Goal: Task Accomplishment & Management: Manage account settings

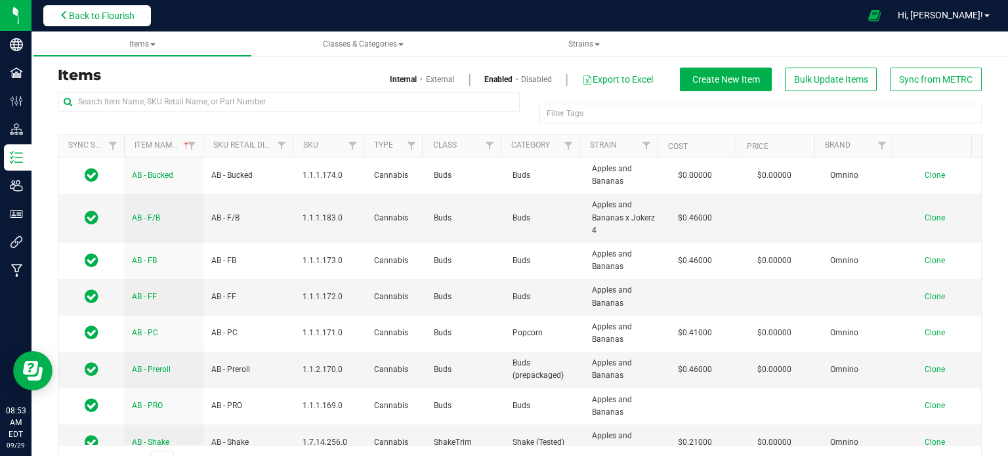
click at [115, 14] on span "Back to Flourish" at bounding box center [102, 16] width 66 height 11
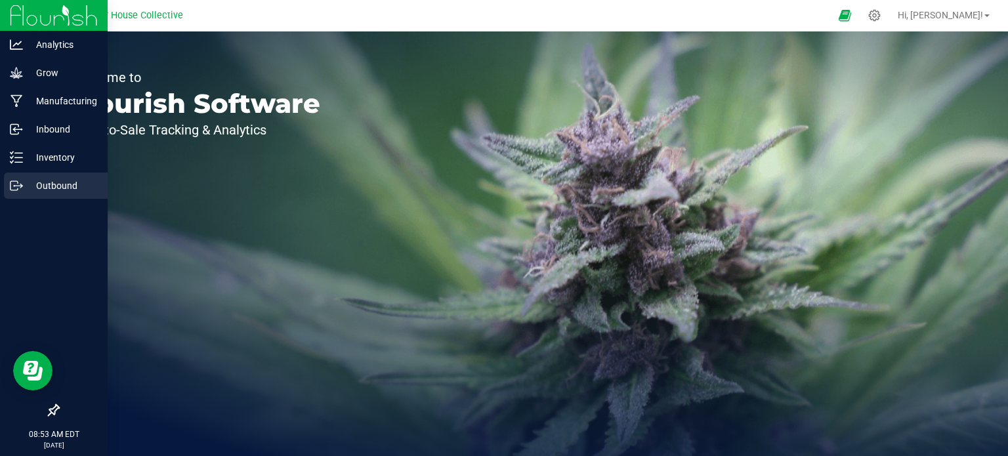
click at [25, 186] on p "Outbound" at bounding box center [62, 186] width 79 height 16
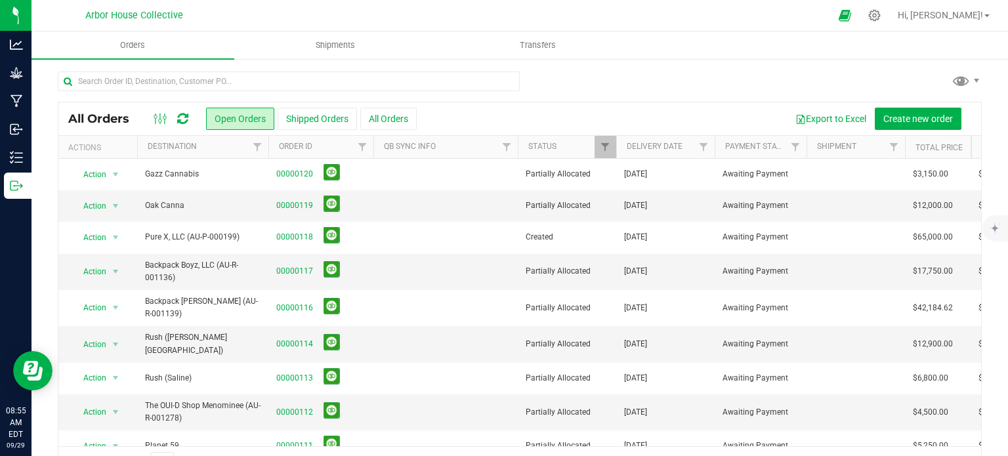
click at [41, 99] on div "All Orders Open Orders Shipped Orders All Orders Export to Excel Create new ord…" at bounding box center [520, 275] width 977 height 434
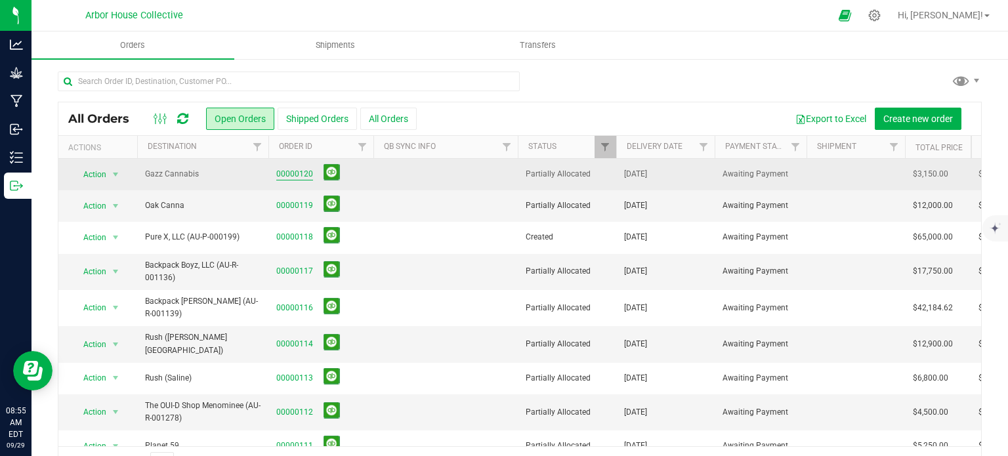
click at [299, 168] on link "00000120" at bounding box center [294, 174] width 37 height 12
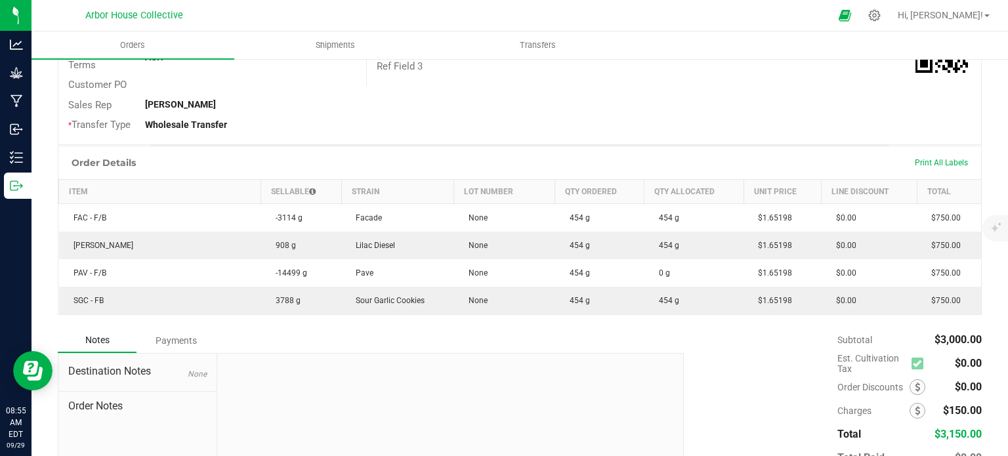
scroll to position [249, 0]
click at [312, 267] on td "-14499 g" at bounding box center [301, 275] width 80 height 28
click at [34, 184] on div "Back to Orders Order details Sync to QuickBooks Export PDF Edit Order Order # 0…" at bounding box center [520, 176] width 977 height 737
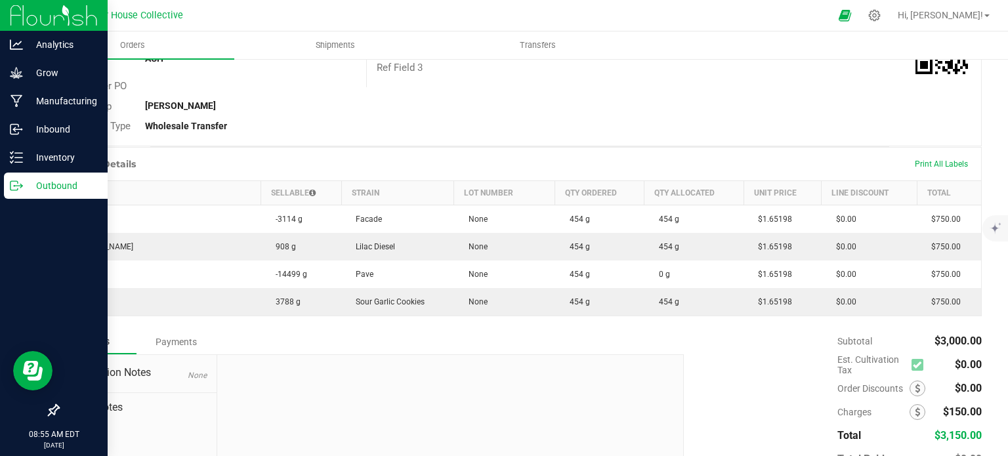
click at [24, 184] on p "Outbound" at bounding box center [62, 186] width 79 height 16
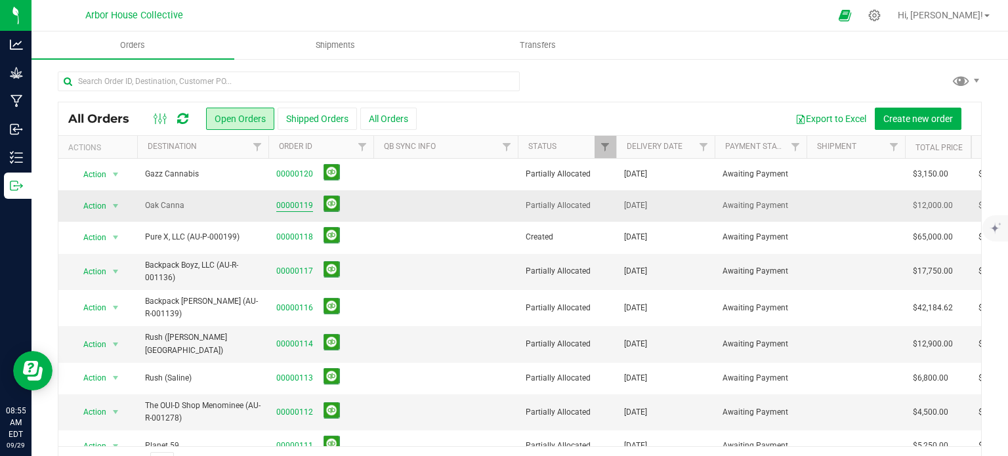
click at [288, 206] on link "00000119" at bounding box center [294, 206] width 37 height 12
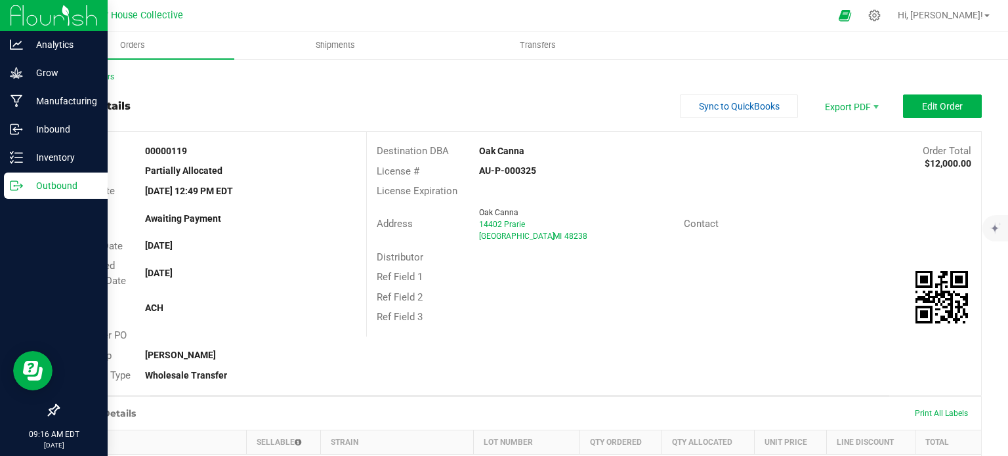
click at [26, 189] on p "Outbound" at bounding box center [62, 186] width 79 height 16
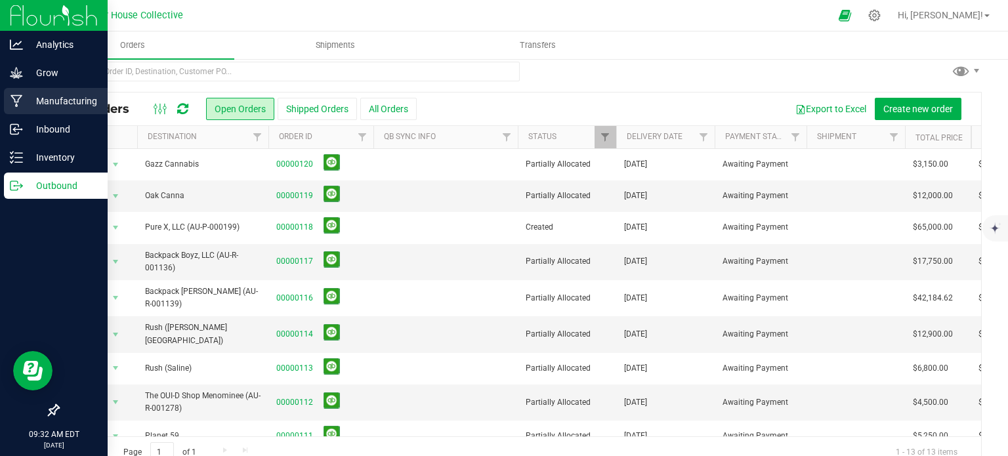
click at [53, 104] on p "Manufacturing" at bounding box center [62, 101] width 79 height 16
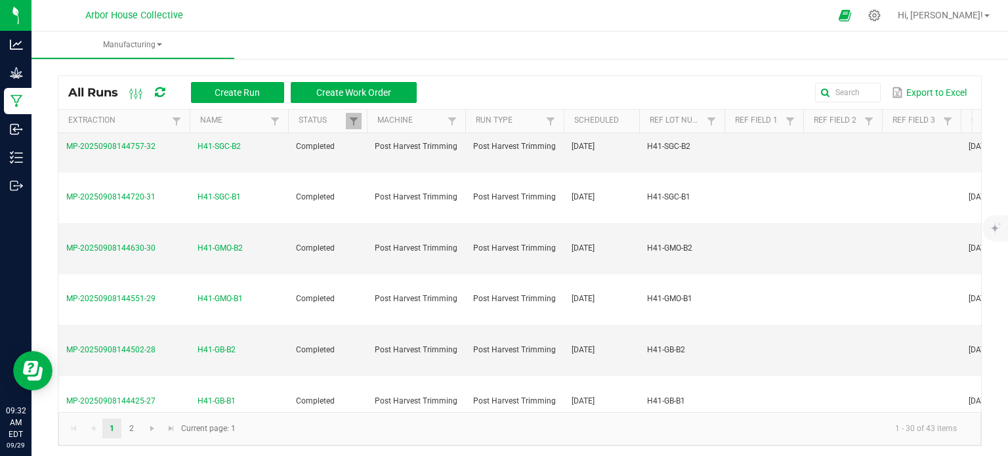
scroll to position [333, 0]
click at [225, 242] on span "H41-GMO-B2" at bounding box center [220, 248] width 45 height 12
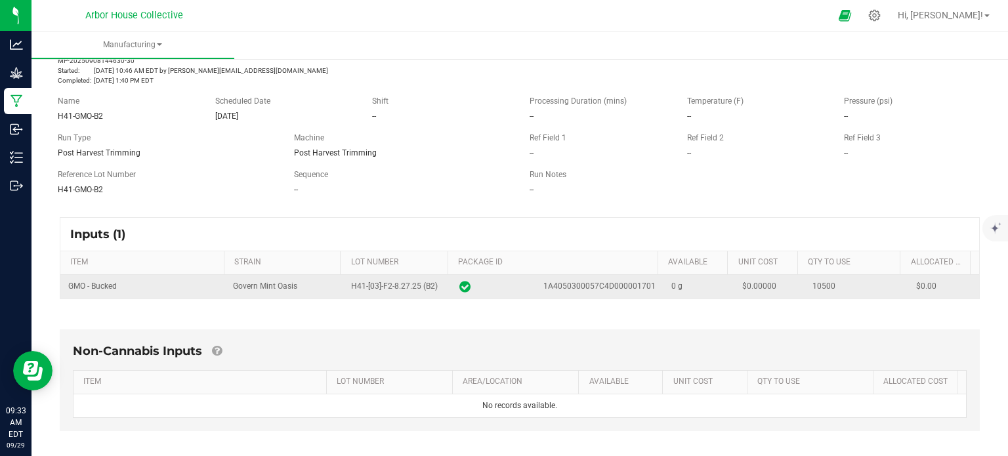
scroll to position [53, 0]
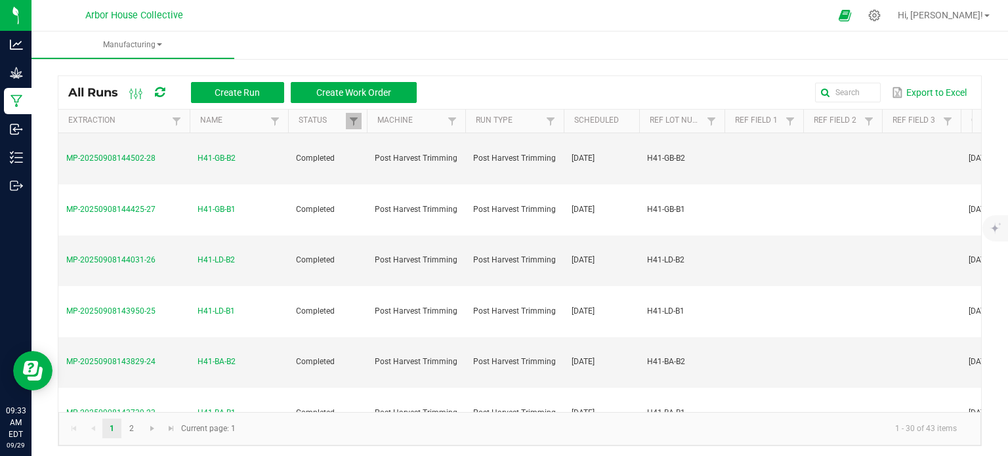
scroll to position [532, 0]
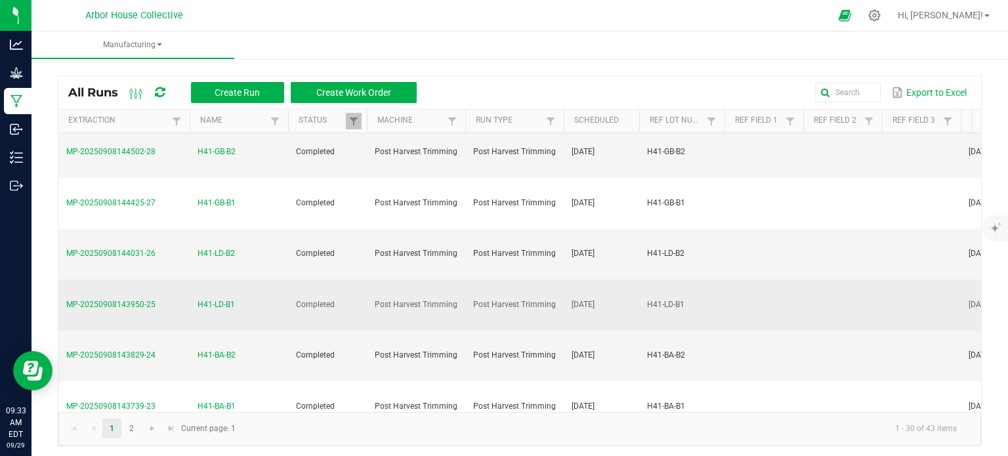
click at [209, 299] on span "H41-LD-B1" at bounding box center [216, 305] width 37 height 12
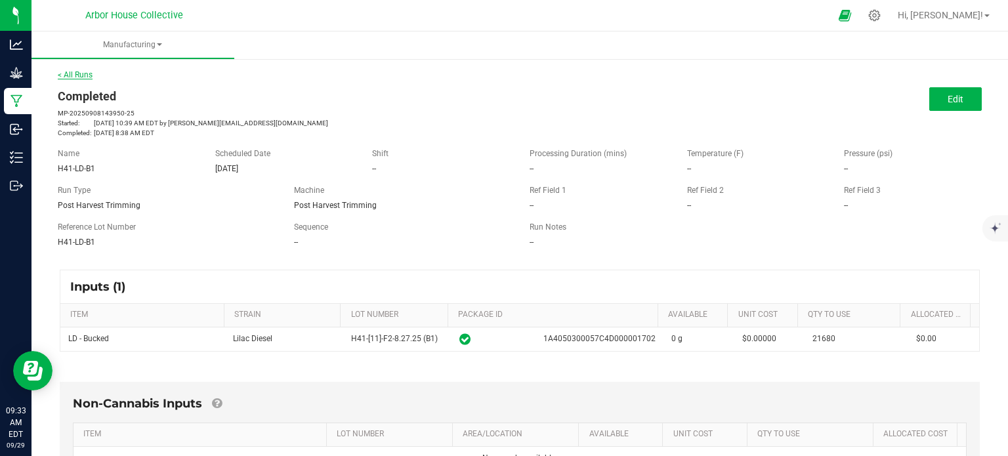
click at [87, 73] on link "< All Runs" at bounding box center [75, 74] width 35 height 9
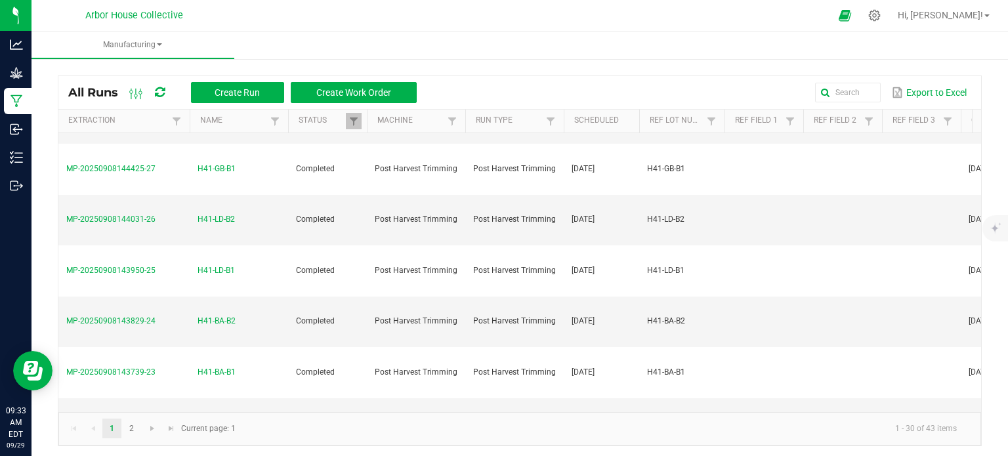
scroll to position [565, 0]
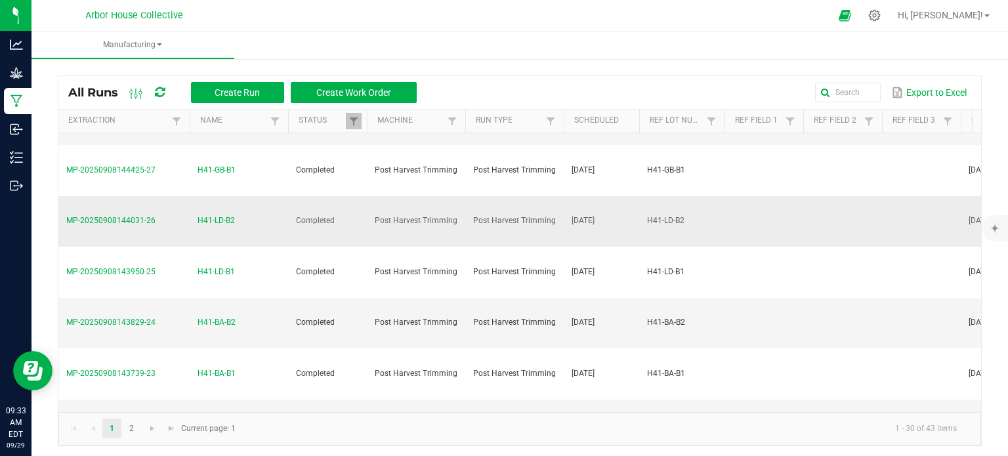
click at [226, 217] on span "H41-LD-B2" at bounding box center [216, 221] width 37 height 12
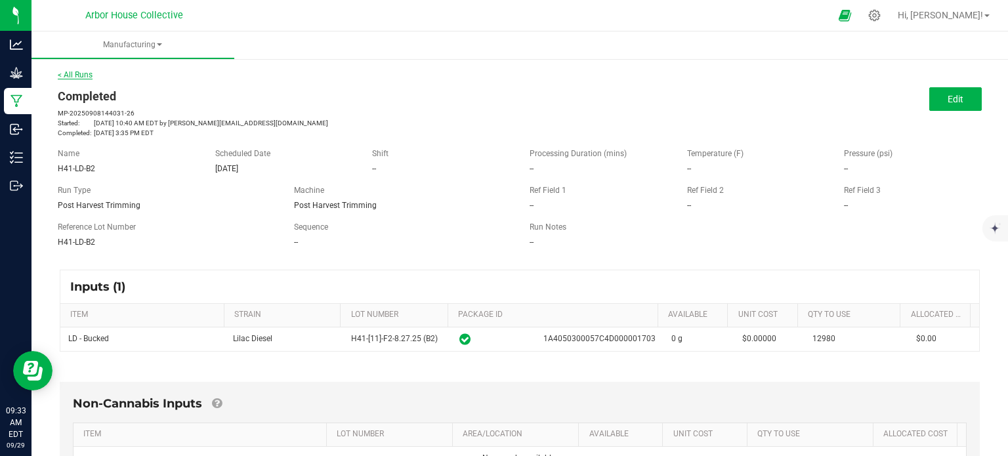
click at [81, 72] on link "< All Runs" at bounding box center [75, 74] width 35 height 9
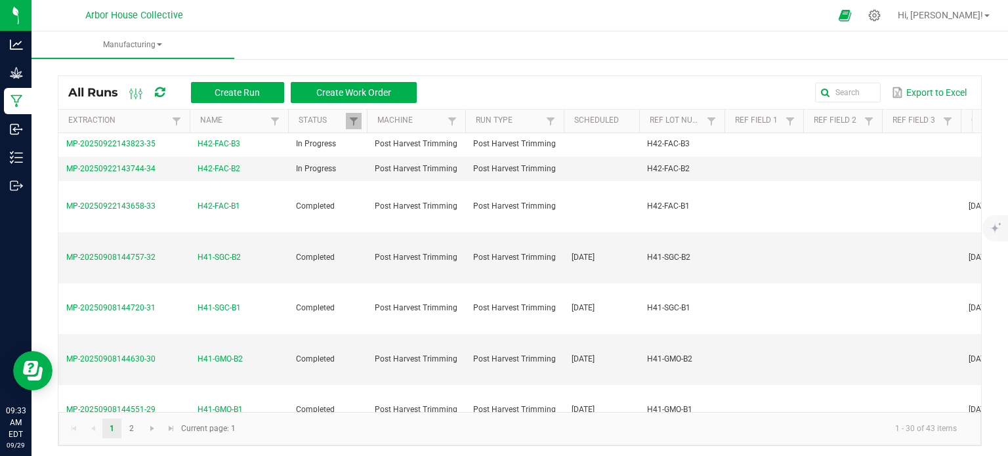
scroll to position [223, 0]
click at [236, 251] on span "H41-SGC-B2" at bounding box center [219, 257] width 43 height 12
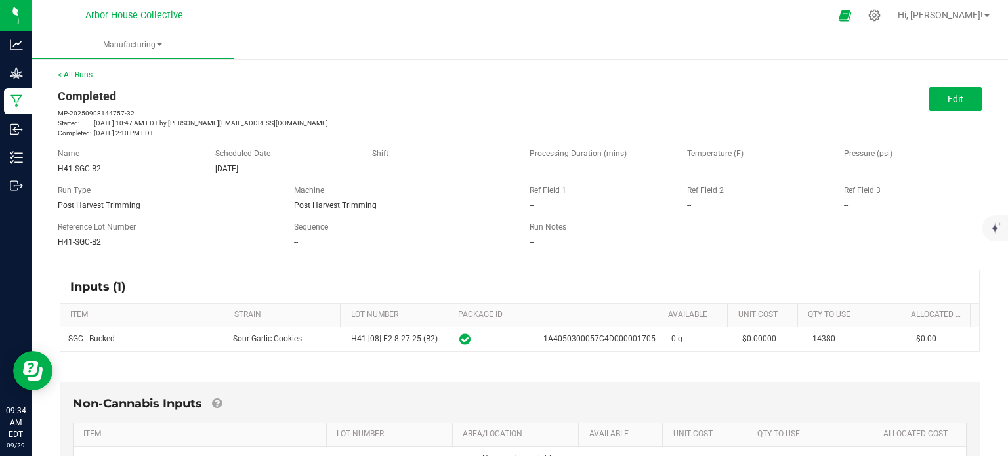
click at [86, 68] on div "< All Runs Completed MP-20250908144757-32 Started: Sep 8, 2025 10:47 AM EDT by …" at bounding box center [520, 415] width 977 height 718
click at [89, 73] on link "< All Runs" at bounding box center [75, 74] width 35 height 9
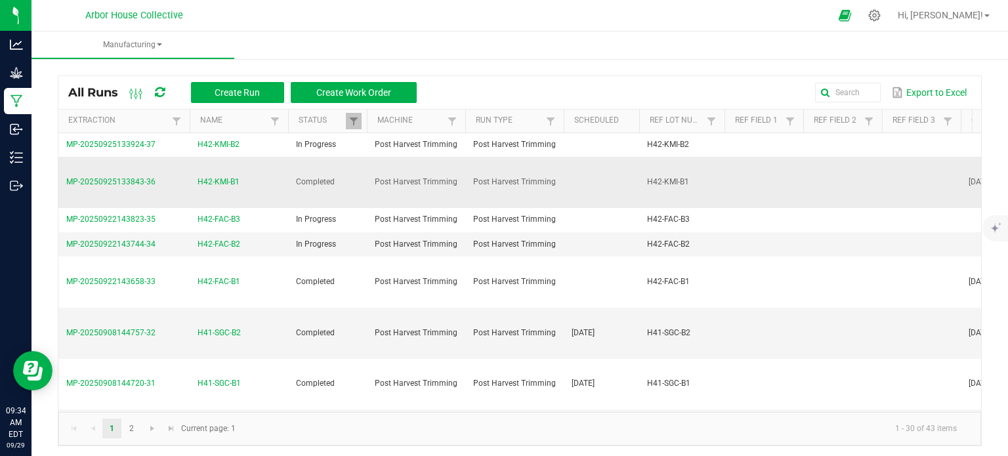
scroll to position [234, 0]
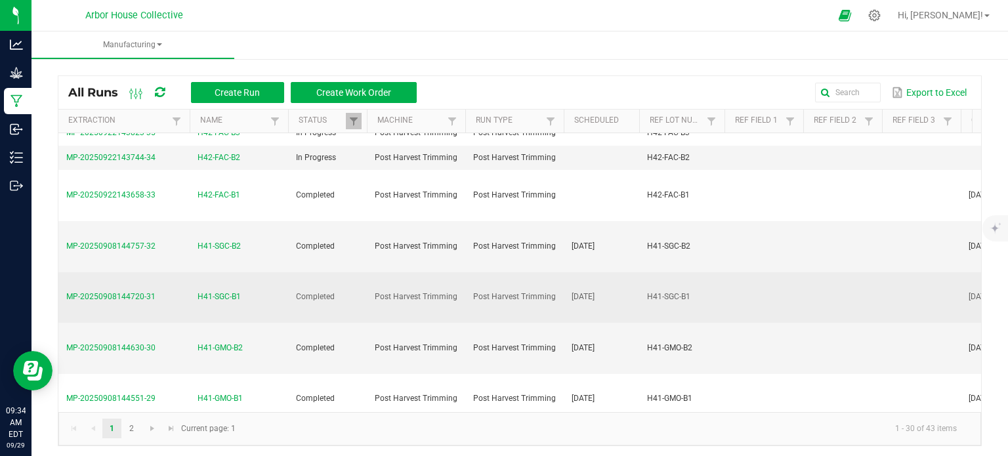
click at [234, 291] on span "H41-SGC-B1" at bounding box center [219, 297] width 43 height 12
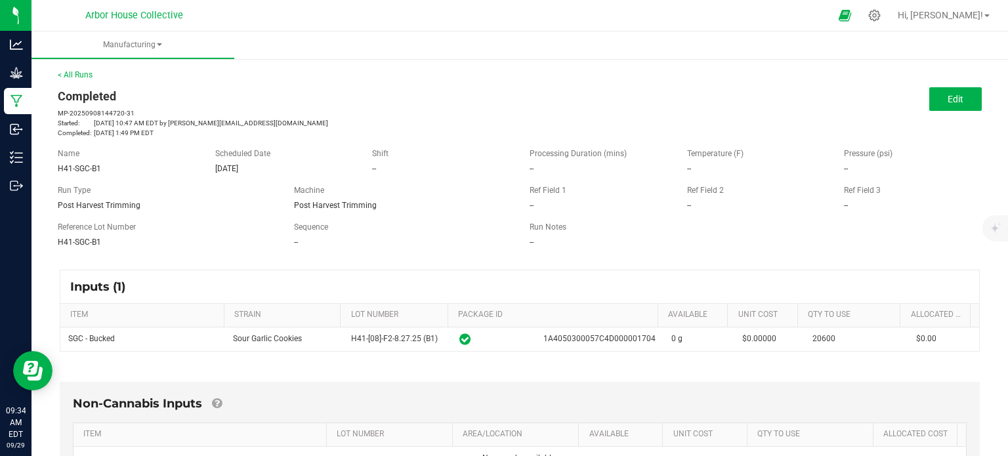
click at [176, 207] on div "Post Harvest Trimming" at bounding box center [166, 206] width 217 height 12
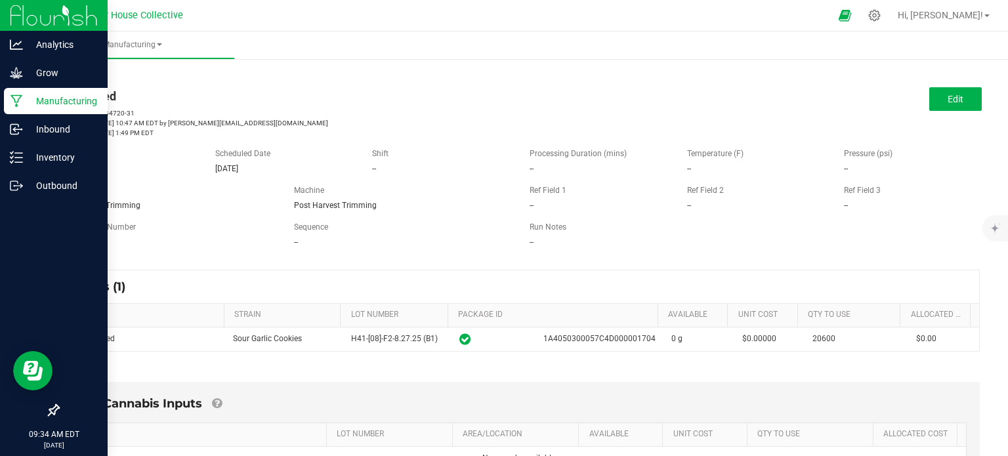
click at [26, 102] on p "Manufacturing" at bounding box center [62, 101] width 79 height 16
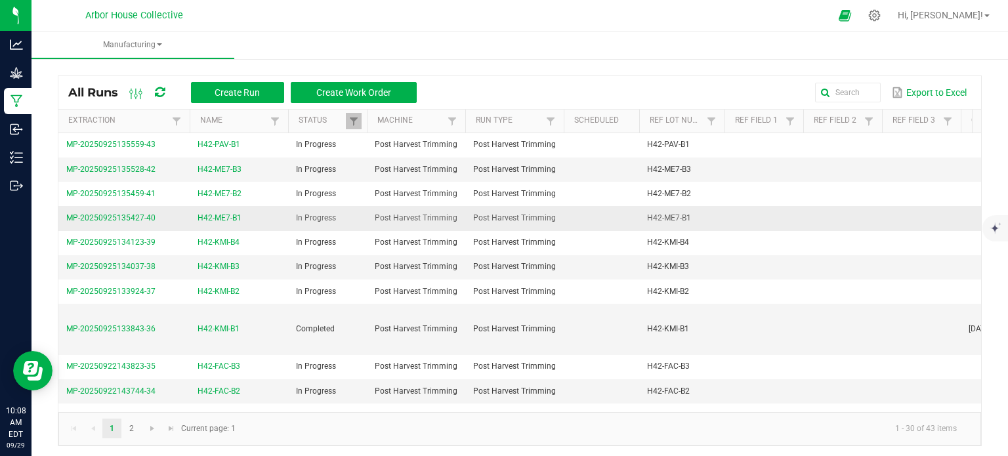
click at [231, 214] on span "H42-ME7-B1" at bounding box center [220, 218] width 44 height 12
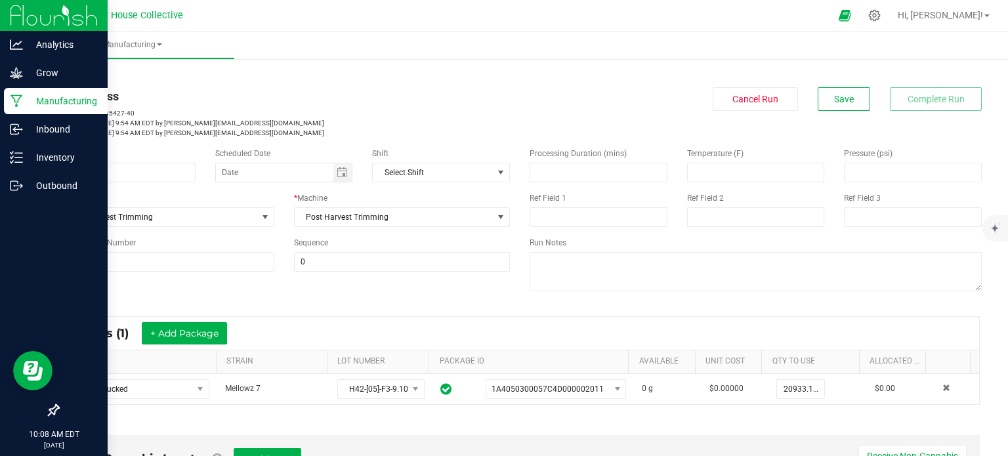
click at [23, 107] on p "Manufacturing" at bounding box center [62, 101] width 79 height 16
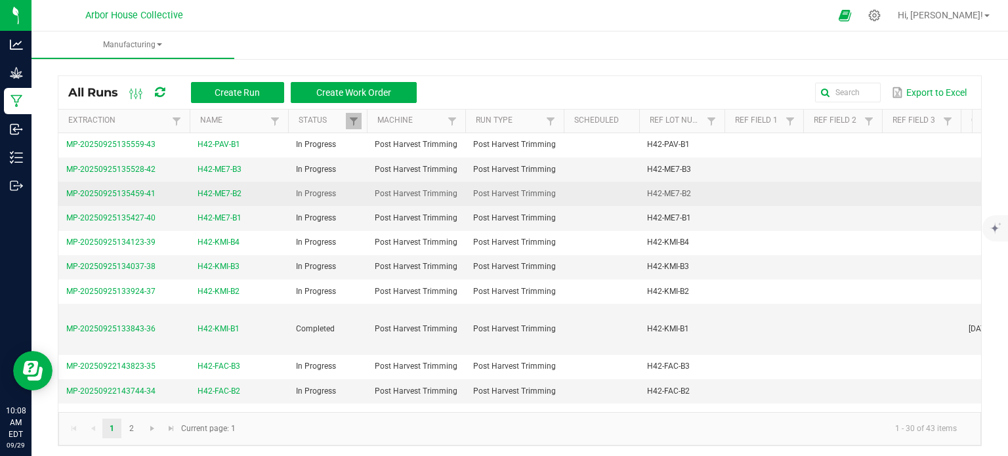
click at [225, 192] on span "H42-ME7-B2" at bounding box center [220, 194] width 44 height 12
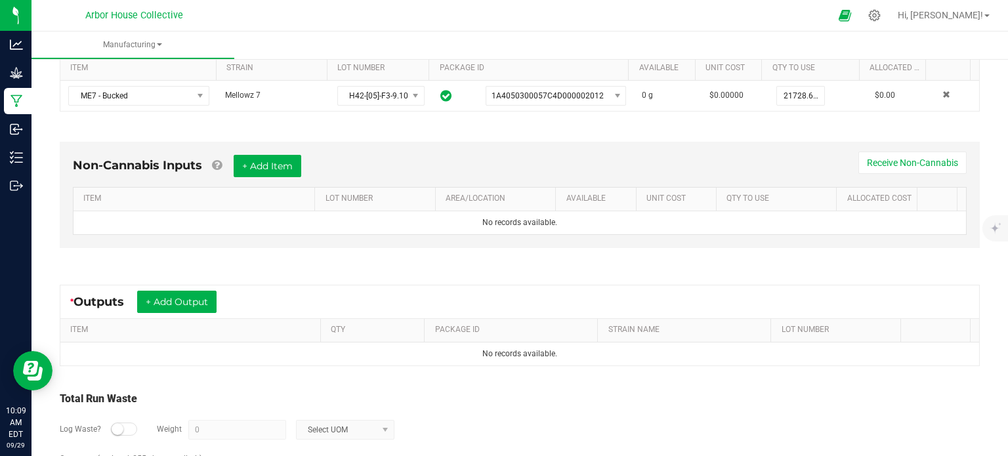
scroll to position [294, 0]
click at [202, 300] on button "+ Add Output" at bounding box center [176, 301] width 79 height 22
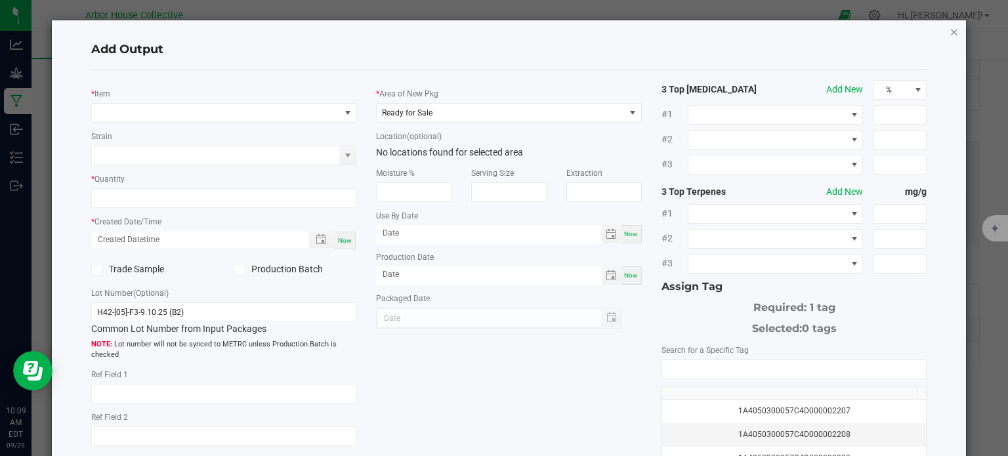
click at [950, 33] on icon "button" at bounding box center [954, 32] width 9 height 16
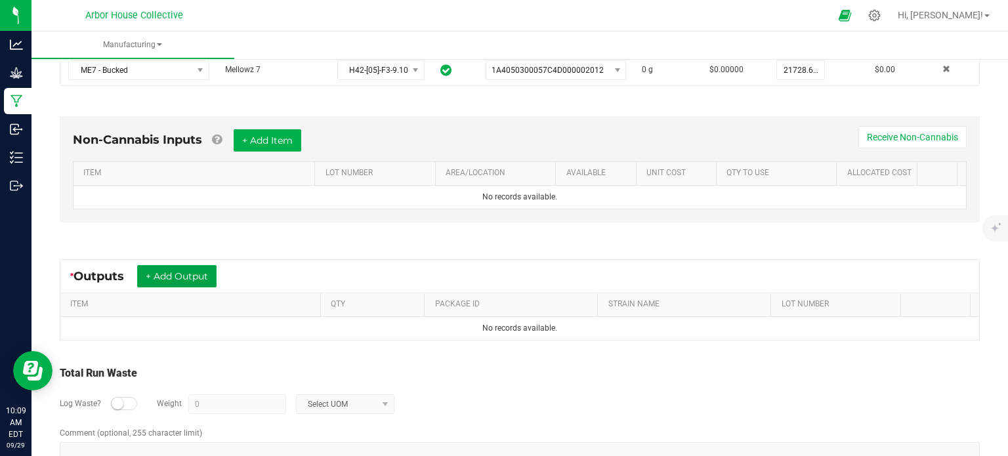
scroll to position [350, 0]
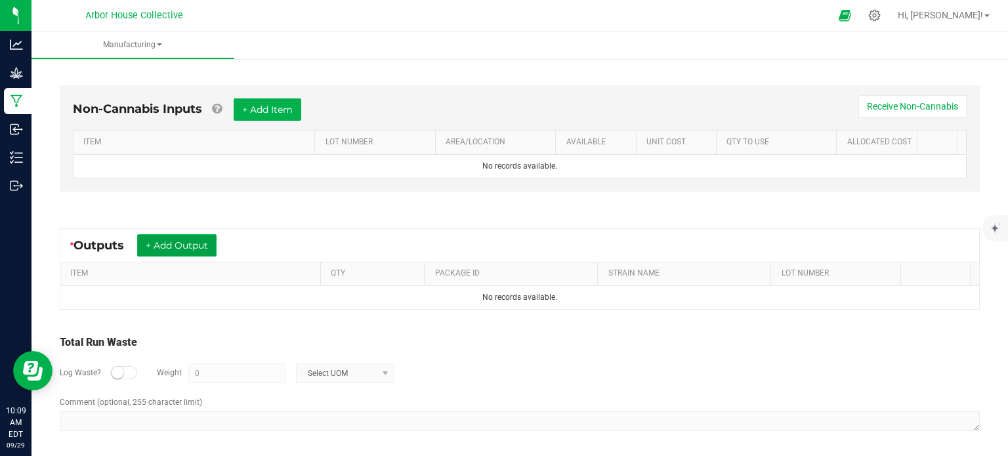
click at [204, 244] on button "+ Add Output" at bounding box center [176, 245] width 79 height 22
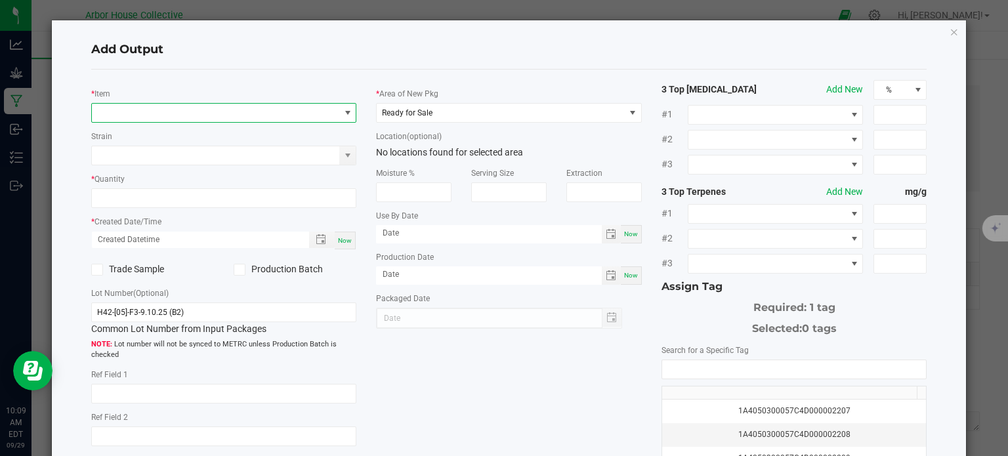
click at [169, 110] on span "NO DATA FOUND" at bounding box center [216, 113] width 248 height 18
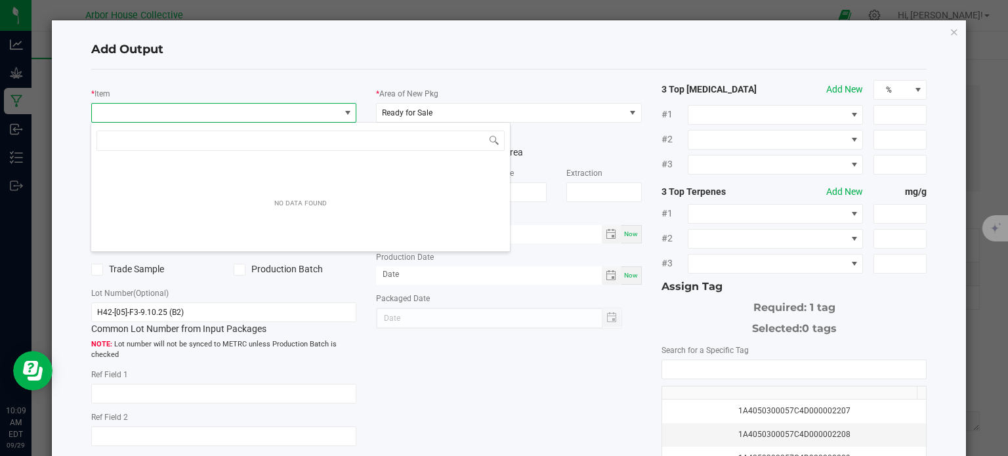
scroll to position [19, 263]
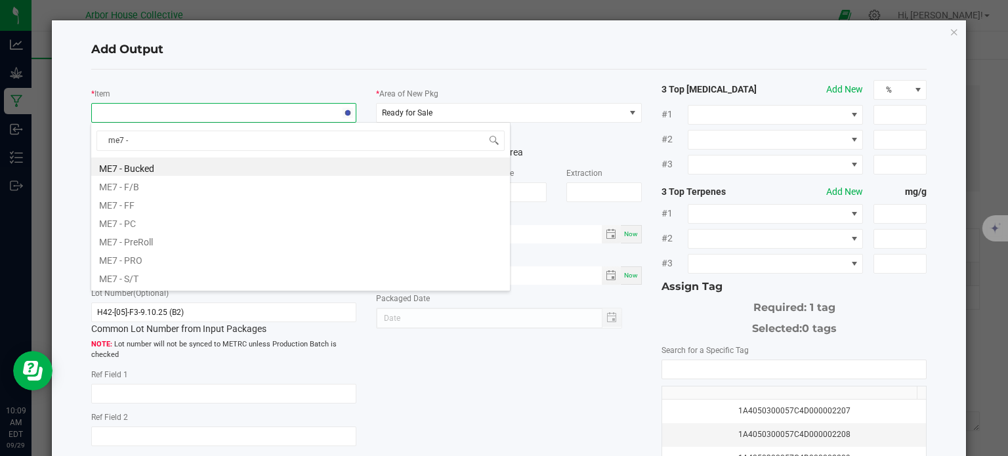
type input "me7 - f"
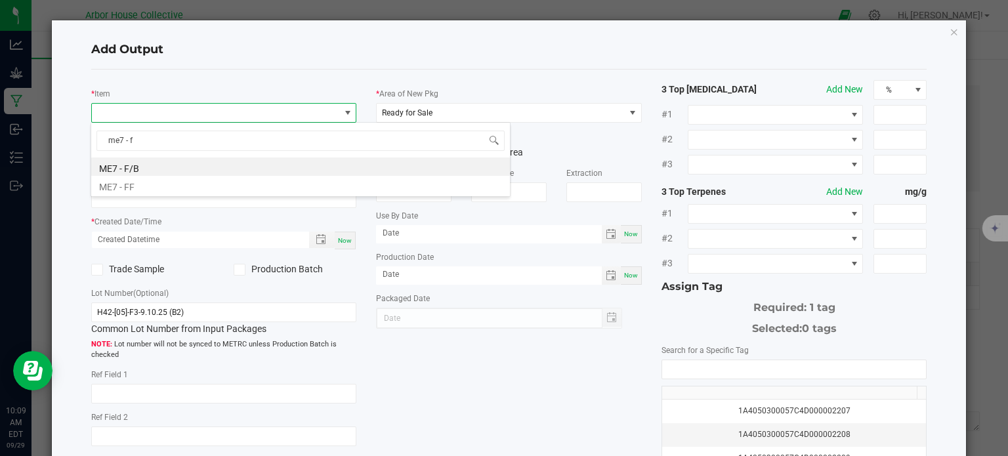
click at [152, 164] on li "ME7 - F/B" at bounding box center [300, 167] width 419 height 18
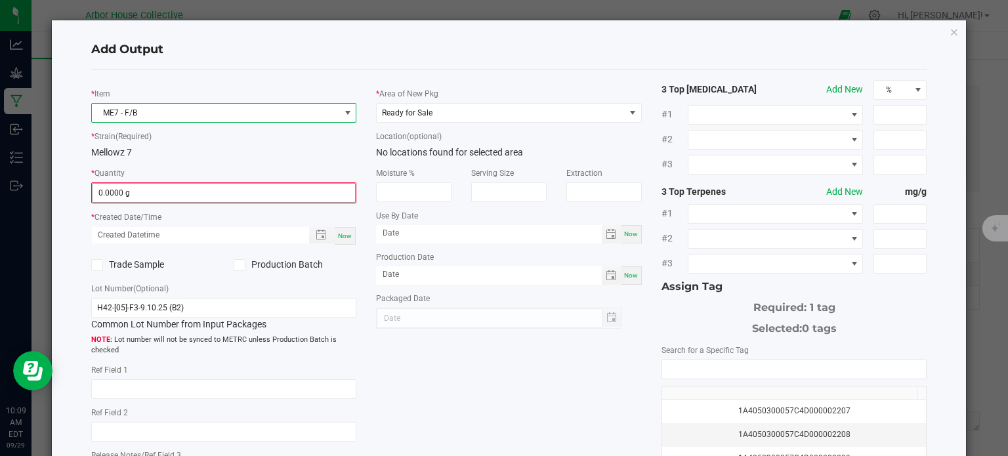
click at [158, 199] on input "0.0000 g" at bounding box center [224, 193] width 263 height 18
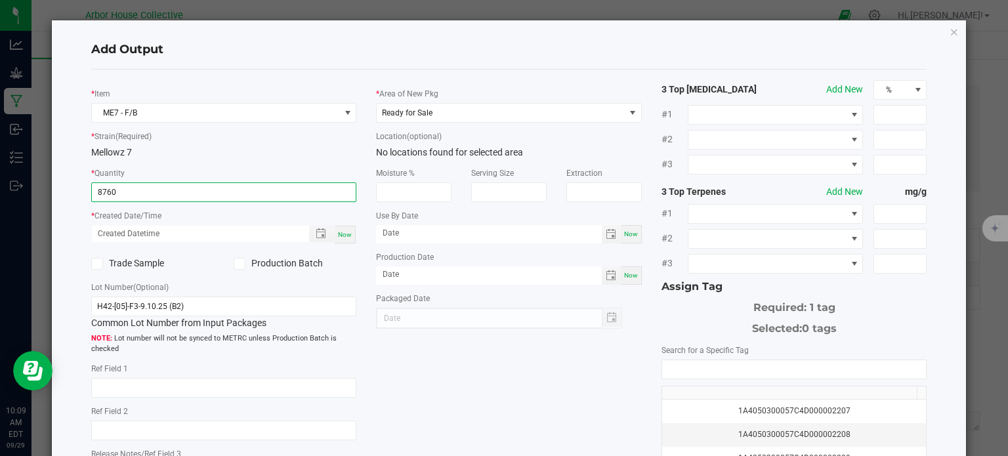
type input "8760.0000 g"
click at [341, 240] on div "Now" at bounding box center [345, 235] width 21 height 18
type input "09/29/2025 10:09 AM"
type input "[DATE]"
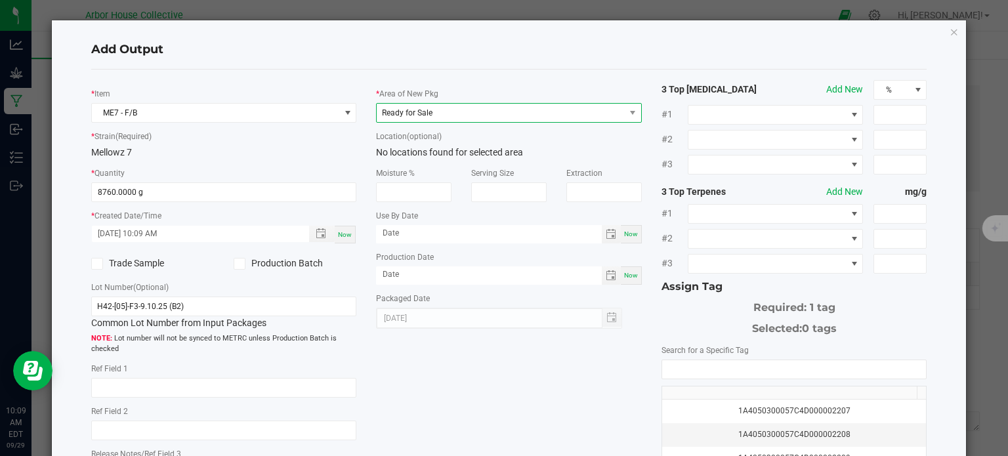
click at [479, 116] on span "Ready for Sale" at bounding box center [501, 113] width 248 height 18
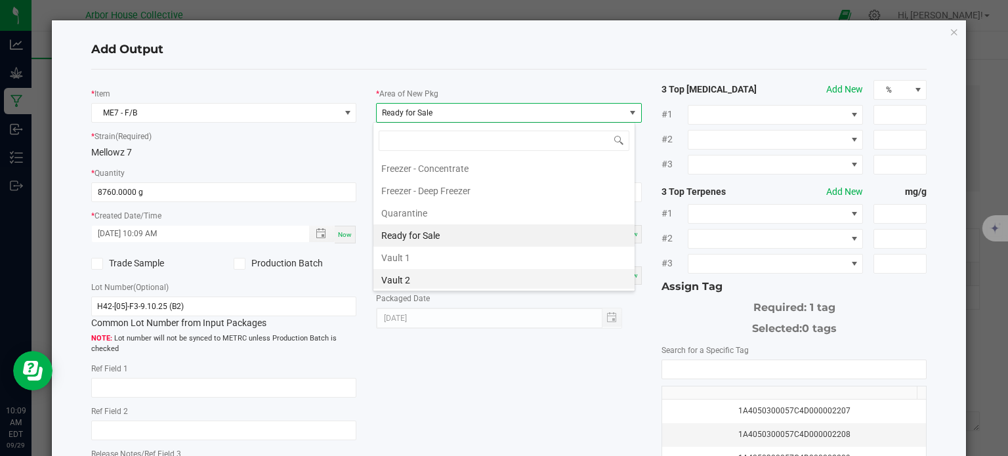
click at [452, 277] on li "Vault 2" at bounding box center [504, 280] width 261 height 22
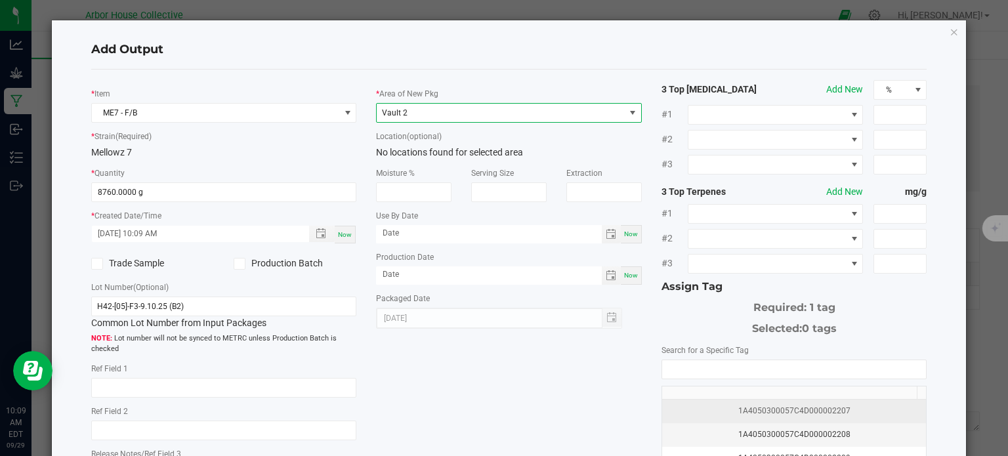
click at [700, 405] on div "1A4050300057C4D000002207" at bounding box center [794, 411] width 249 height 12
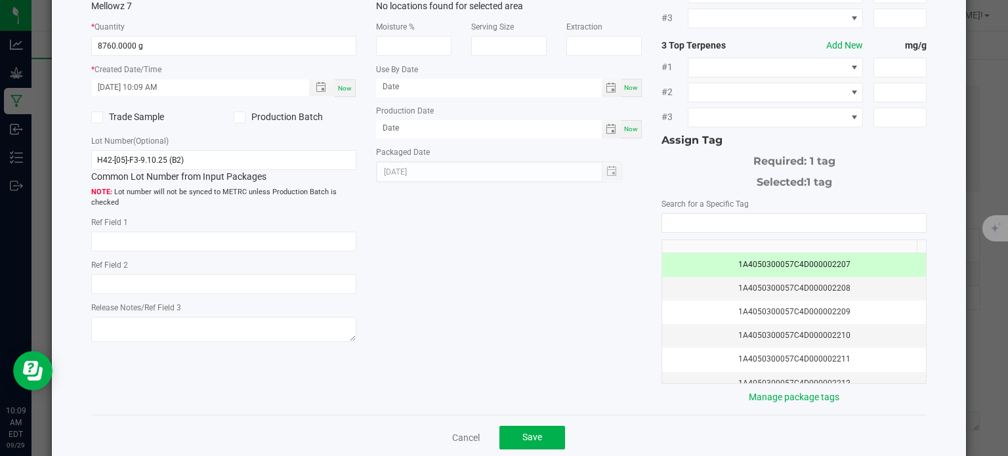
scroll to position [168, 0]
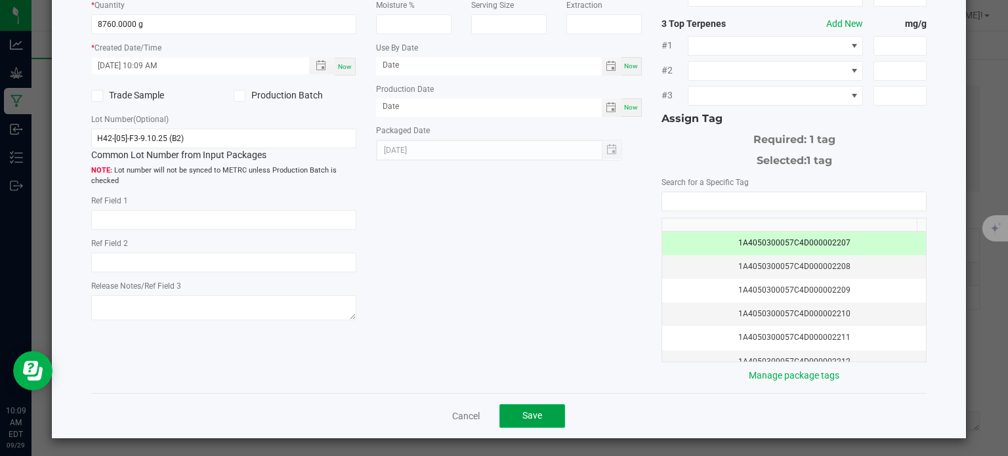
click at [530, 410] on span "Save" at bounding box center [533, 415] width 20 height 11
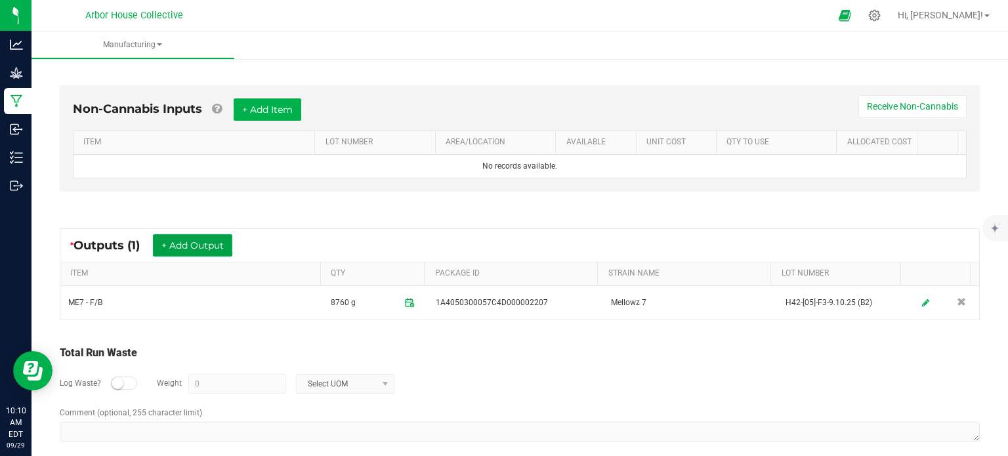
click at [202, 239] on button "+ Add Output" at bounding box center [192, 245] width 79 height 22
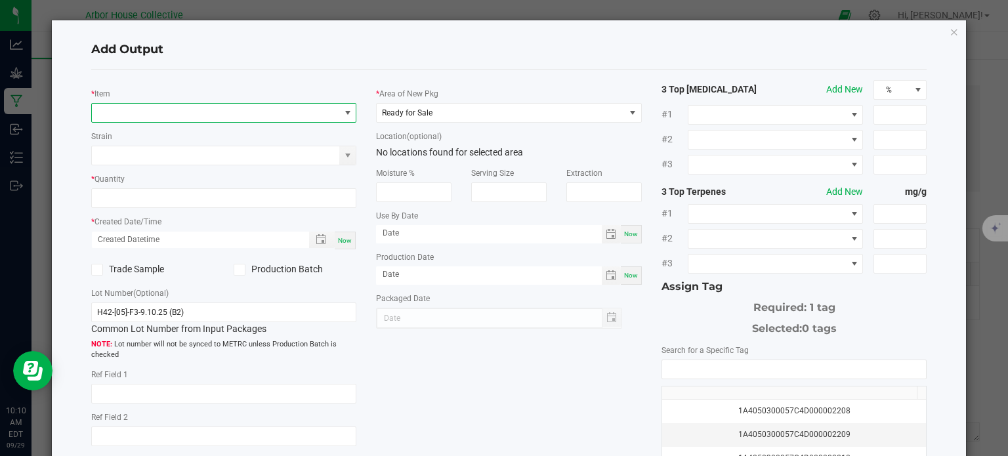
click at [161, 109] on span "NO DATA FOUND" at bounding box center [216, 113] width 248 height 18
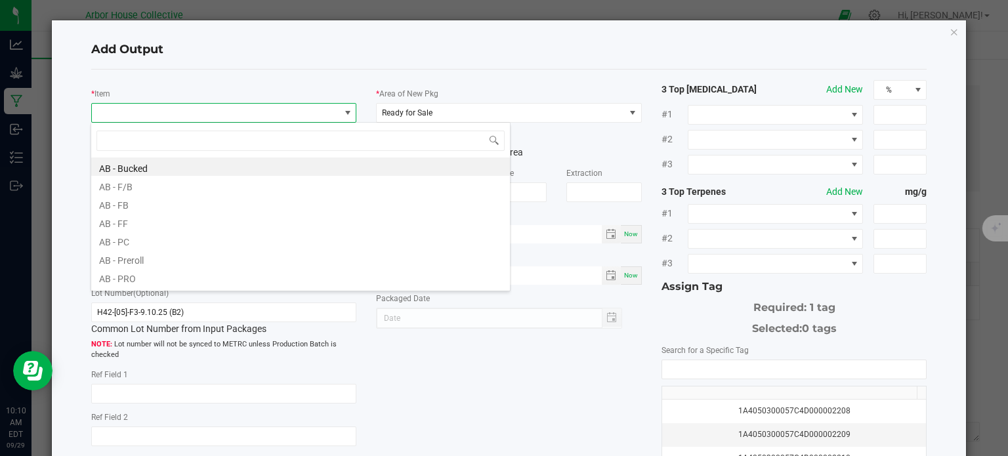
scroll to position [19, 263]
type input "me7 - p"
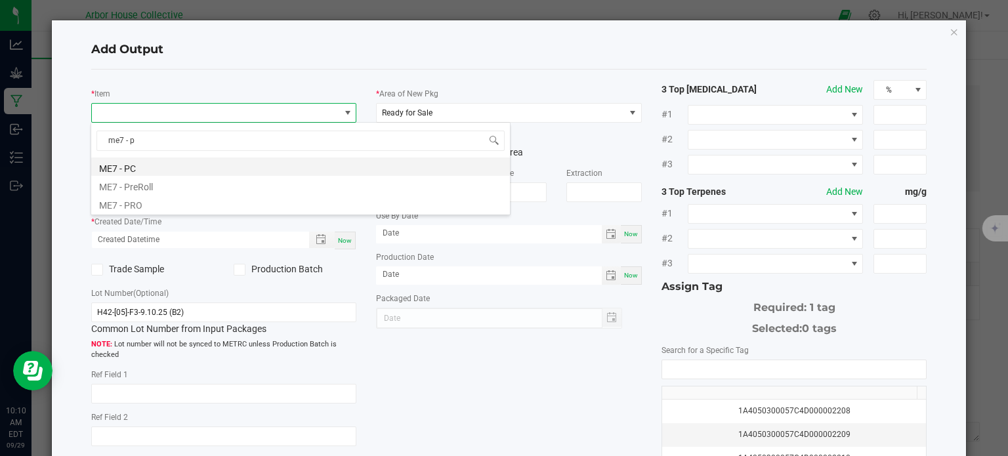
click at [142, 165] on li "ME7 - PC" at bounding box center [300, 167] width 419 height 18
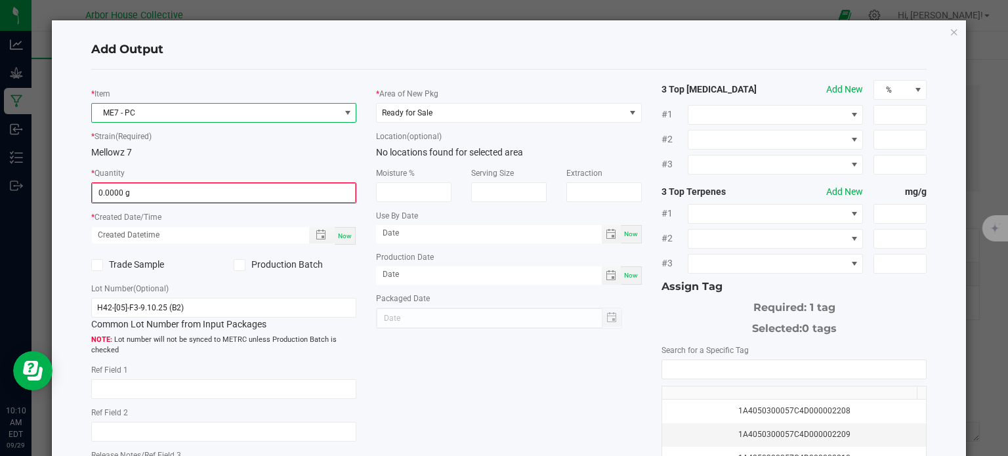
click at [144, 196] on input "0.0000 g" at bounding box center [224, 193] width 263 height 18
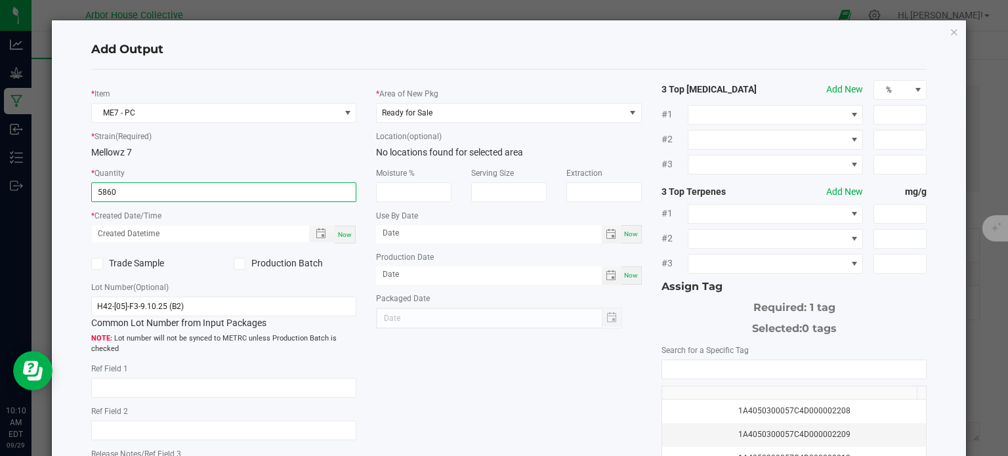
click at [341, 238] on div "Now" at bounding box center [345, 235] width 21 height 18
type input "5860.0000 g"
type input "09/29/2025 10:10 AM"
type input "[DATE]"
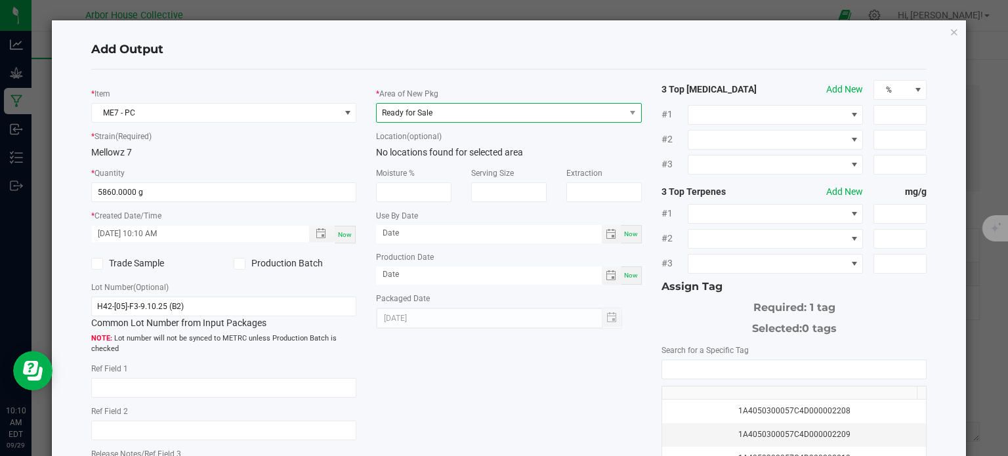
click at [455, 115] on span "Ready for Sale" at bounding box center [501, 113] width 248 height 18
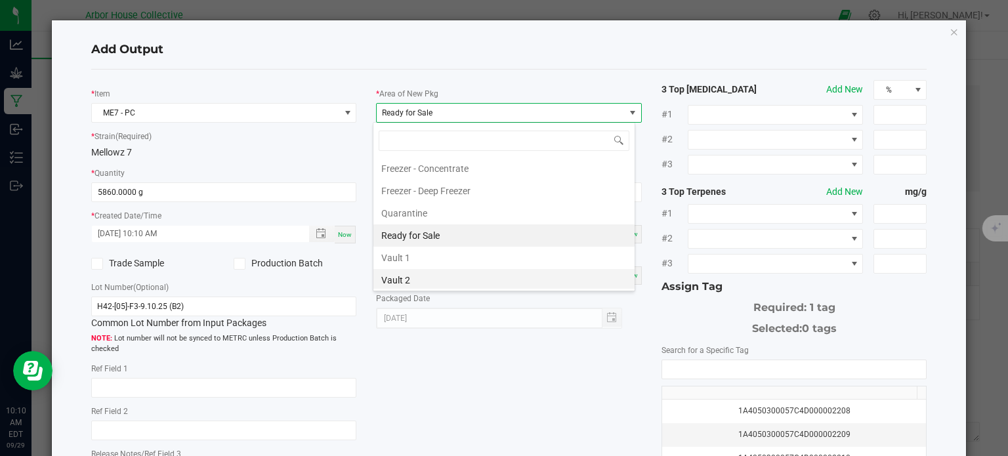
click at [434, 284] on li "Vault 2" at bounding box center [504, 280] width 261 height 22
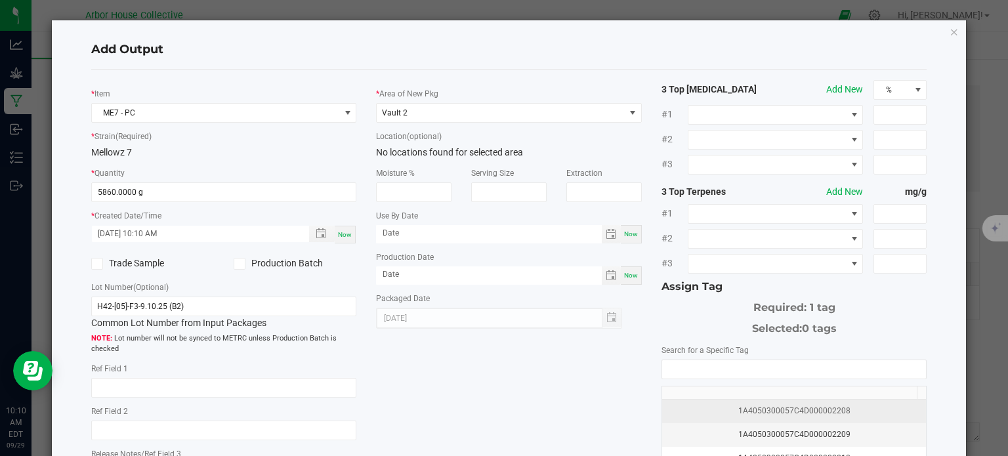
click at [687, 406] on div "1A4050300057C4D000002208" at bounding box center [794, 411] width 249 height 12
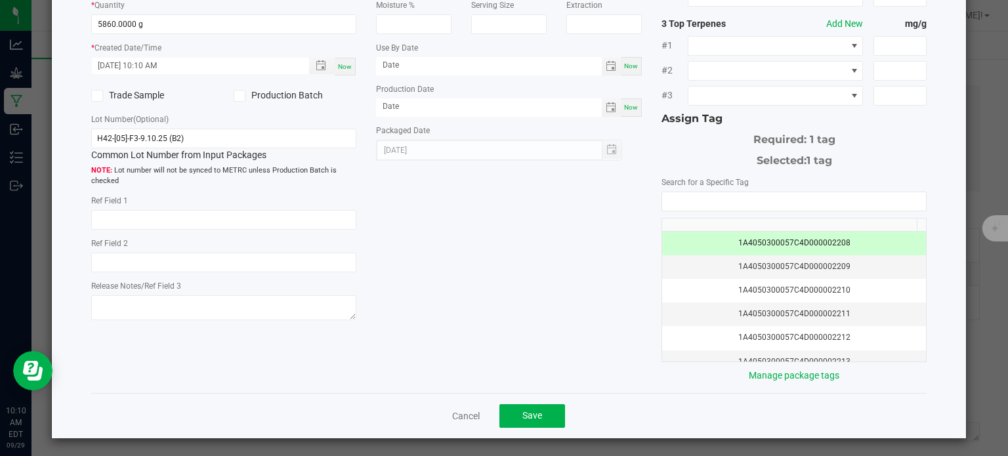
scroll to position [167, 0]
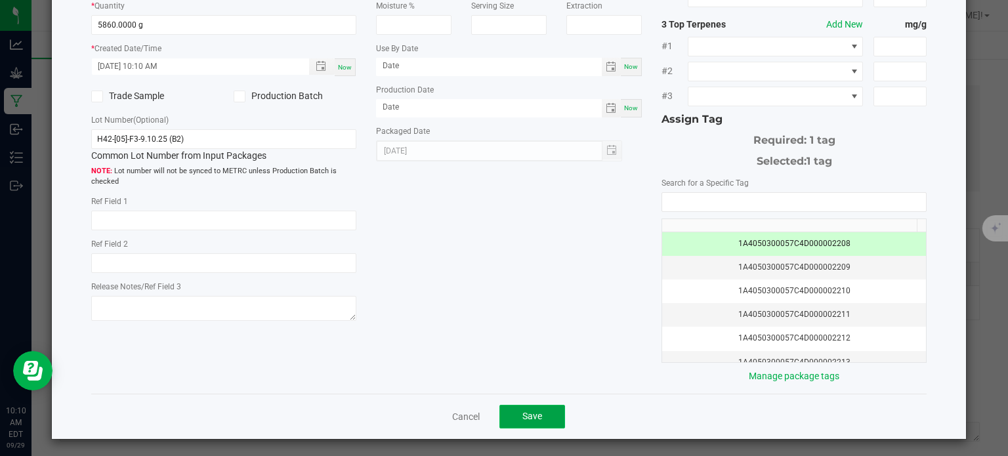
click at [552, 410] on button "Save" at bounding box center [533, 417] width 66 height 24
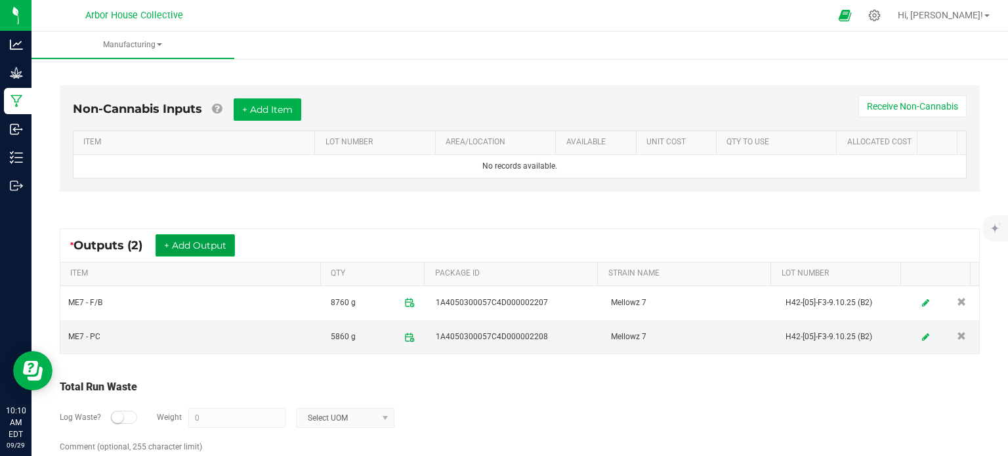
click at [223, 234] on button "+ Add Output" at bounding box center [195, 245] width 79 height 22
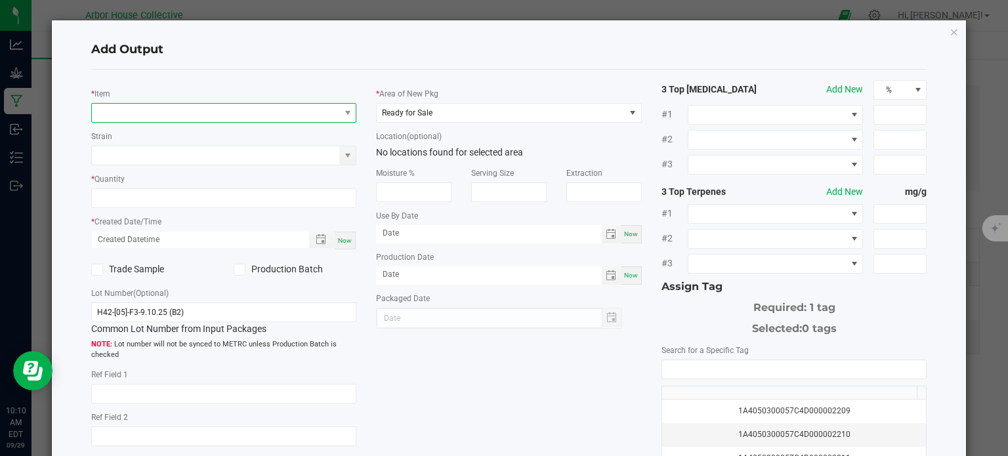
click at [184, 113] on span "NO DATA FOUND" at bounding box center [216, 113] width 248 height 18
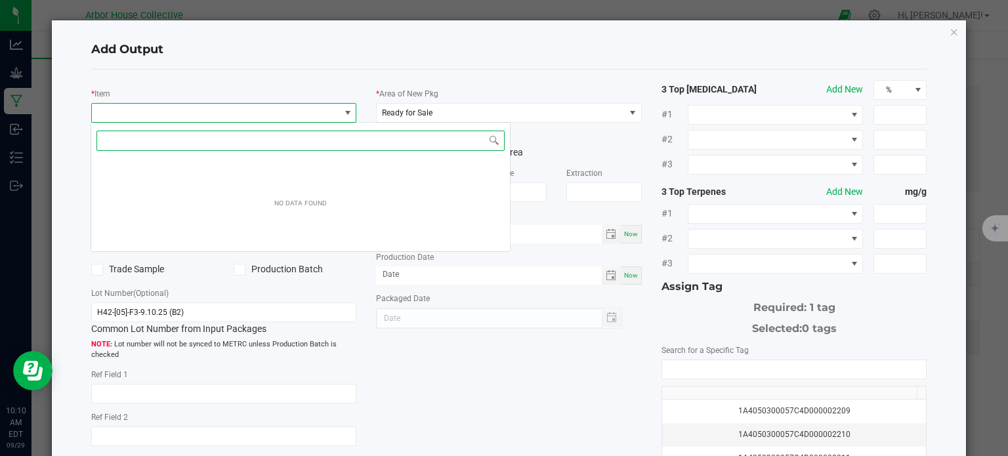
scroll to position [19, 263]
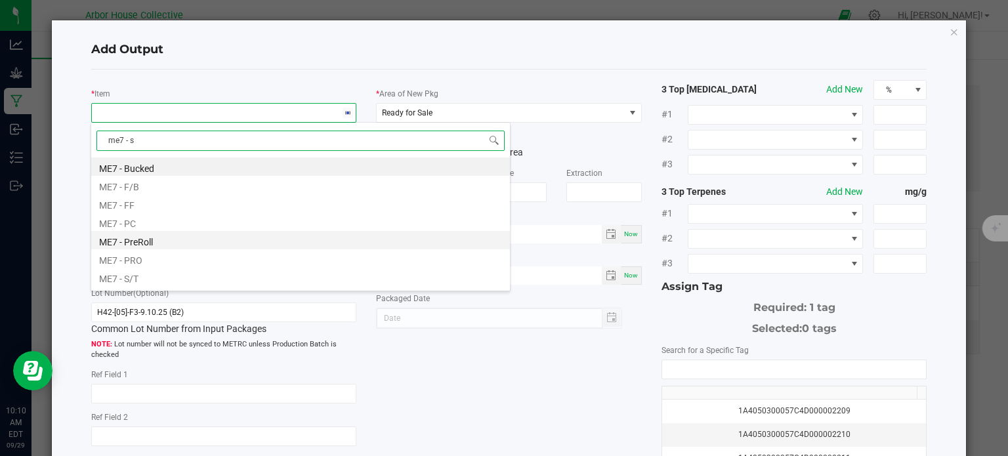
type input "me7 - sh"
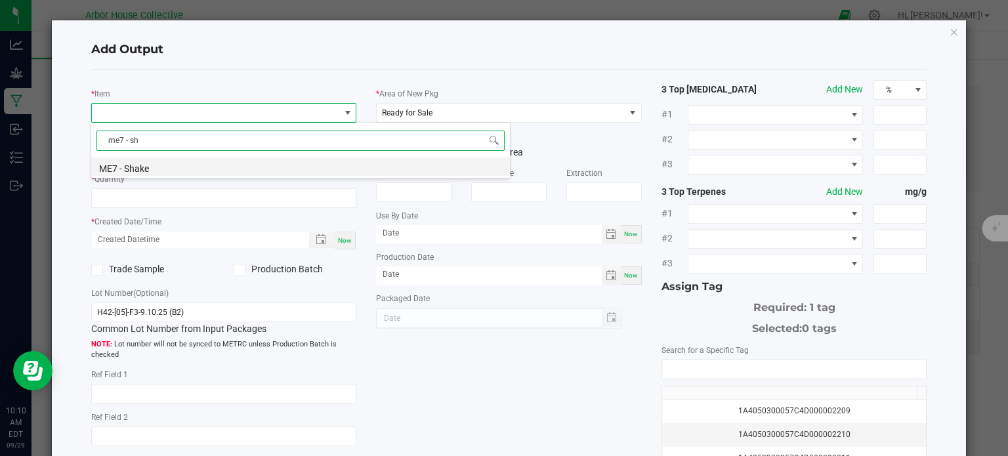
click at [160, 167] on li "ME7 - Shake" at bounding box center [300, 167] width 419 height 18
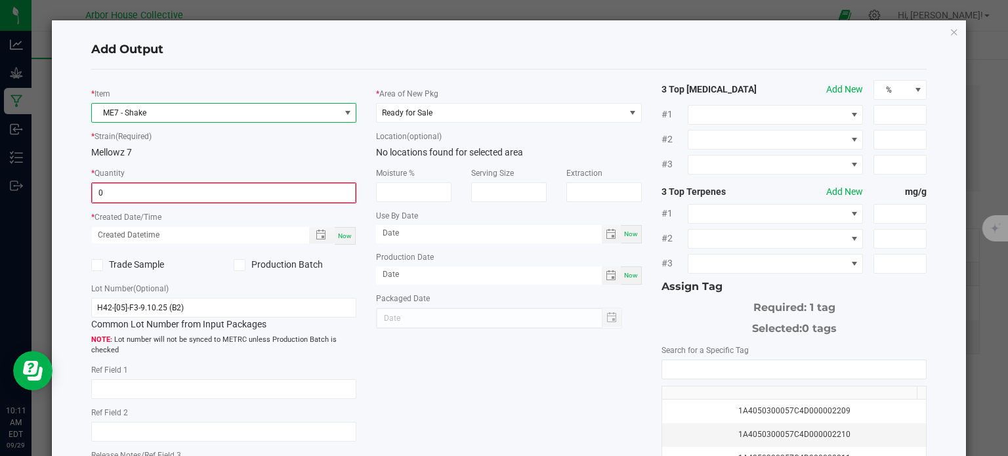
click at [143, 196] on input "0" at bounding box center [224, 193] width 263 height 18
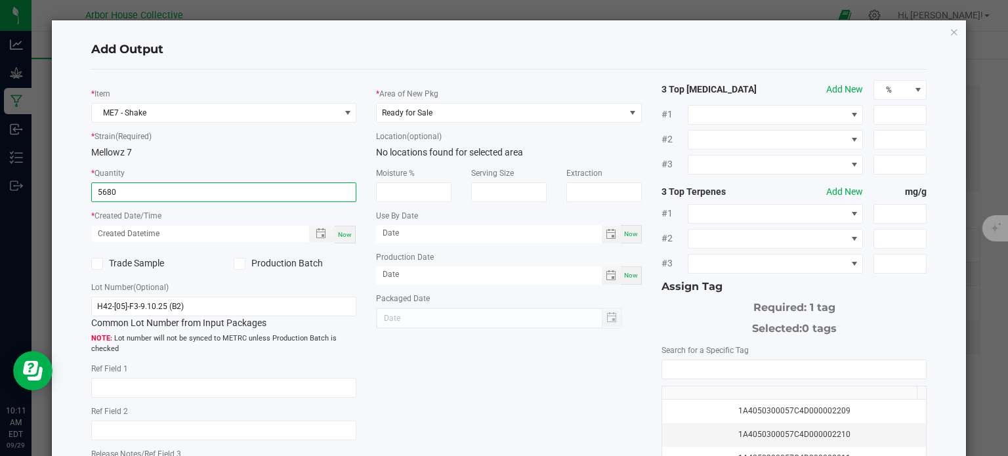
type input "5680.0000 g"
click at [343, 236] on span "Now" at bounding box center [345, 234] width 14 height 7
type input "09/29/2025 10:11 AM"
type input "[DATE]"
click at [723, 401] on td "1A4050300057C4D000002209" at bounding box center [794, 412] width 265 height 24
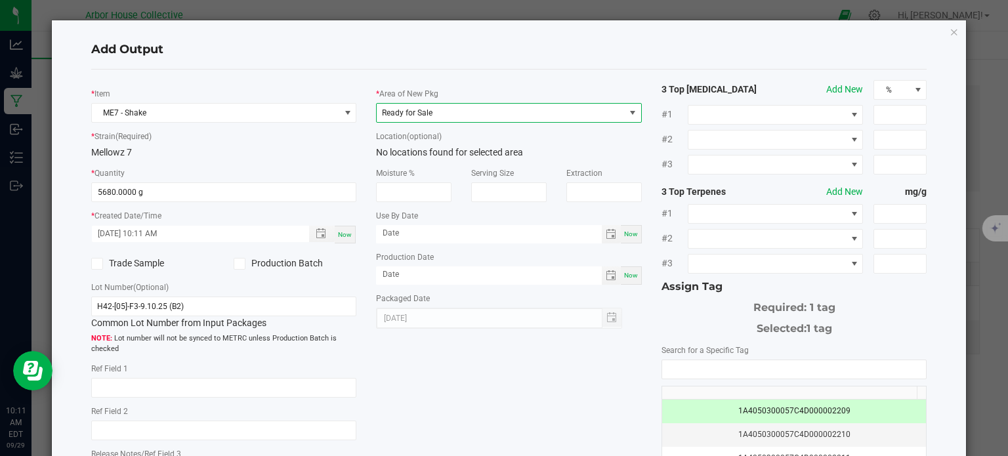
click at [555, 112] on span "Ready for Sale" at bounding box center [501, 113] width 248 height 18
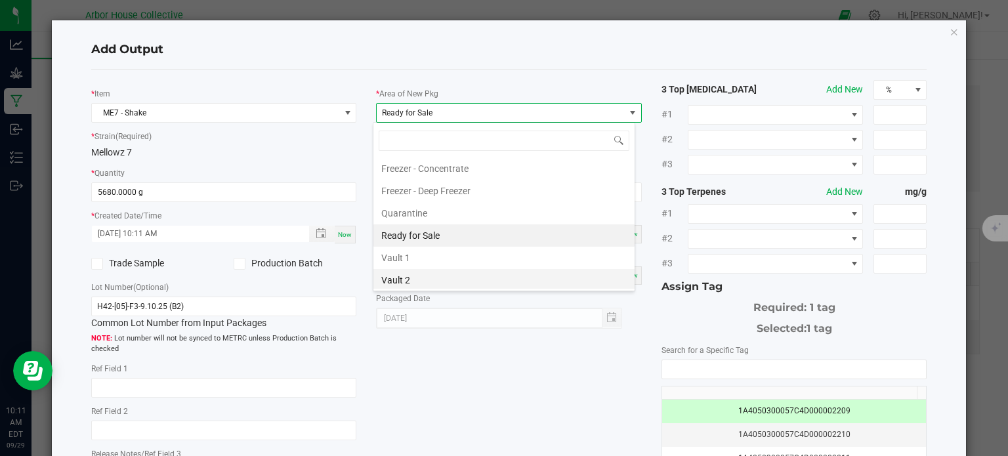
click at [432, 277] on li "Vault 2" at bounding box center [504, 280] width 261 height 22
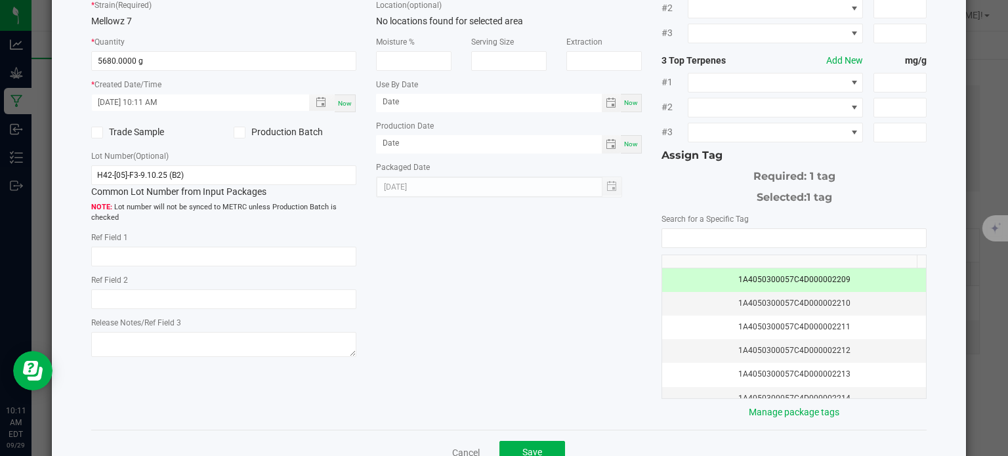
scroll to position [131, 0]
click at [528, 447] on span "Save" at bounding box center [533, 452] width 20 height 11
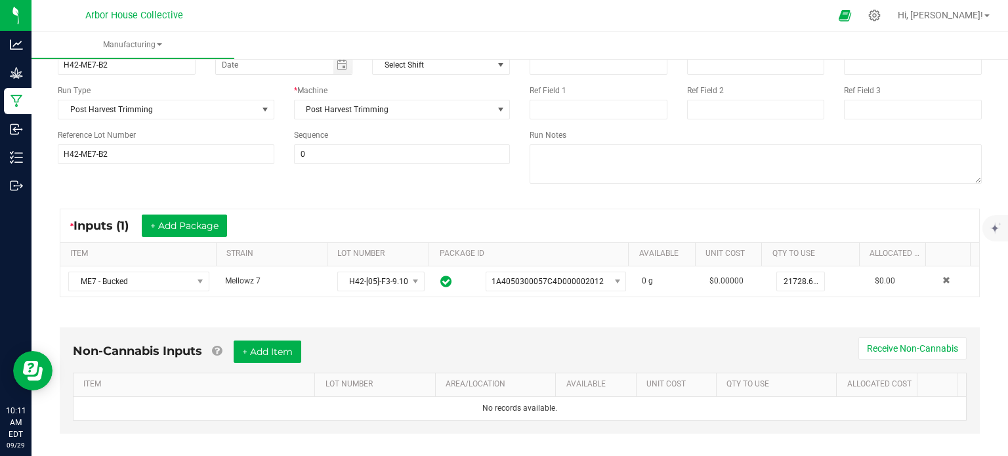
scroll to position [108, 0]
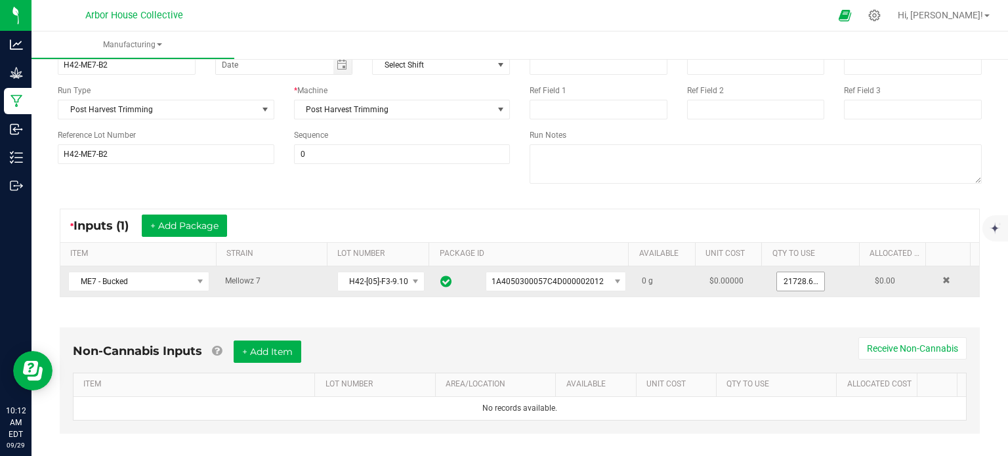
click at [786, 284] on input "21728.6400 g" at bounding box center [800, 281] width 47 height 18
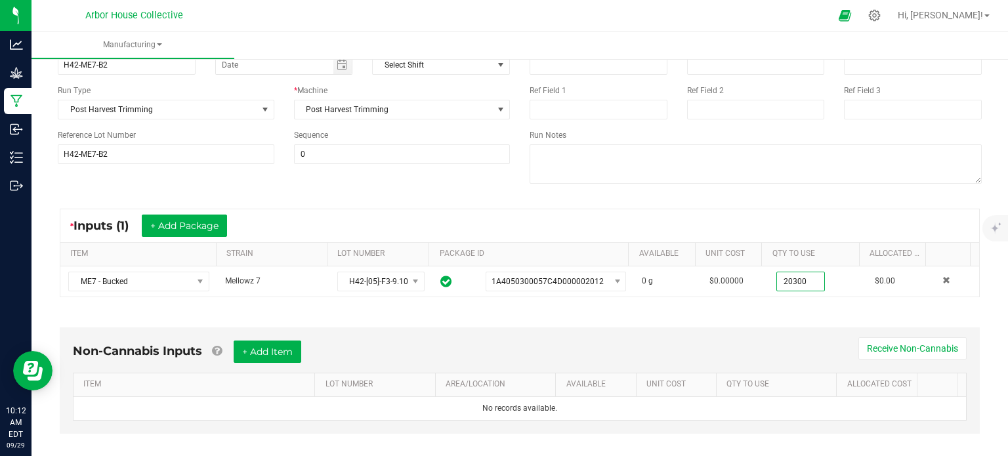
type input "20300.0000 g"
click at [767, 307] on div "* Inputs (1) + Add Package ITEM STRAIN LOT NUMBER PACKAGE ID AVAILABLE Unit Cos…" at bounding box center [520, 253] width 944 height 112
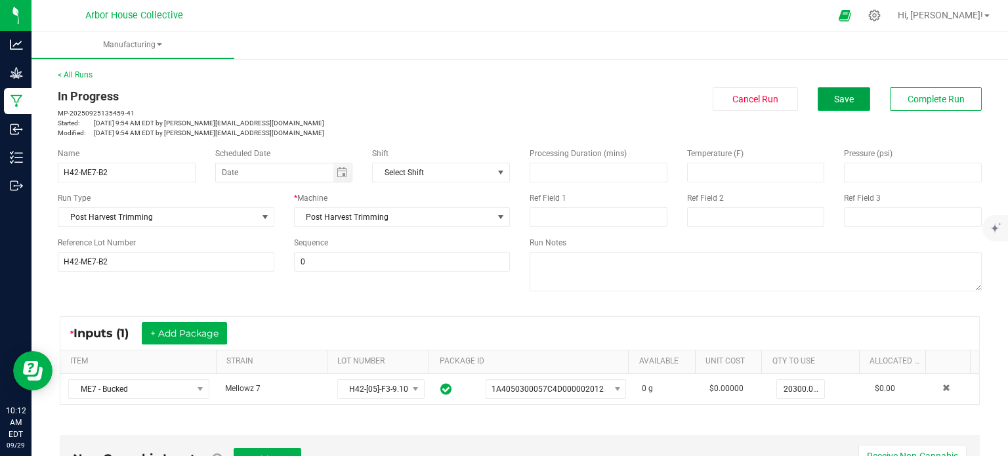
click at [842, 94] on span "Save" at bounding box center [844, 99] width 20 height 11
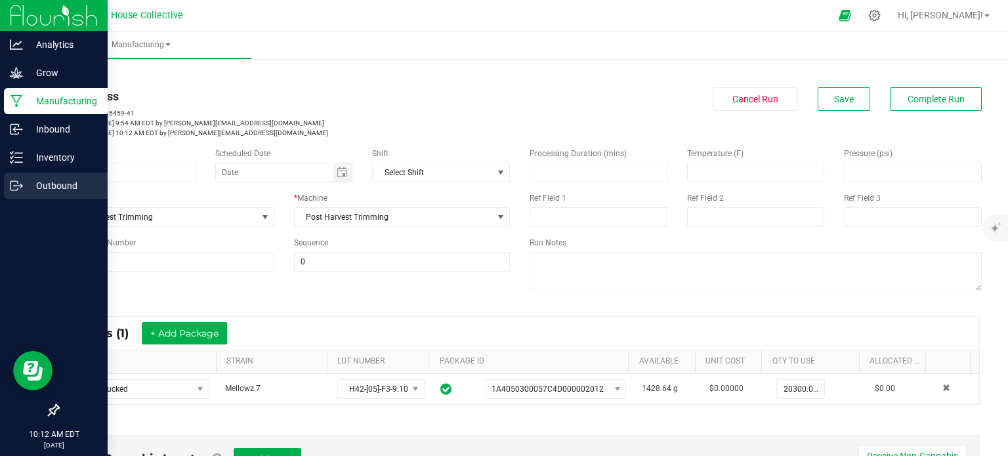
click at [36, 191] on p "Outbound" at bounding box center [62, 186] width 79 height 16
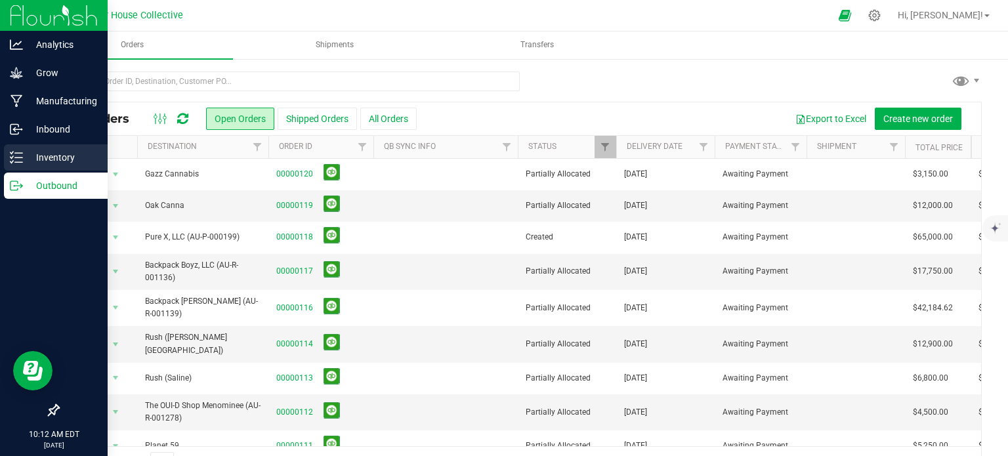
click at [55, 159] on p "Inventory" at bounding box center [62, 158] width 79 height 16
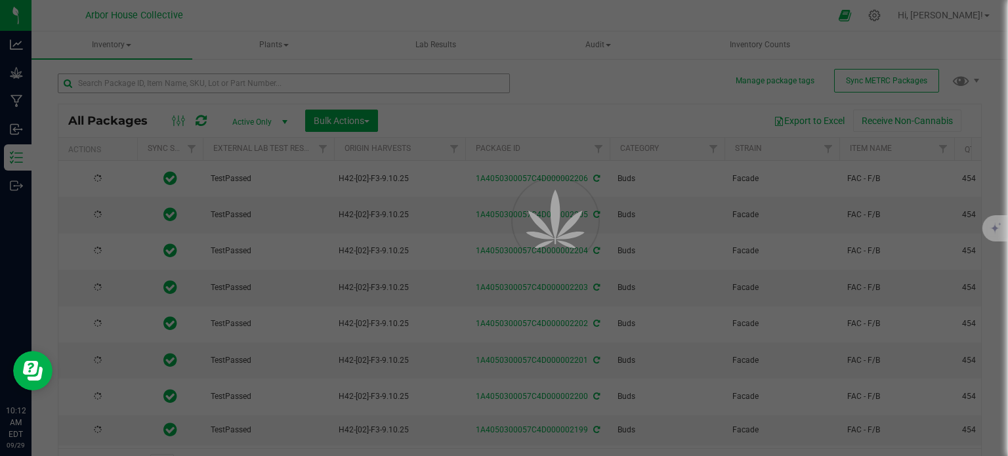
click at [129, 79] on div at bounding box center [504, 228] width 1008 height 456
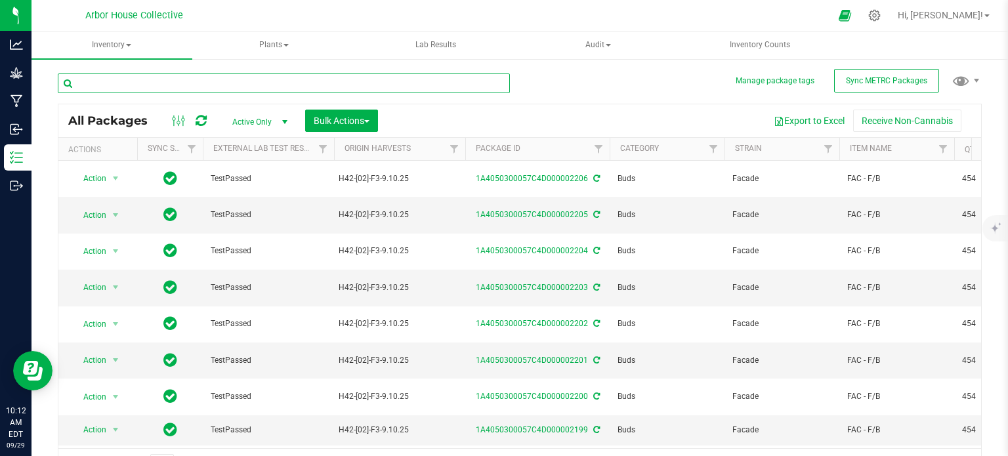
click at [129, 79] on input "text" at bounding box center [284, 84] width 452 height 20
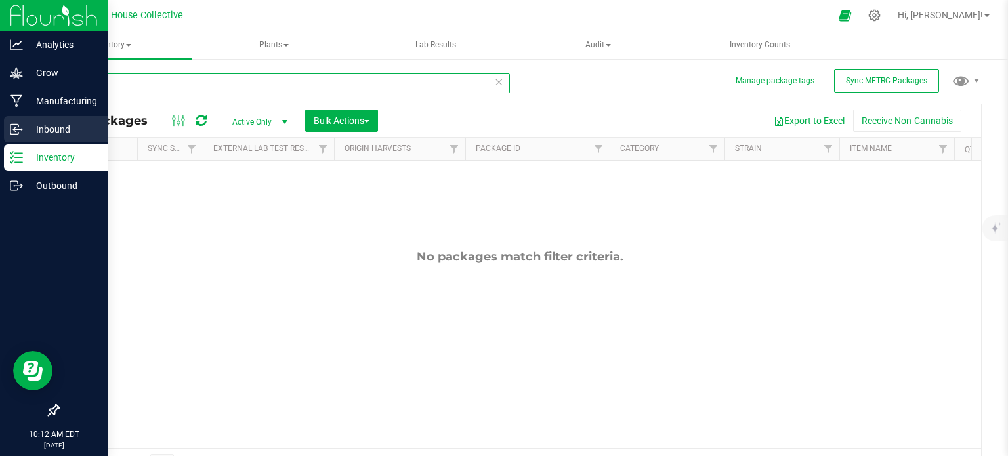
type input "2207"
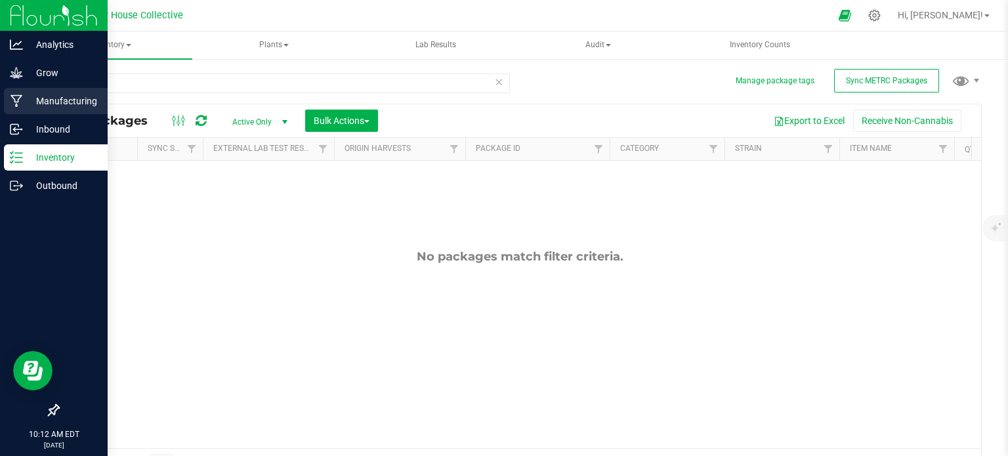
click at [47, 110] on div "Manufacturing" at bounding box center [56, 101] width 104 height 26
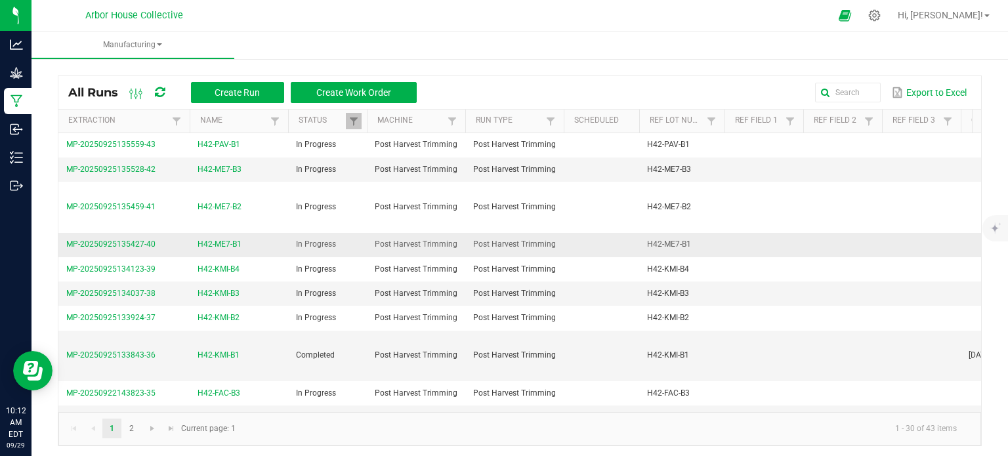
click at [221, 245] on span "H42-ME7-B1" at bounding box center [220, 244] width 44 height 12
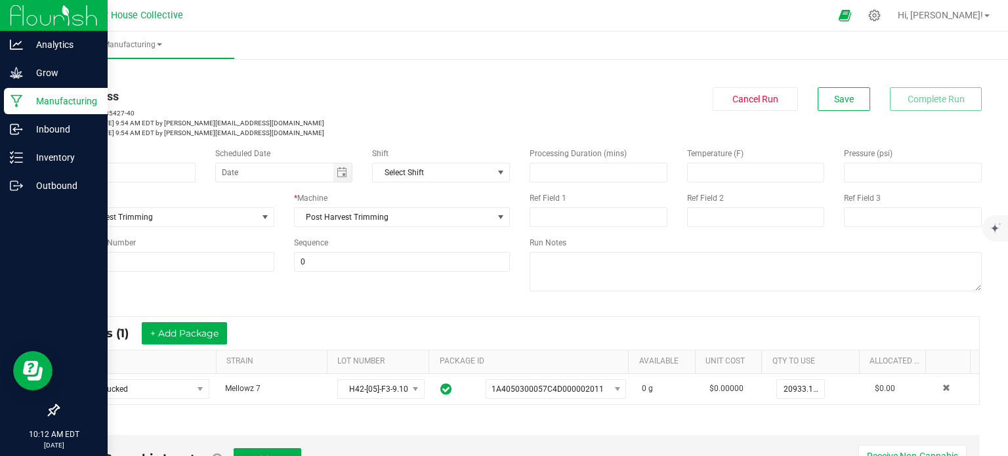
click at [47, 102] on p "Manufacturing" at bounding box center [62, 101] width 79 height 16
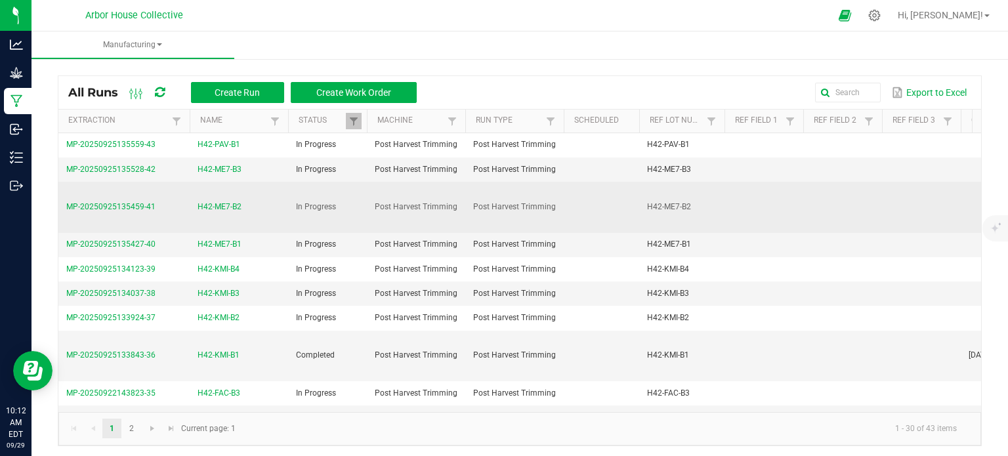
click at [139, 205] on span "MP-20250925135459-41" at bounding box center [110, 206] width 89 height 9
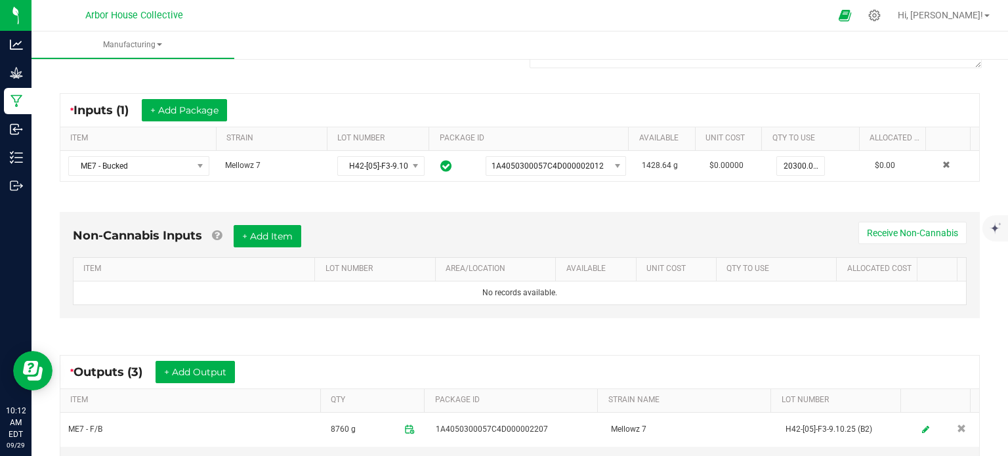
scroll to position [222, 0]
click at [893, 51] on ul "Manufacturing" at bounding box center [536, 46] width 1008 height 28
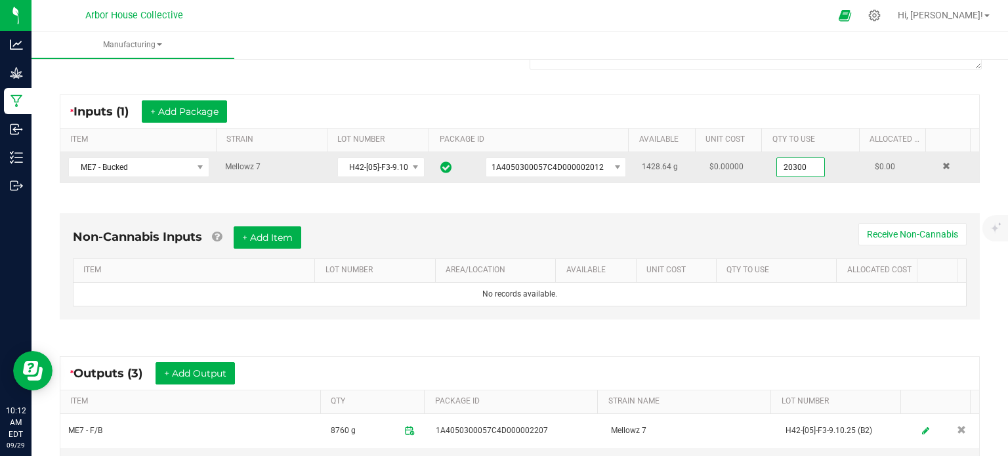
click at [777, 168] on input "20300" at bounding box center [800, 167] width 47 height 18
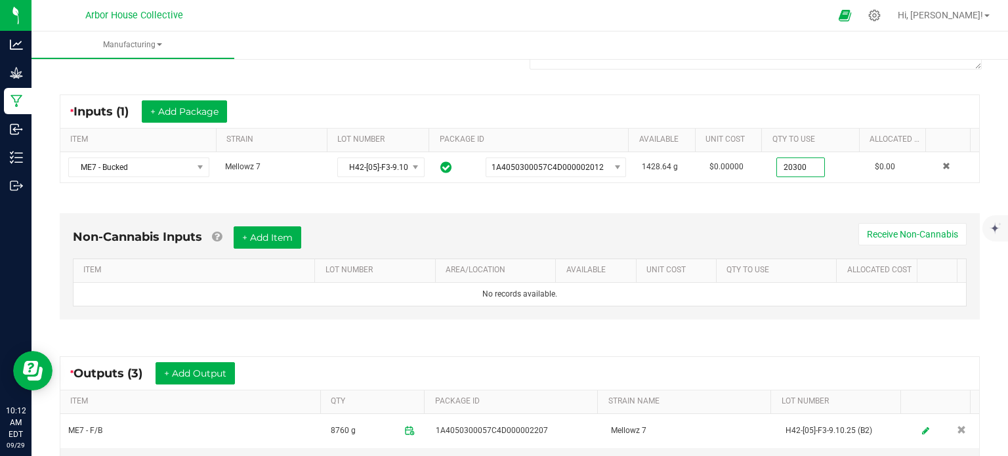
type input "20300.0000 g"
click at [742, 196] on div "Non-Cannabis Inputs + Add Item Receive Non-Cannabis ITEM LOT NUMBER AREA/LOCATI…" at bounding box center [520, 270] width 944 height 150
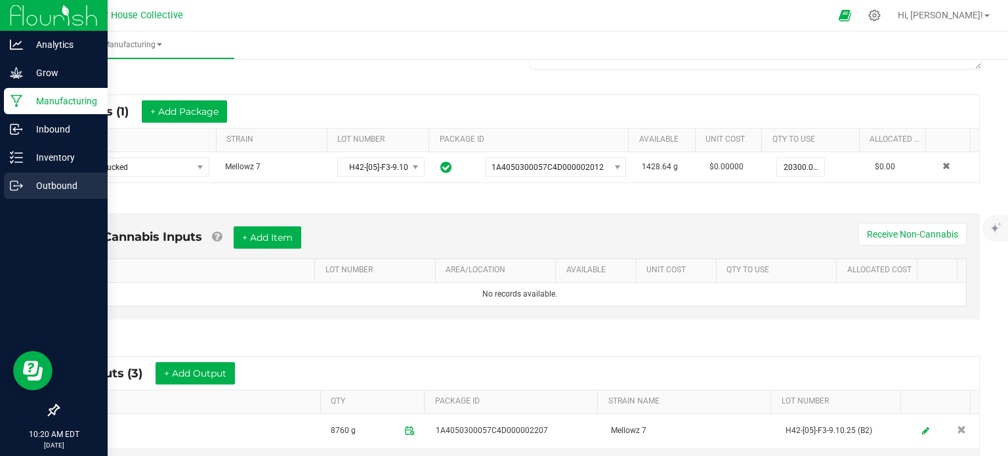
click at [40, 185] on p "Outbound" at bounding box center [62, 186] width 79 height 16
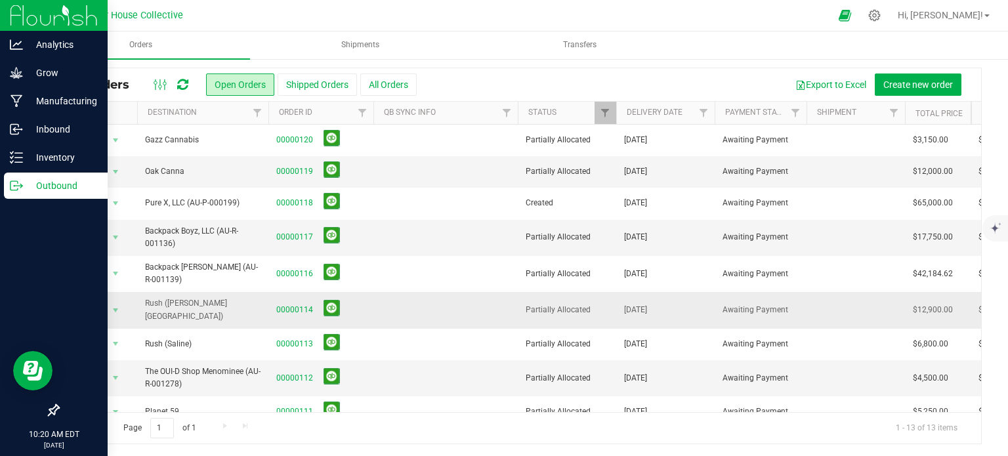
scroll to position [142, 0]
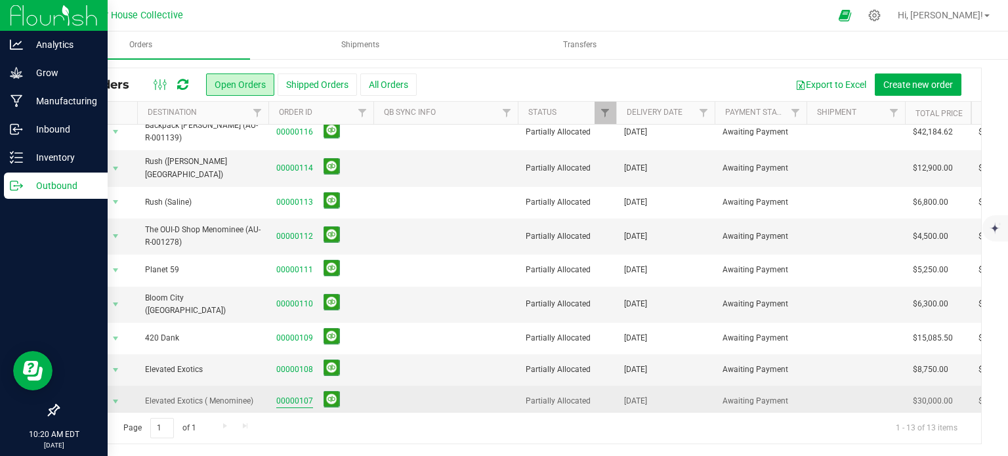
click at [283, 395] on link "00000107" at bounding box center [294, 401] width 37 height 12
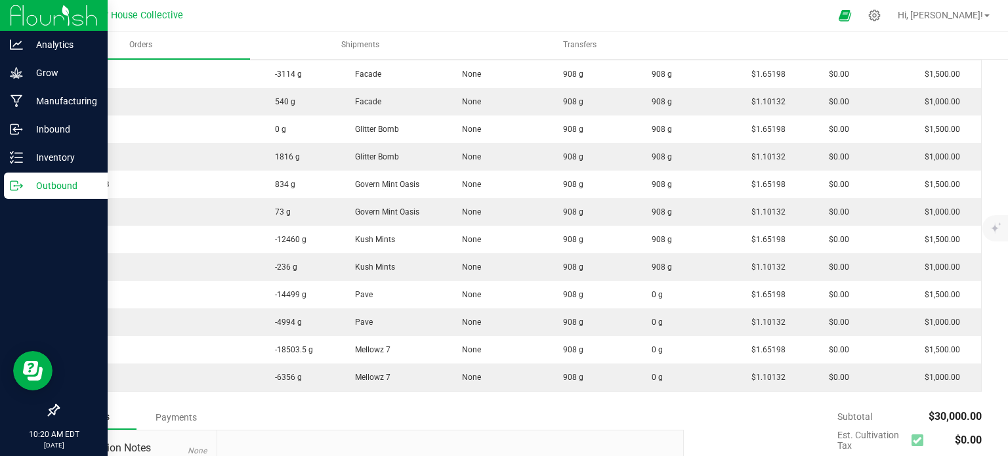
scroll to position [504, 0]
click at [15, 181] on icon at bounding box center [14, 185] width 7 height 9
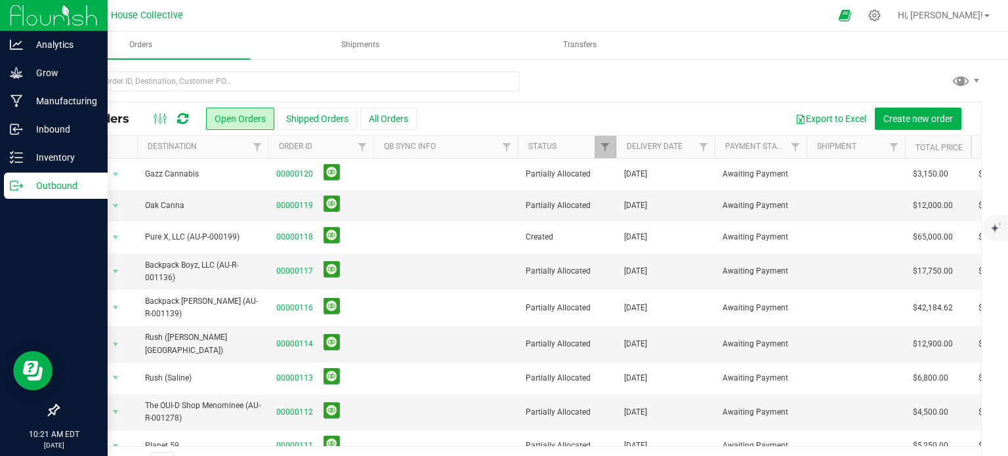
scroll to position [142, 0]
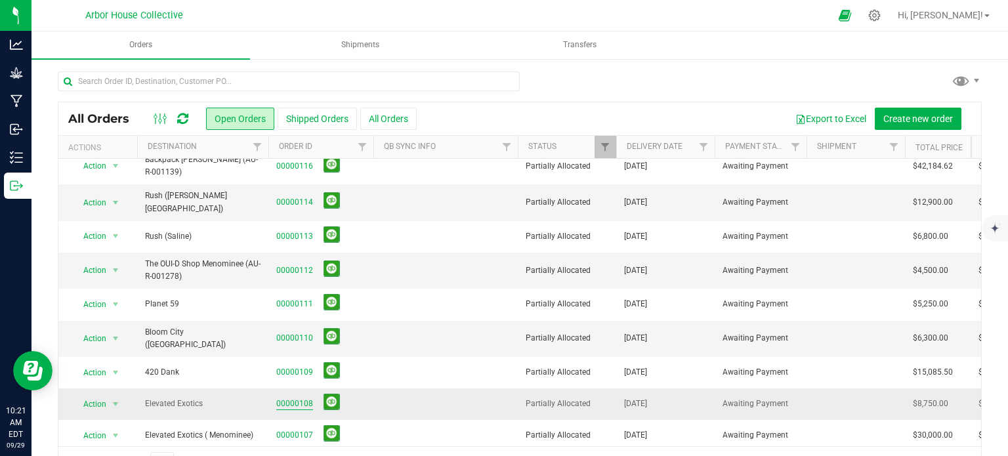
click at [293, 398] on link "00000108" at bounding box center [294, 404] width 37 height 12
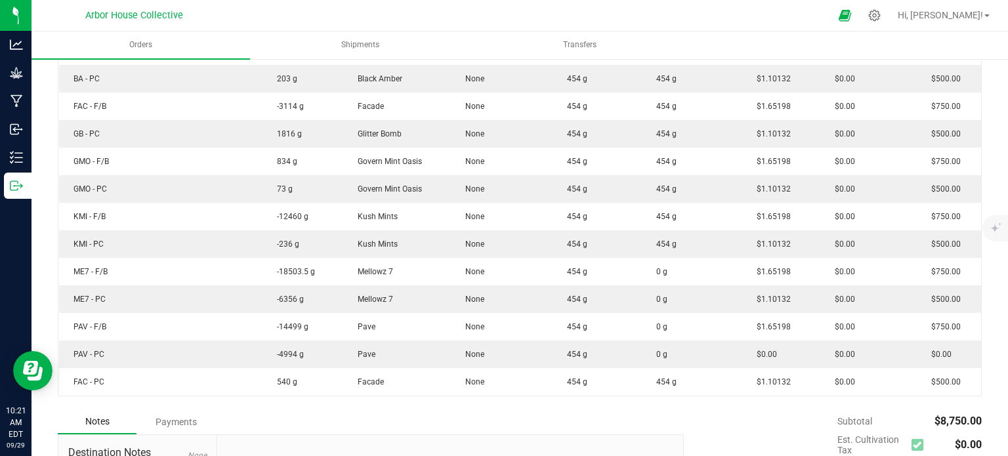
scroll to position [474, 0]
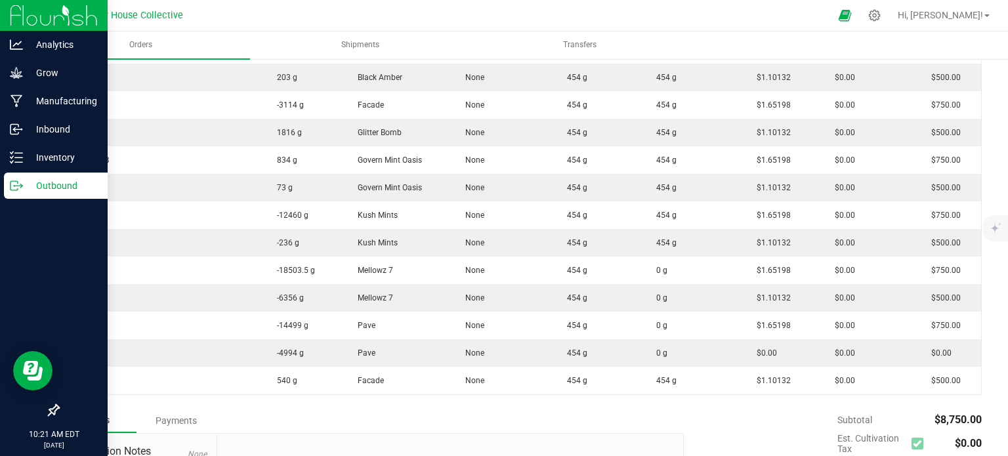
click at [26, 188] on p "Outbound" at bounding box center [62, 186] width 79 height 16
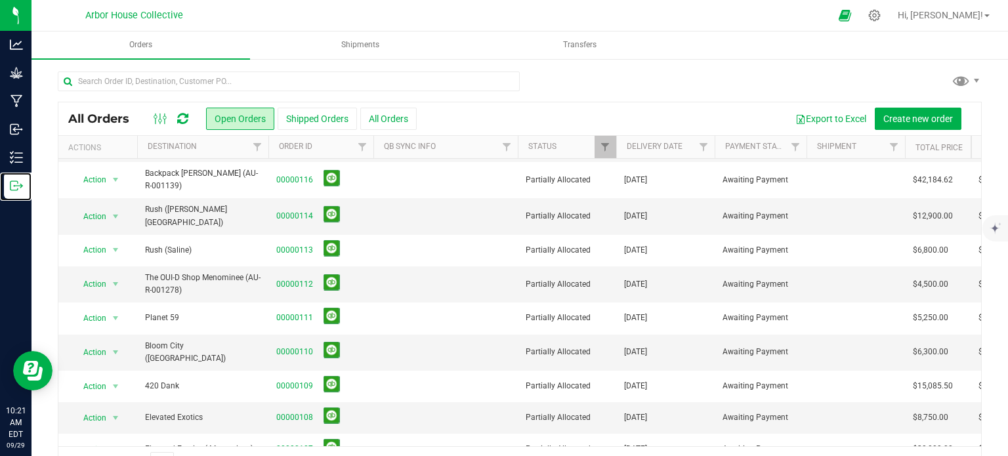
scroll to position [142, 0]
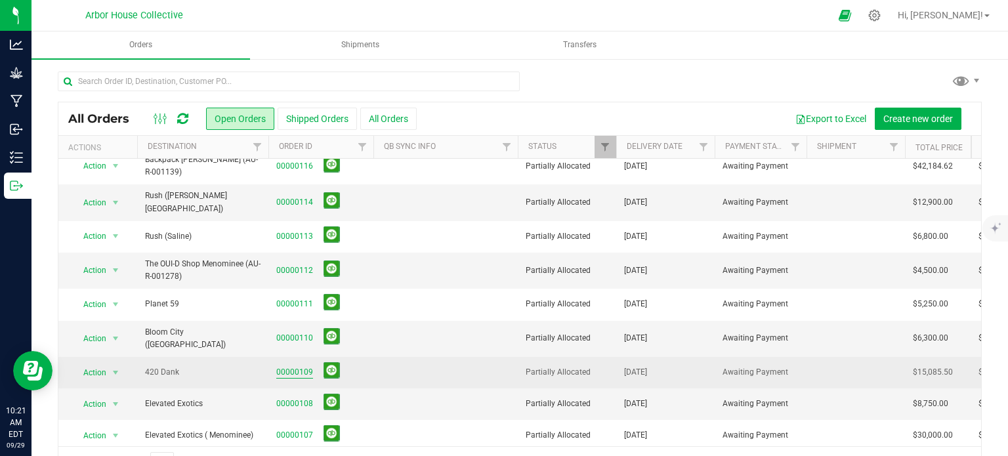
click at [289, 366] on link "00000109" at bounding box center [294, 372] width 37 height 12
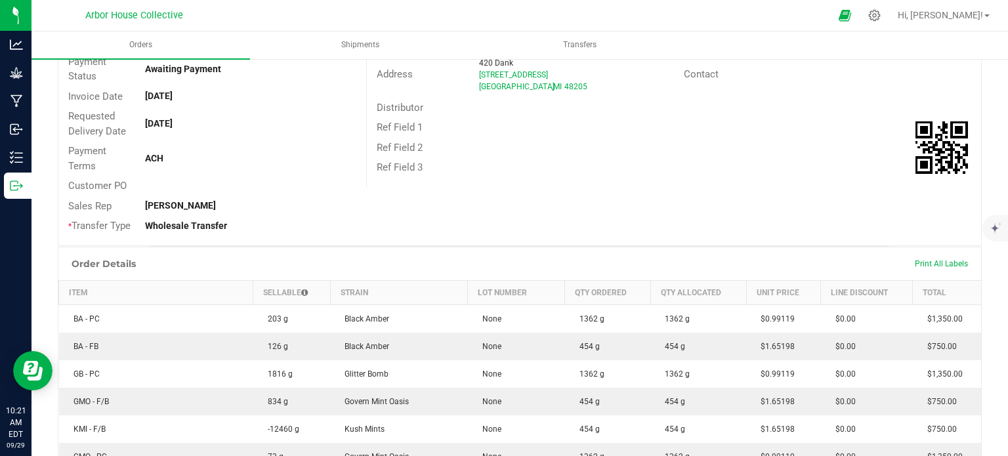
scroll to position [150, 0]
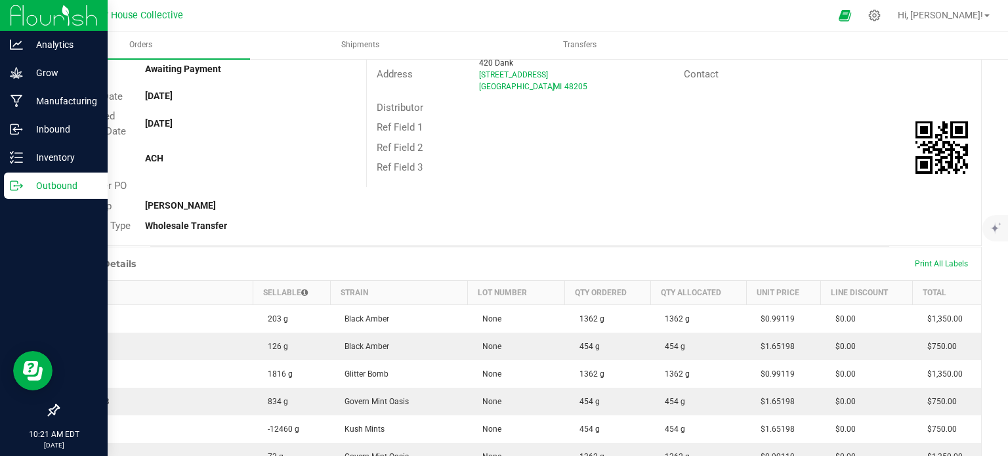
click at [22, 186] on icon at bounding box center [21, 187] width 2 height 2
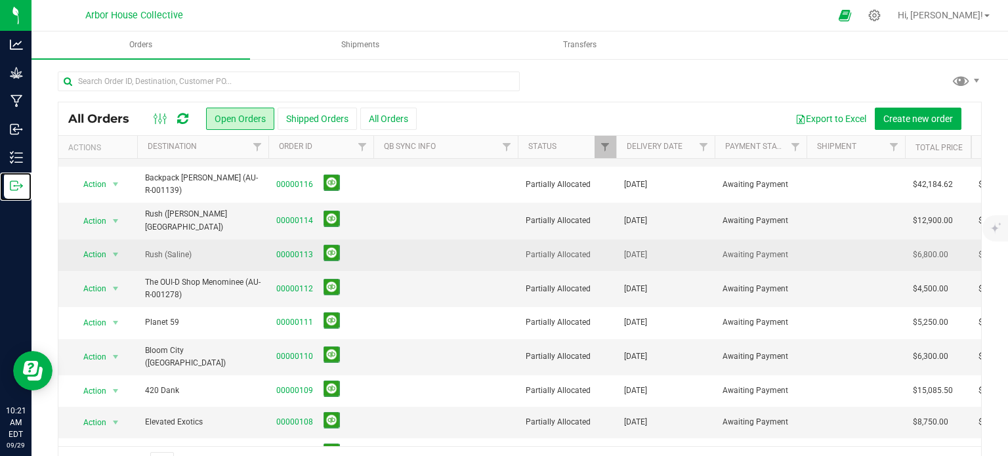
scroll to position [134, 0]
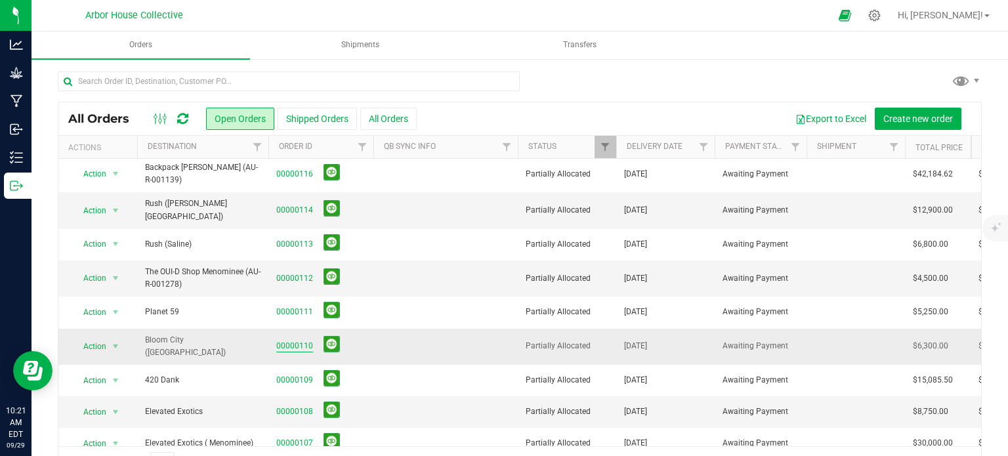
click at [291, 340] on link "00000110" at bounding box center [294, 346] width 37 height 12
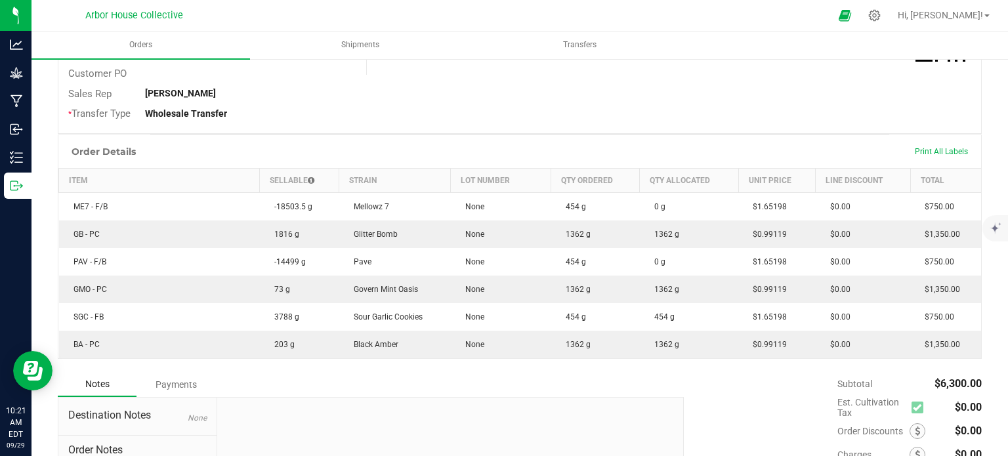
scroll to position [263, 0]
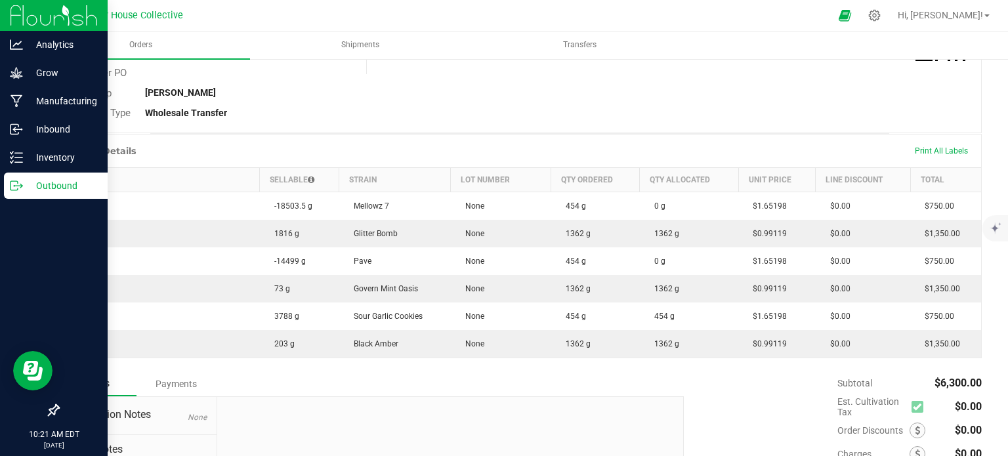
click at [29, 181] on p "Outbound" at bounding box center [62, 186] width 79 height 16
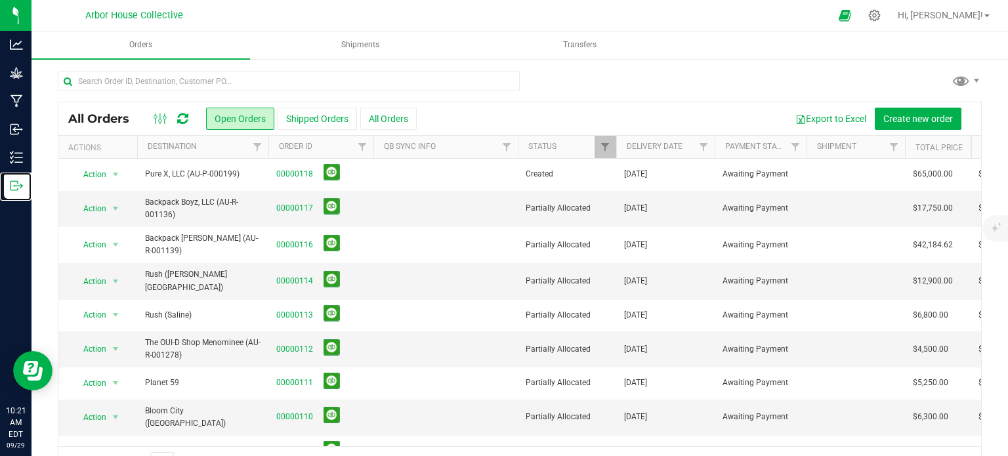
scroll to position [68, 0]
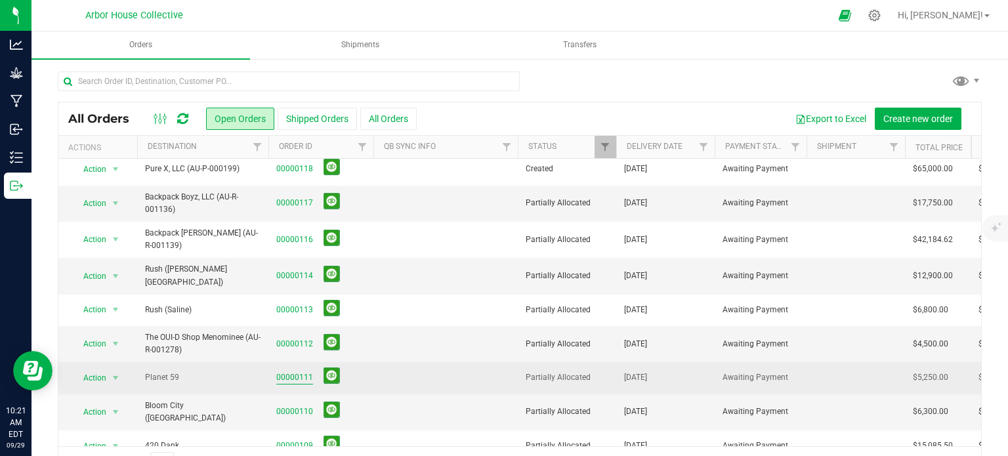
click at [297, 372] on link "00000111" at bounding box center [294, 378] width 37 height 12
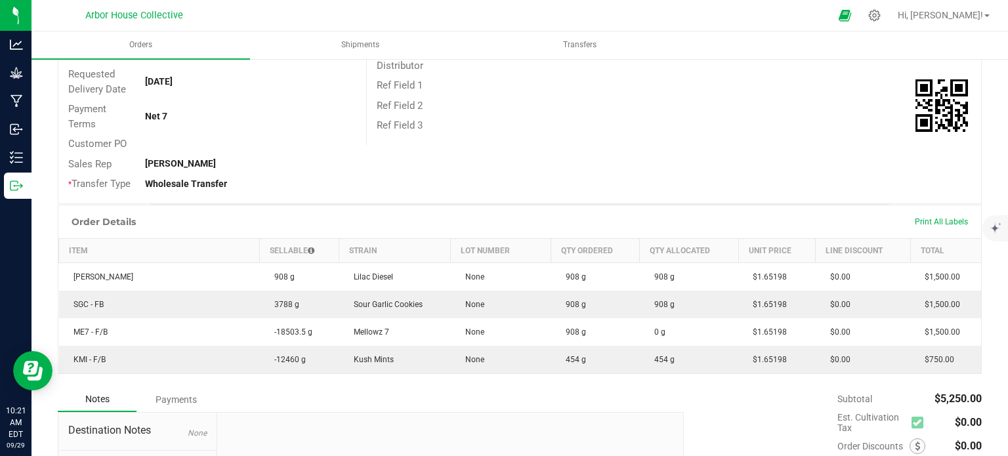
scroll to position [200, 0]
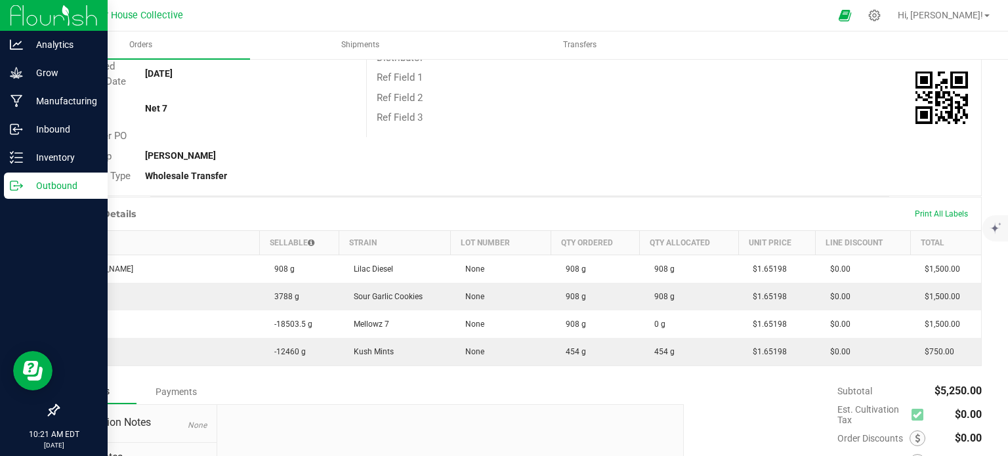
click at [11, 184] on icon at bounding box center [14, 185] width 7 height 9
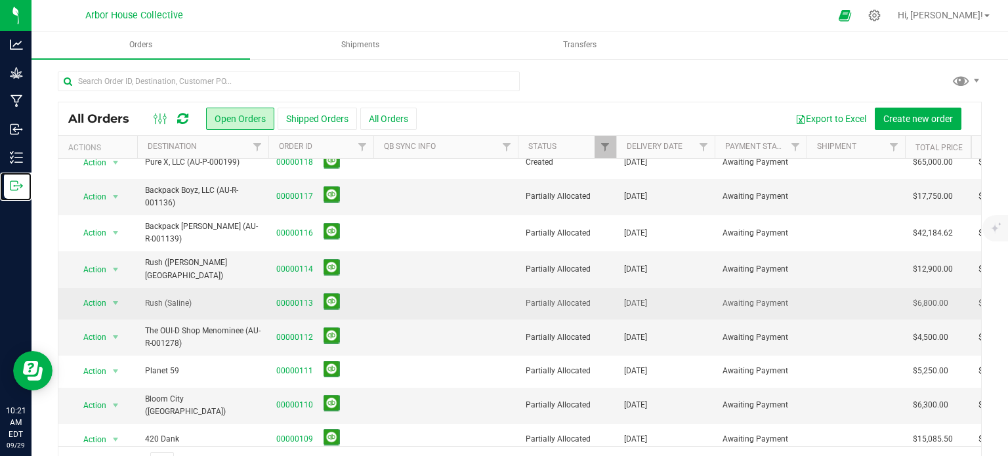
scroll to position [88, 0]
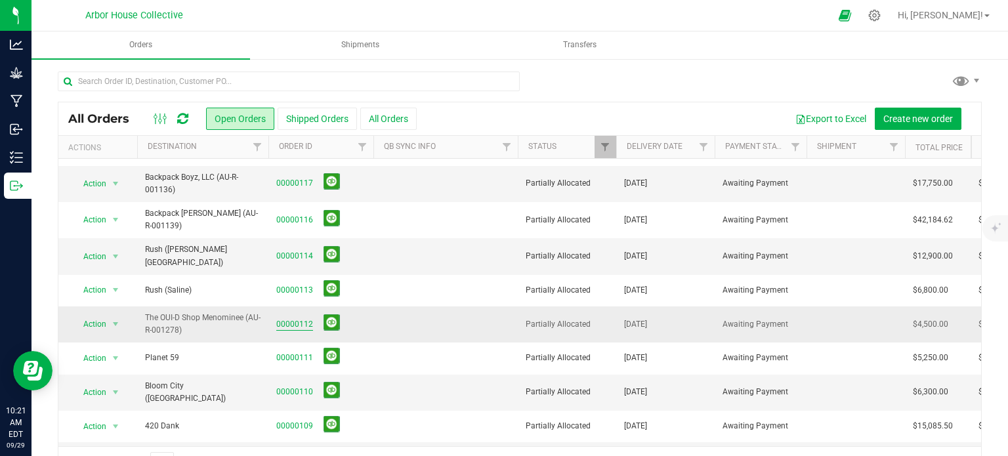
click at [297, 318] on link "00000112" at bounding box center [294, 324] width 37 height 12
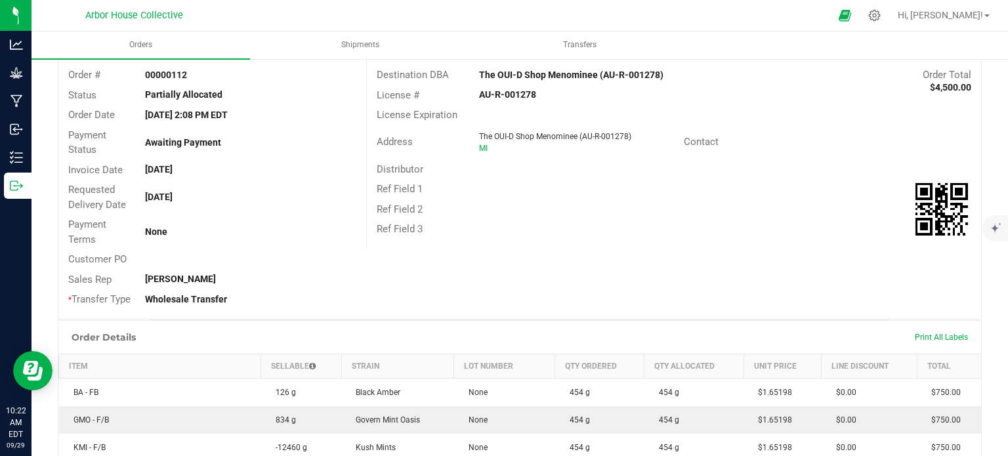
scroll to position [55, 0]
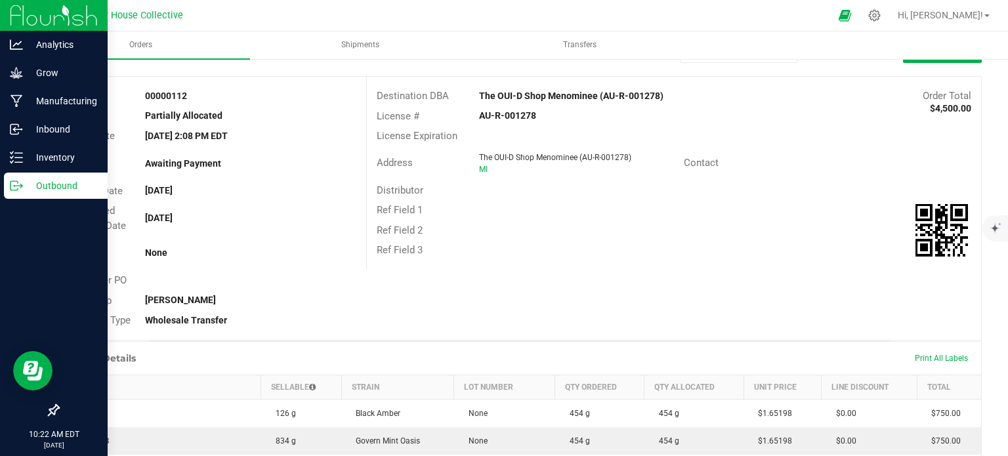
click at [43, 183] on p "Outbound" at bounding box center [62, 186] width 79 height 16
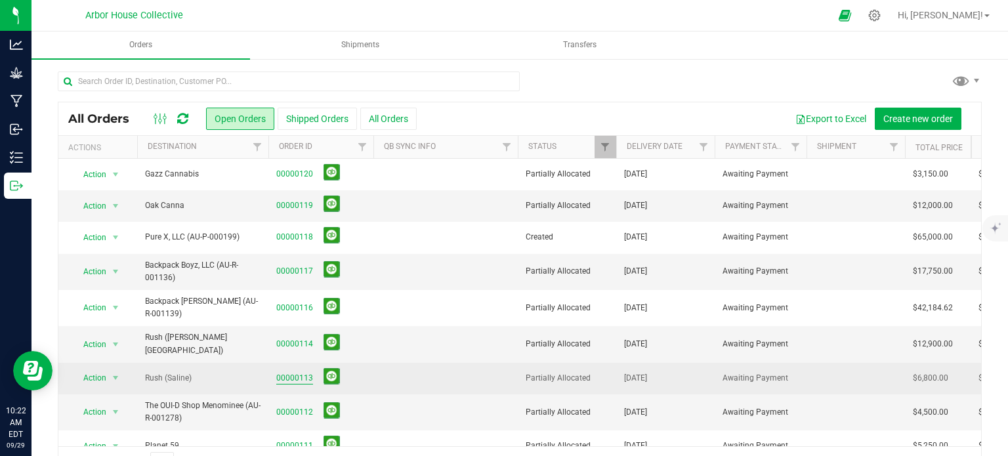
click at [294, 372] on link "00000113" at bounding box center [294, 378] width 37 height 12
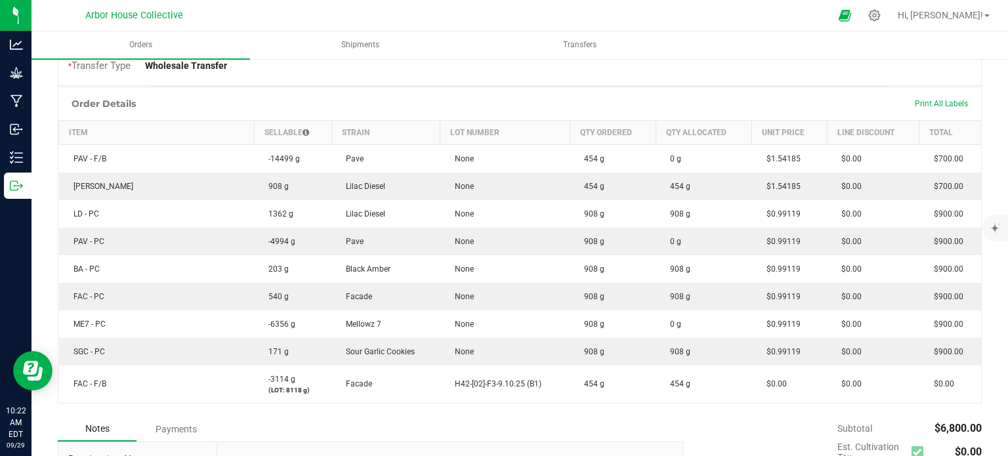
scroll to position [312, 0]
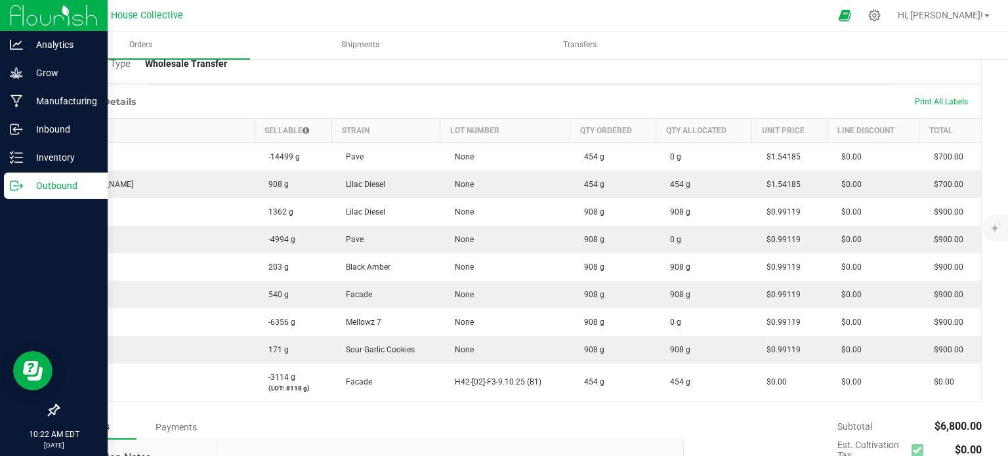
click at [45, 185] on p "Outbound" at bounding box center [62, 186] width 79 height 16
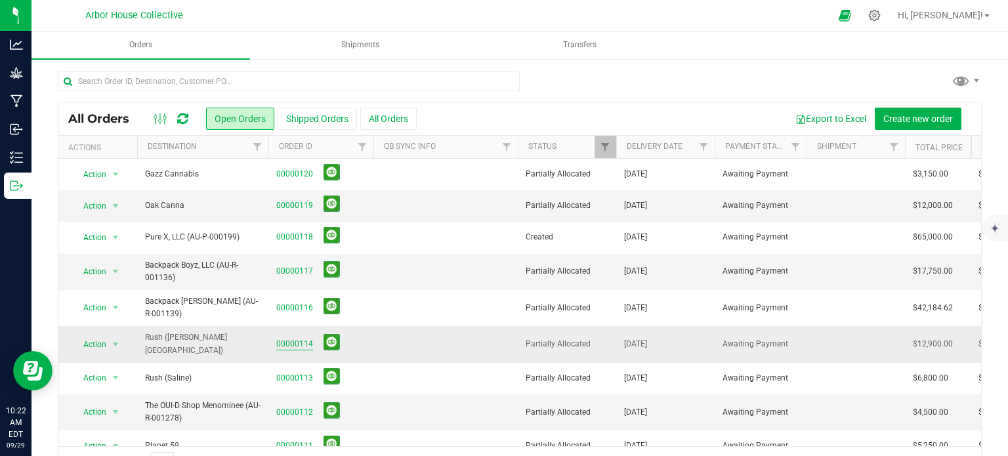
click at [294, 338] on link "00000114" at bounding box center [294, 344] width 37 height 12
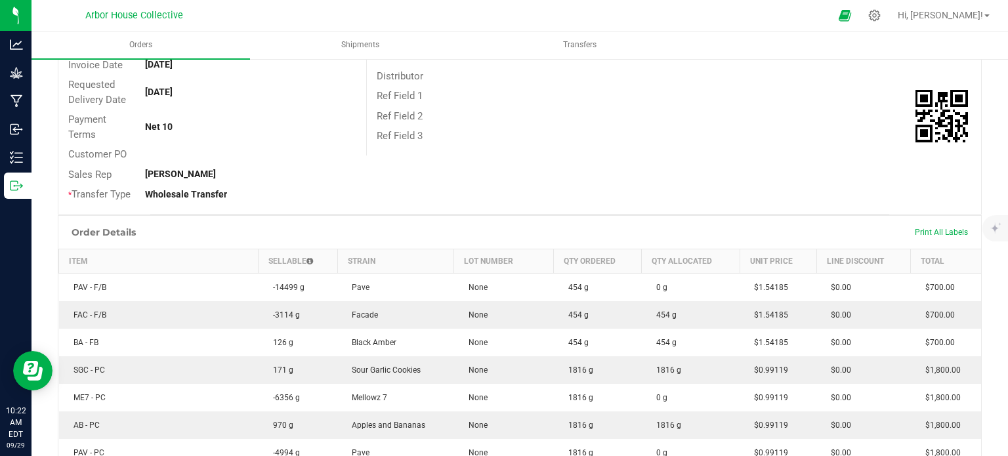
scroll to position [181, 0]
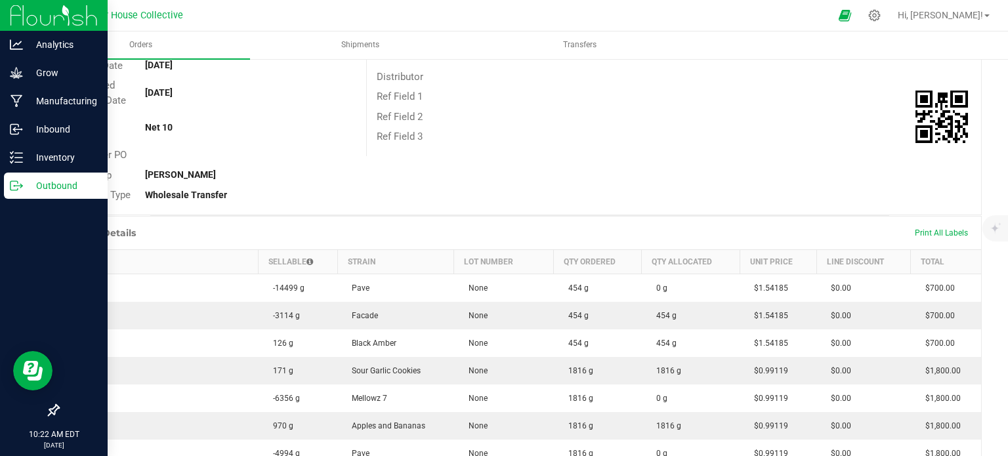
click at [35, 184] on p "Outbound" at bounding box center [62, 186] width 79 height 16
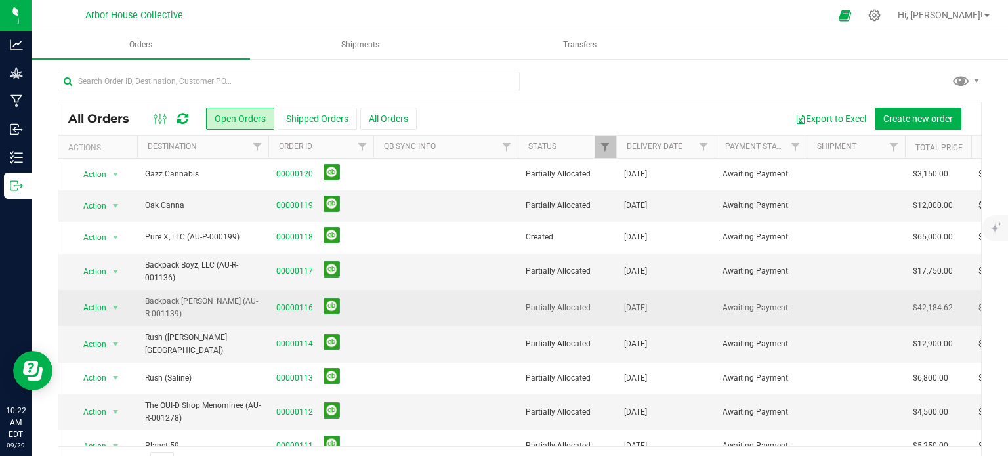
click at [310, 314] on span "00000116" at bounding box center [320, 308] width 89 height 20
click at [299, 302] on link "00000116" at bounding box center [294, 308] width 37 height 12
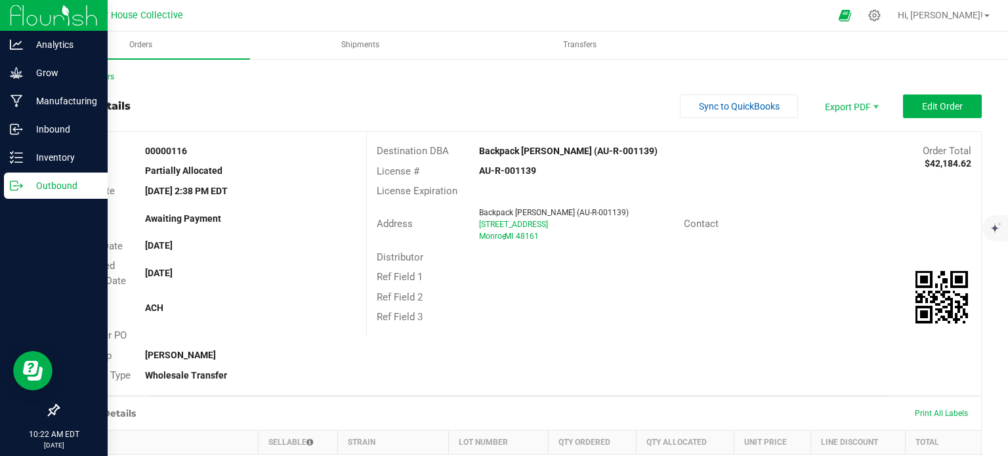
click at [24, 183] on p "Outbound" at bounding box center [62, 186] width 79 height 16
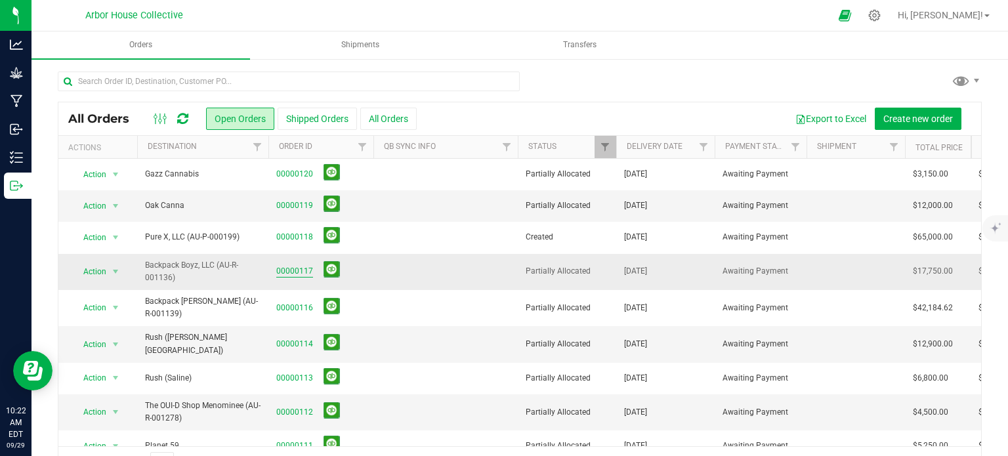
click at [295, 267] on link "00000117" at bounding box center [294, 271] width 37 height 12
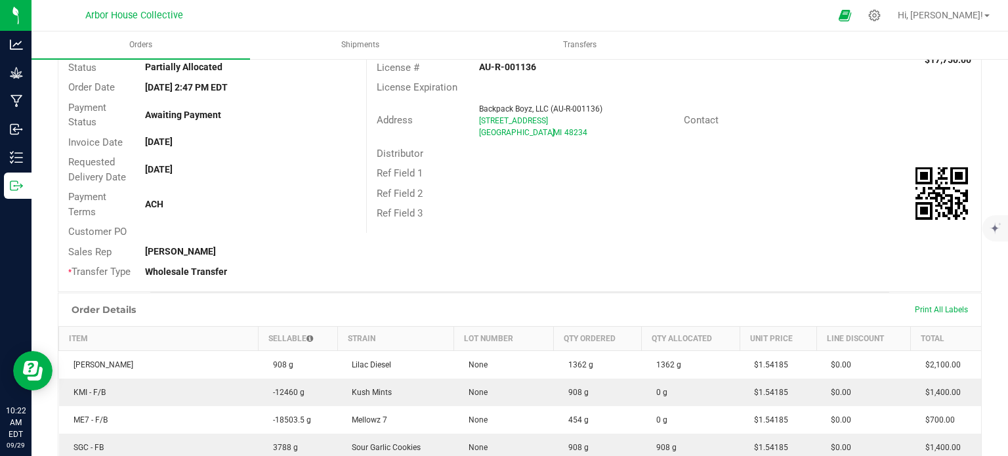
scroll to position [96, 0]
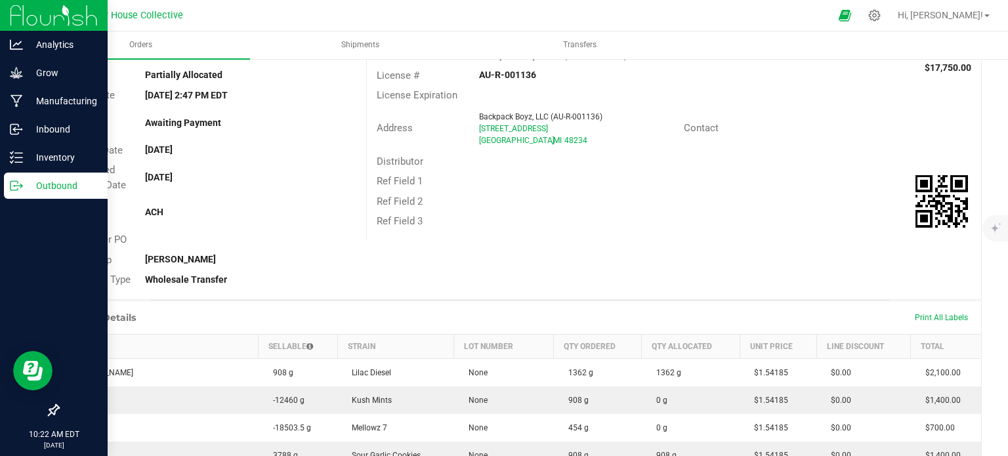
click at [42, 190] on p "Outbound" at bounding box center [62, 186] width 79 height 16
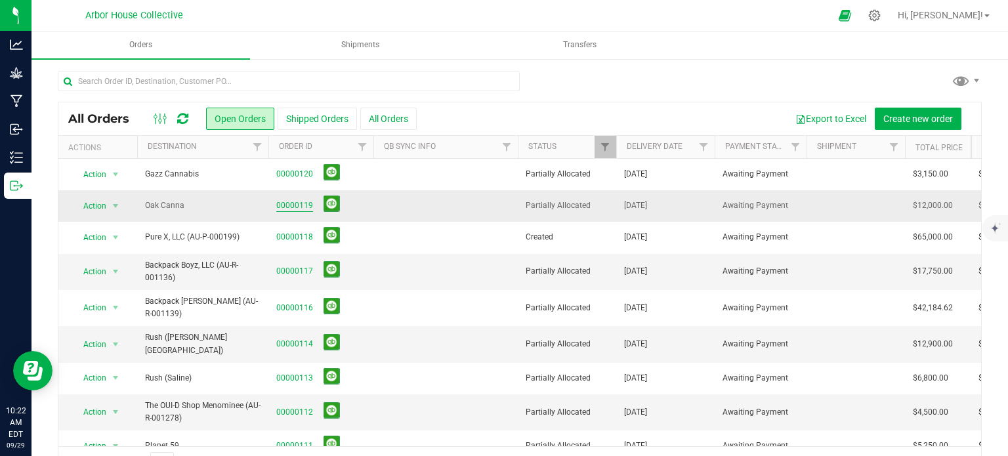
click at [297, 205] on link "00000119" at bounding box center [294, 206] width 37 height 12
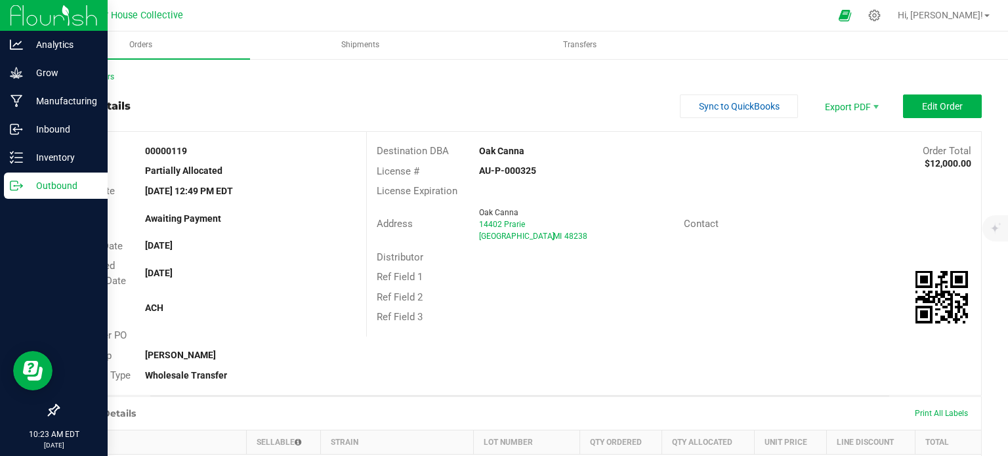
click at [24, 177] on div "Outbound" at bounding box center [56, 186] width 104 height 26
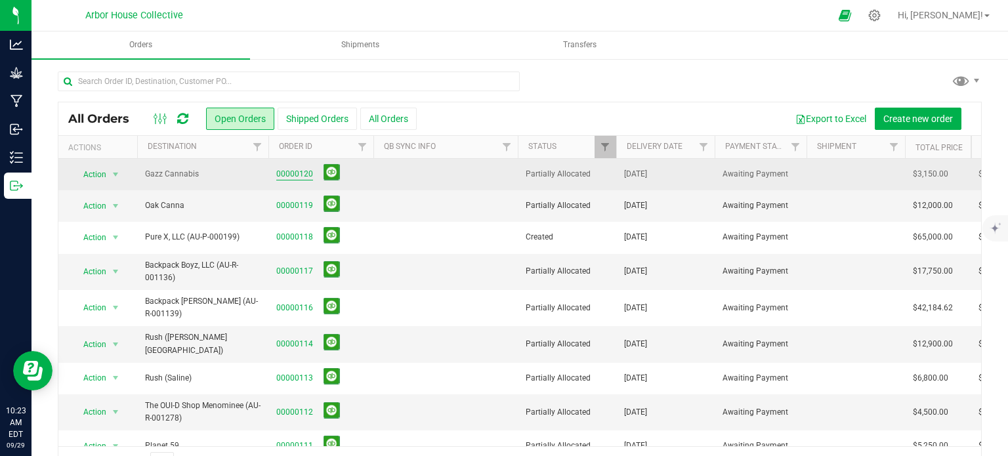
click at [295, 173] on link "00000120" at bounding box center [294, 174] width 37 height 12
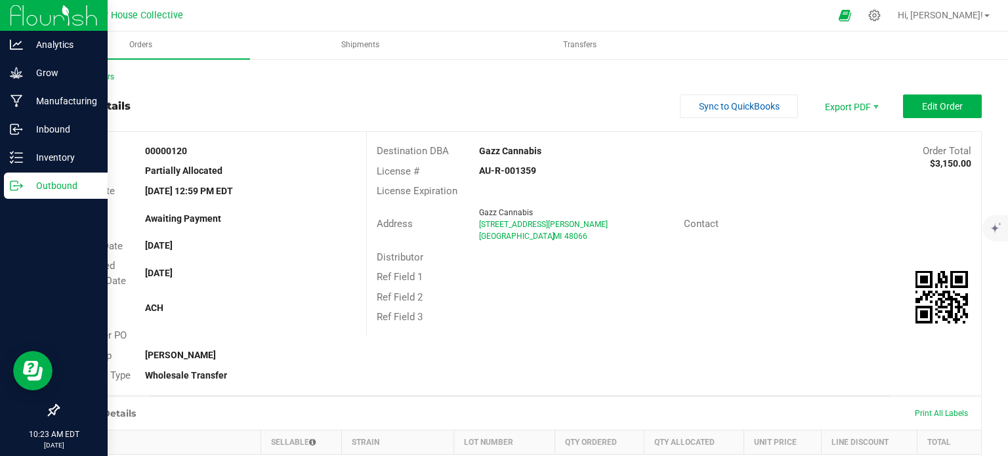
click at [36, 189] on p "Outbound" at bounding box center [62, 186] width 79 height 16
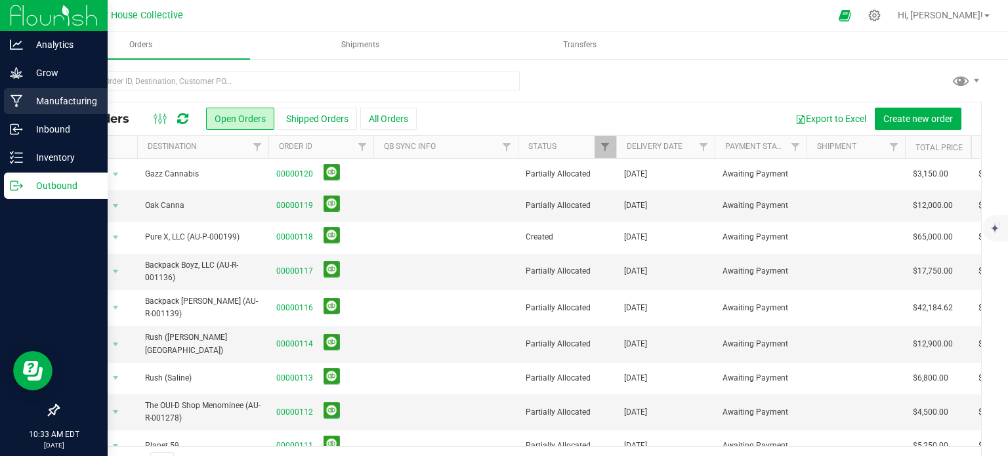
click at [12, 98] on icon at bounding box center [17, 101] width 12 height 13
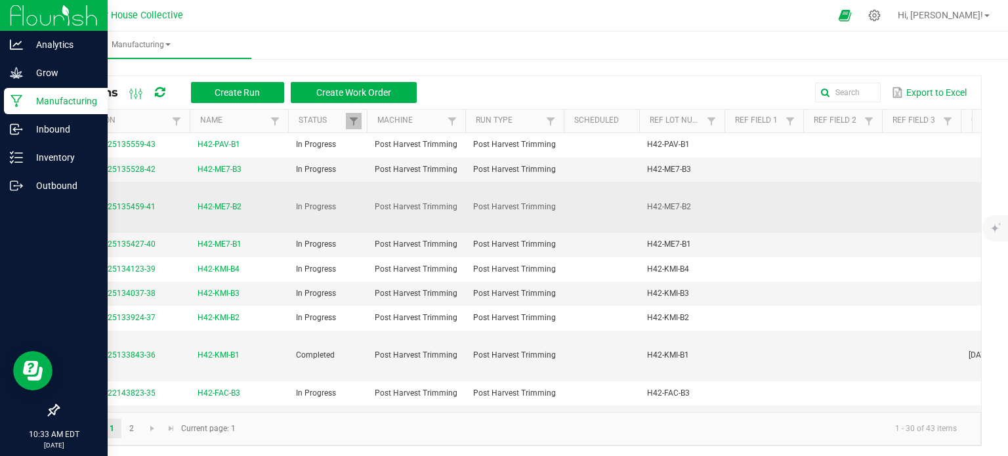
click at [221, 206] on span "H42-ME7-B2" at bounding box center [220, 207] width 44 height 12
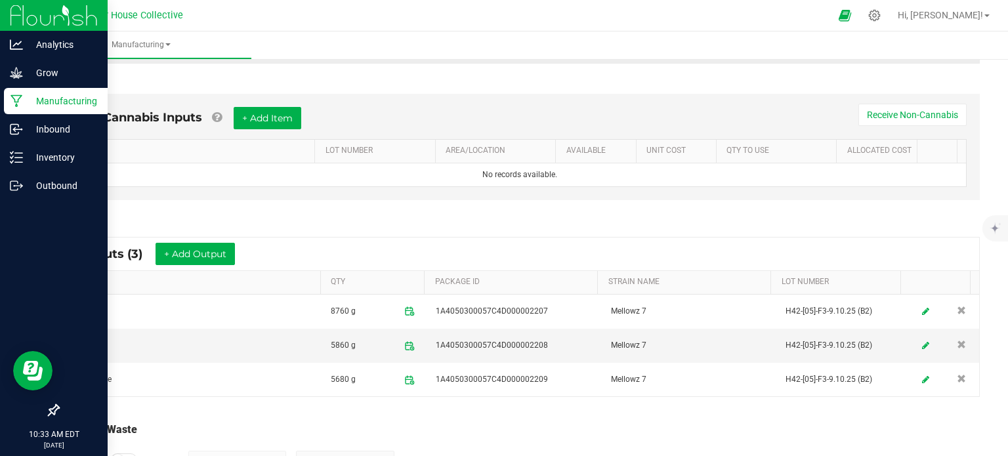
scroll to position [341, 0]
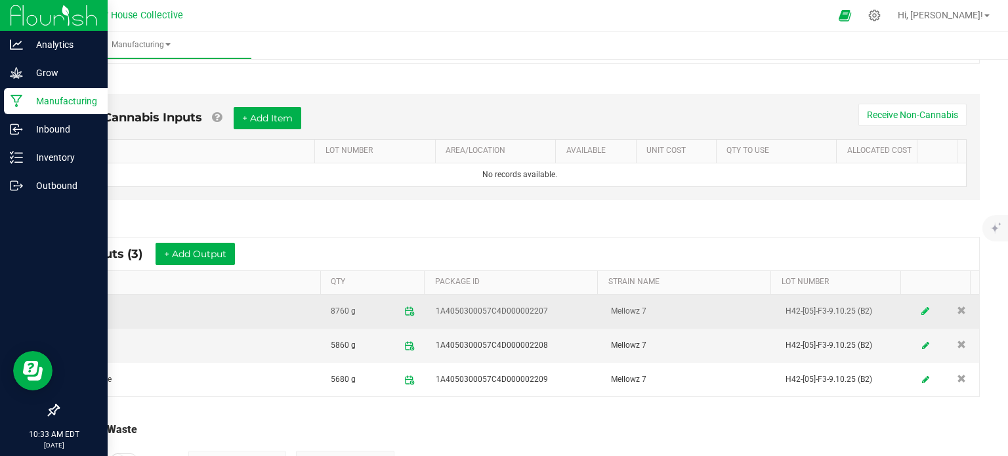
click at [916, 311] on link at bounding box center [926, 312] width 20 height 26
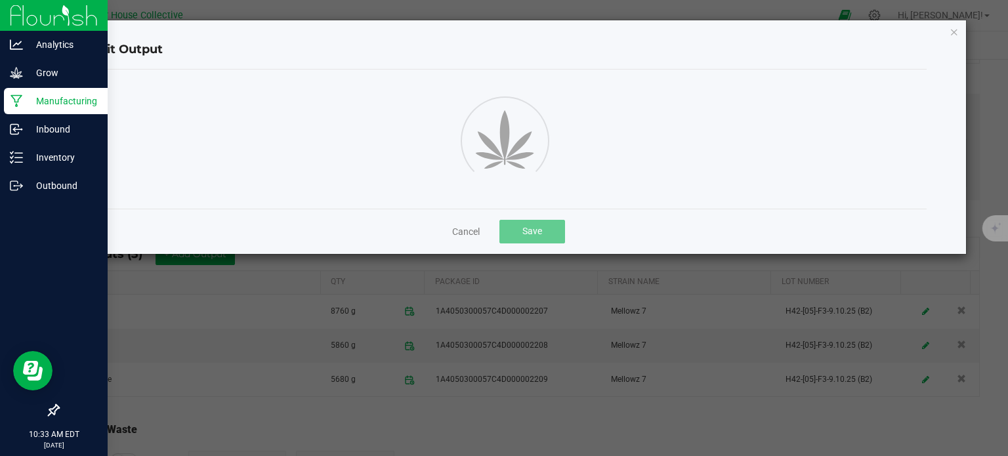
scroll to position [216, 0]
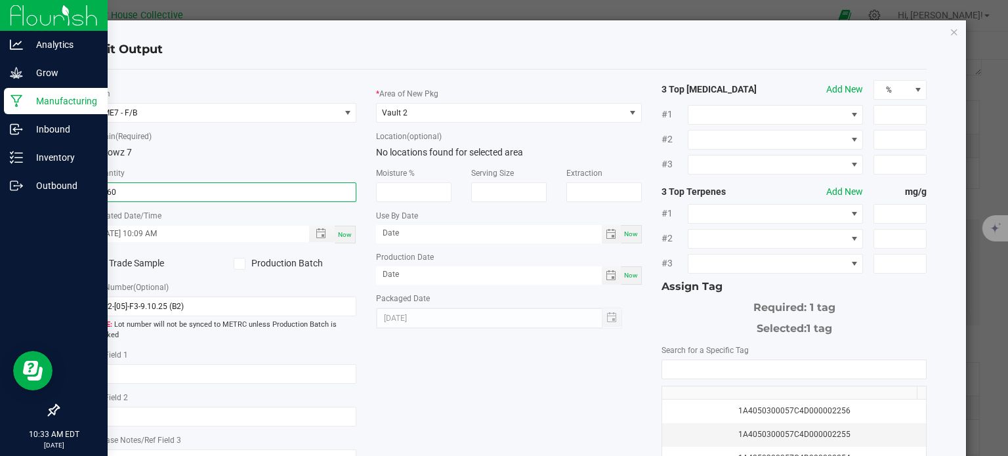
click at [110, 190] on input "8760" at bounding box center [224, 192] width 265 height 18
type input "8800.0000 g"
click at [454, 409] on div "* Item ME7 - F/B * Strain (Required) Mellowz 7 * Quantity 8800.0000 g * Created…" at bounding box center [509, 315] width 856 height 471
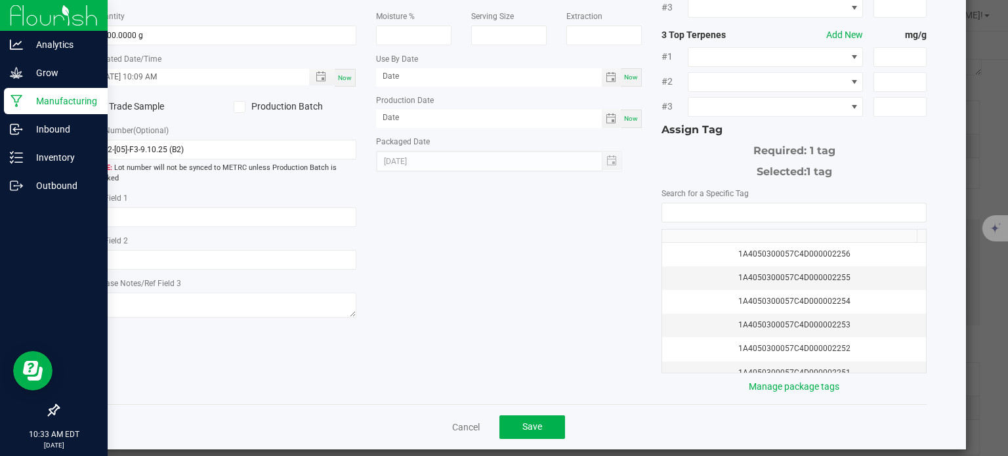
scroll to position [168, 0]
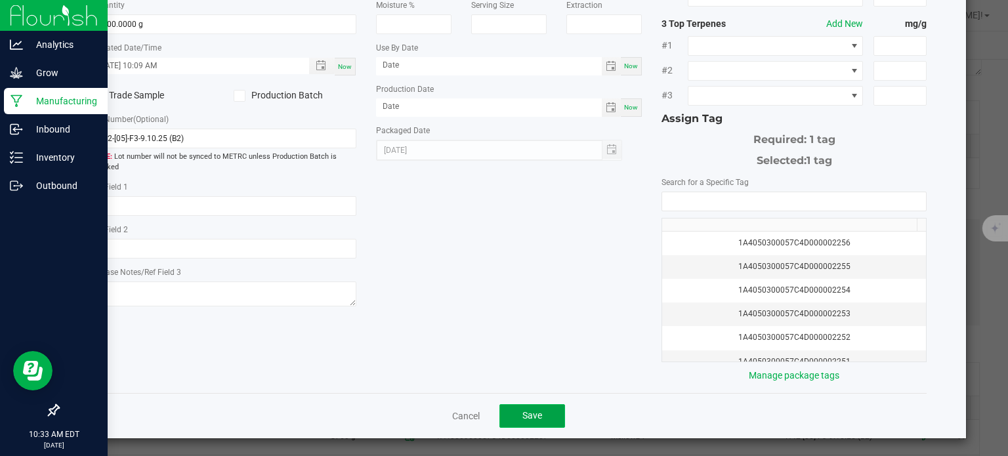
click at [538, 405] on button "Save" at bounding box center [533, 416] width 66 height 24
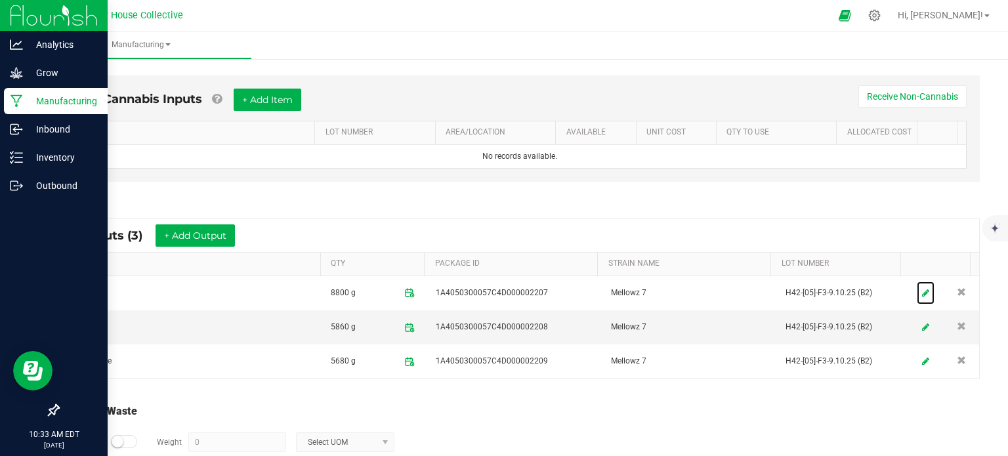
scroll to position [360, 0]
click at [916, 321] on link at bounding box center [926, 327] width 20 height 26
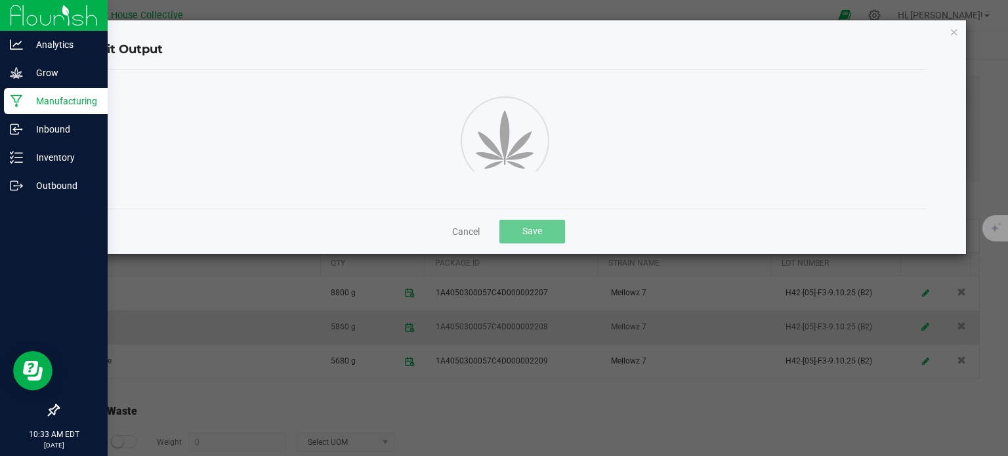
scroll to position [216, 0]
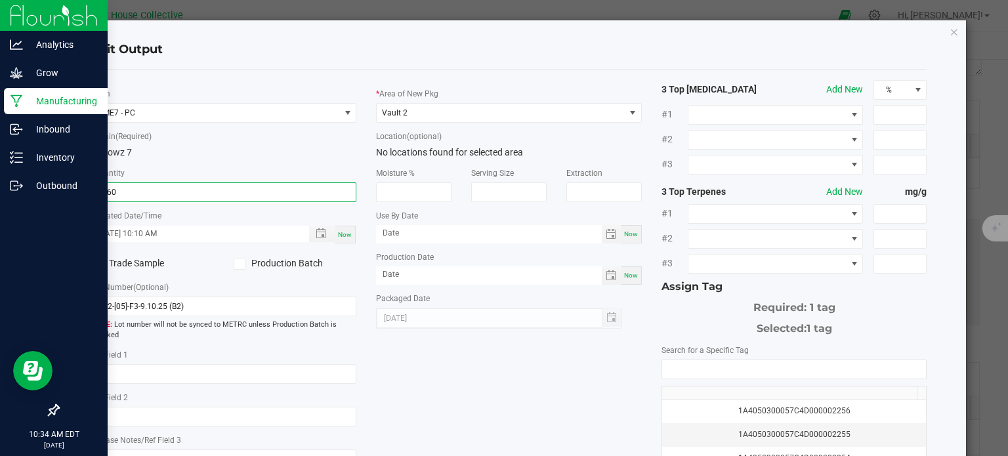
click at [154, 194] on input "5860" at bounding box center [224, 192] width 265 height 18
type input "5880.0000 g"
click at [437, 391] on div "* Item ME7 - PC * Strain (Required) Mellowz 7 * Quantity 5880.0000 g * Created …" at bounding box center [509, 315] width 856 height 471
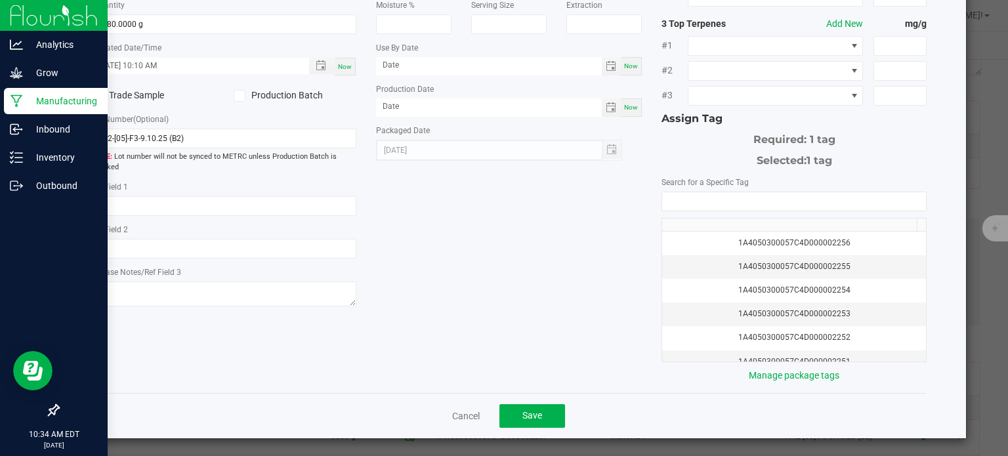
scroll to position [167, 0]
click at [535, 414] on span "Save" at bounding box center [533, 416] width 20 height 11
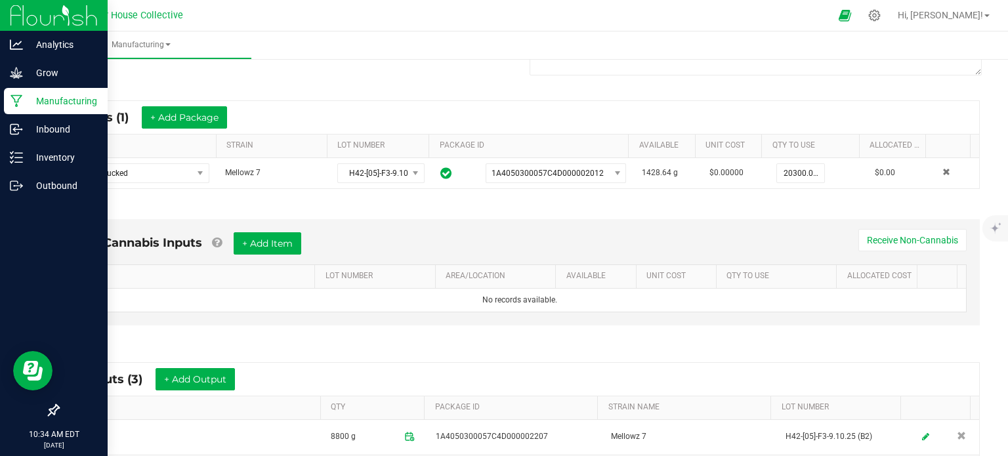
scroll to position [429, 0]
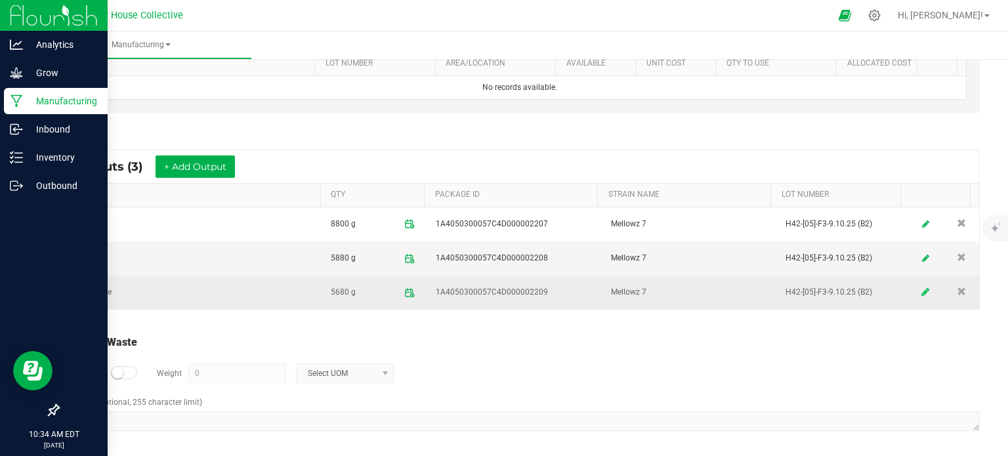
click at [922, 288] on icon at bounding box center [926, 292] width 8 height 9
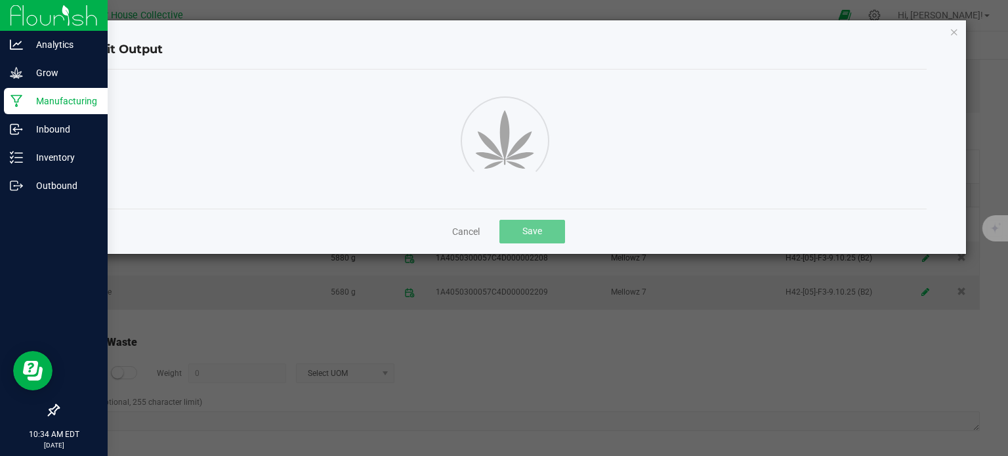
scroll to position [216, 0]
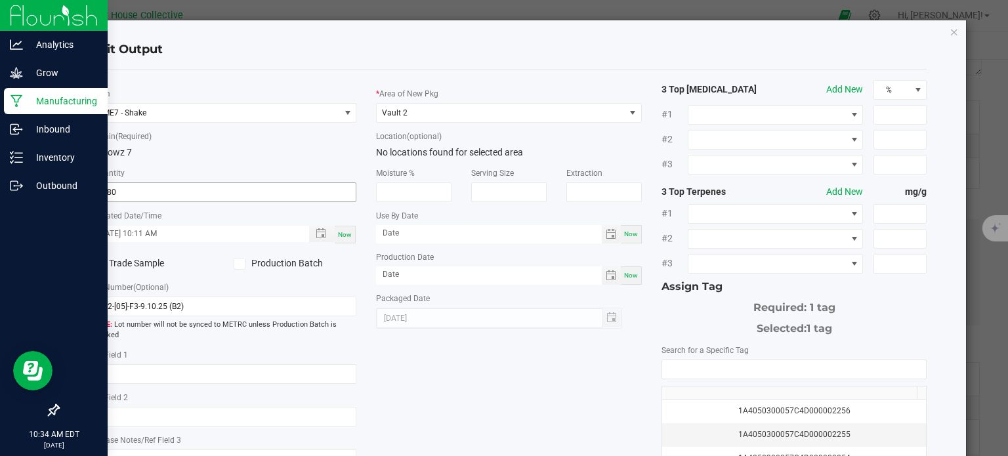
click at [188, 191] on input "5680" at bounding box center [224, 192] width 265 height 18
type input "4"
type input "5700.0000 g"
click at [528, 443] on div "* Item ME7 - Shake * Strain (Required) Mellowz 7 * Quantity 5700.0000 g * Creat…" at bounding box center [509, 315] width 856 height 471
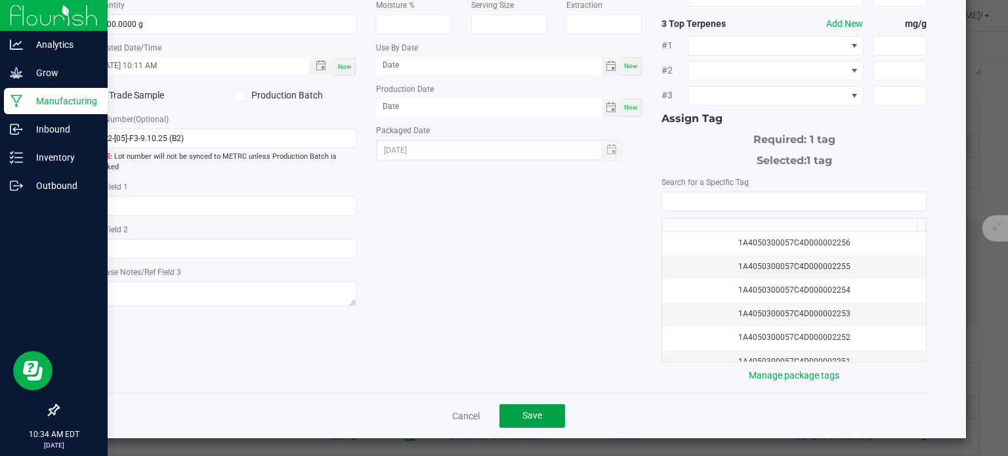
click at [502, 404] on button "Save" at bounding box center [533, 416] width 66 height 24
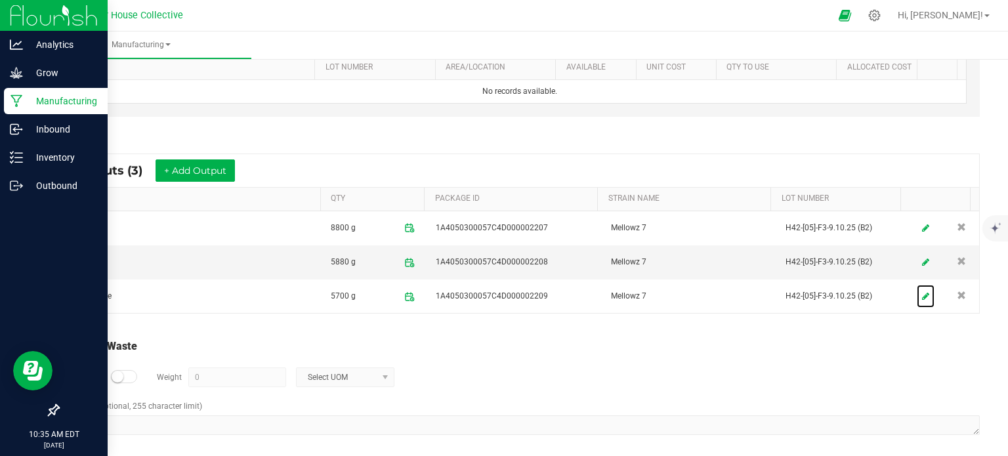
scroll to position [0, 0]
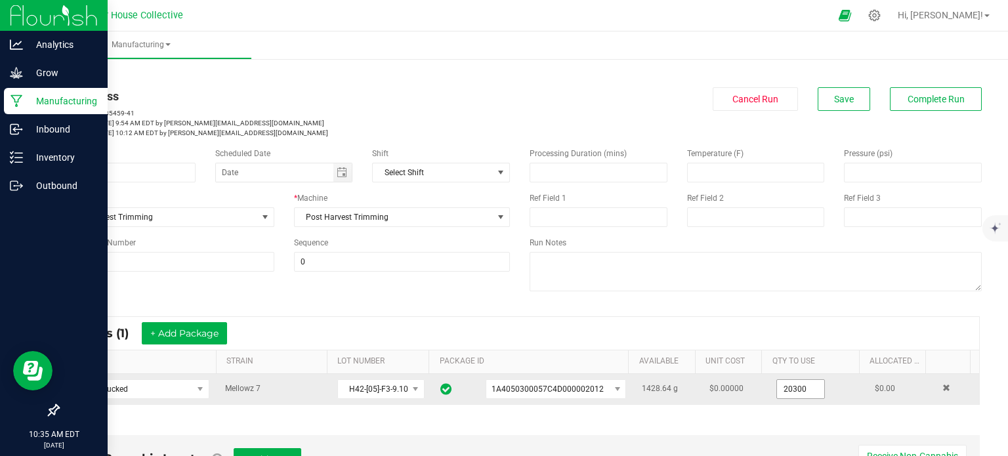
click at [783, 388] on input "20300" at bounding box center [800, 389] width 47 height 18
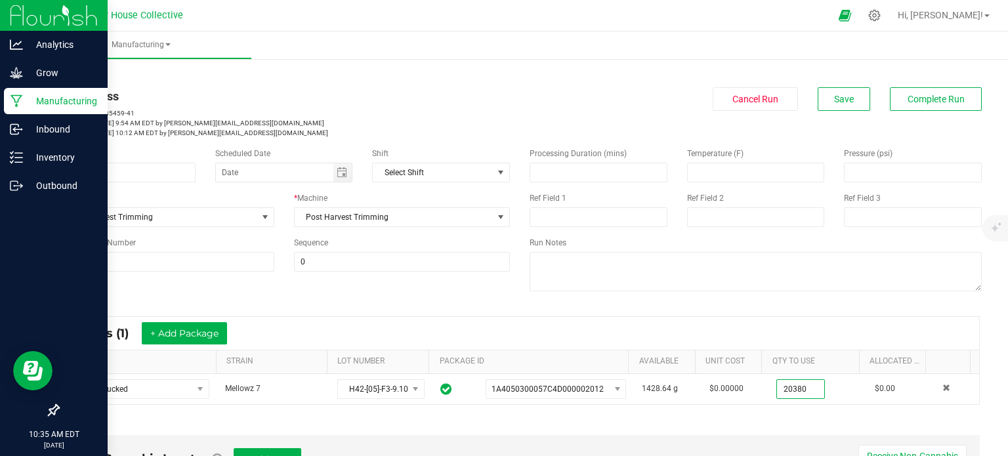
type input "20380.0000 g"
click at [763, 339] on div "* Inputs (1) + Add Package" at bounding box center [519, 333] width 919 height 33
click at [834, 95] on span "Save" at bounding box center [844, 99] width 20 height 11
click at [951, 105] on button "Complete Run" at bounding box center [936, 99] width 92 height 24
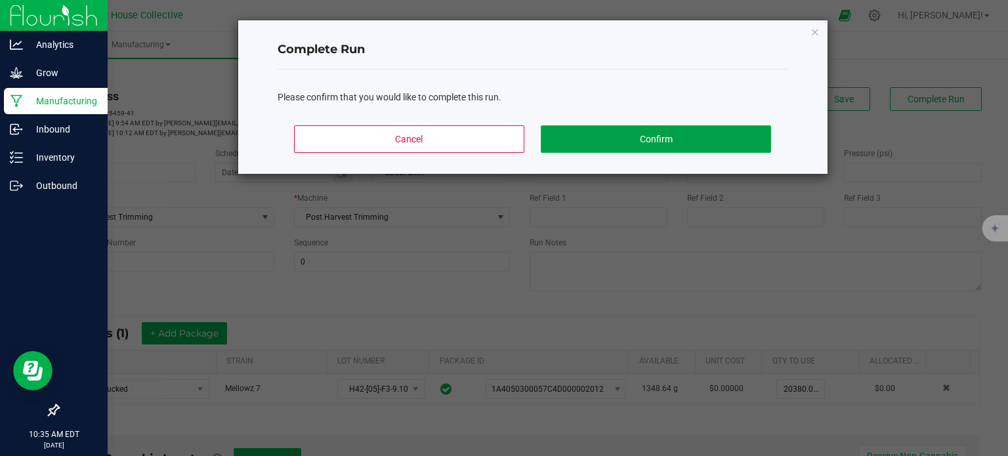
click at [710, 136] on button "Confirm" at bounding box center [656, 139] width 230 height 28
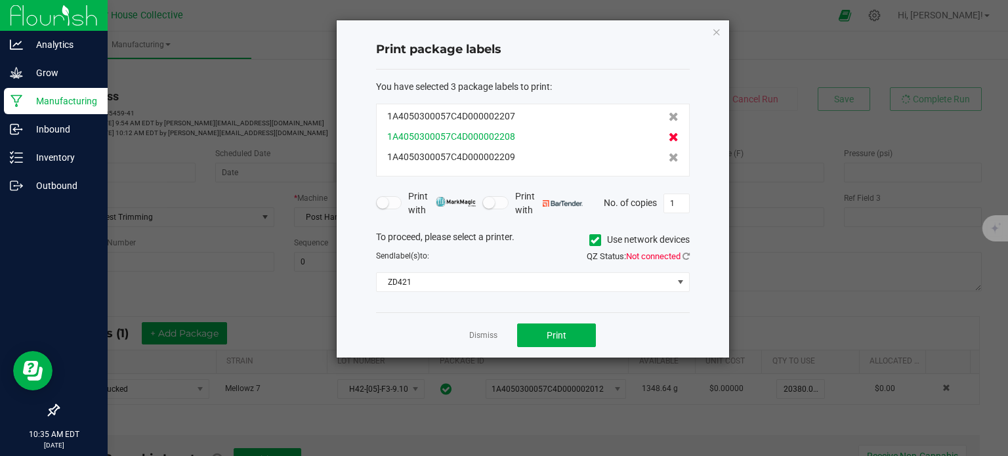
click at [669, 115] on icon at bounding box center [674, 116] width 10 height 9
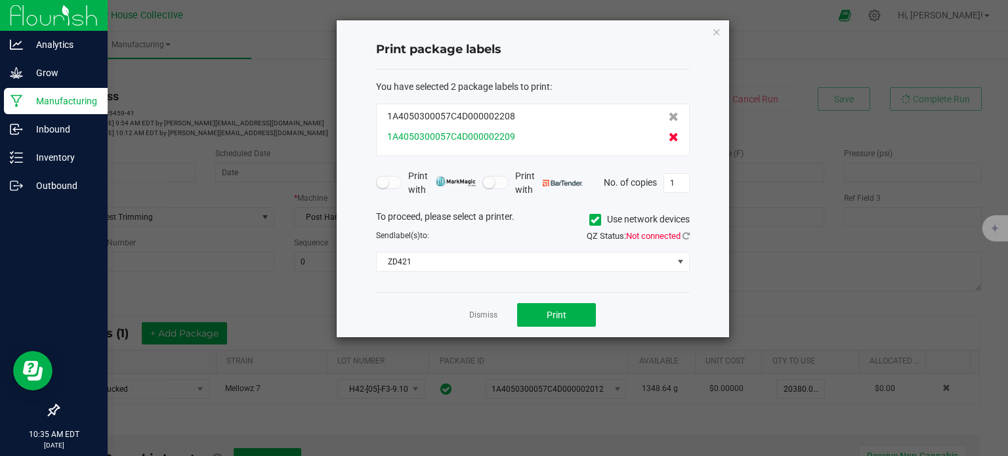
click at [669, 114] on icon at bounding box center [674, 116] width 10 height 9
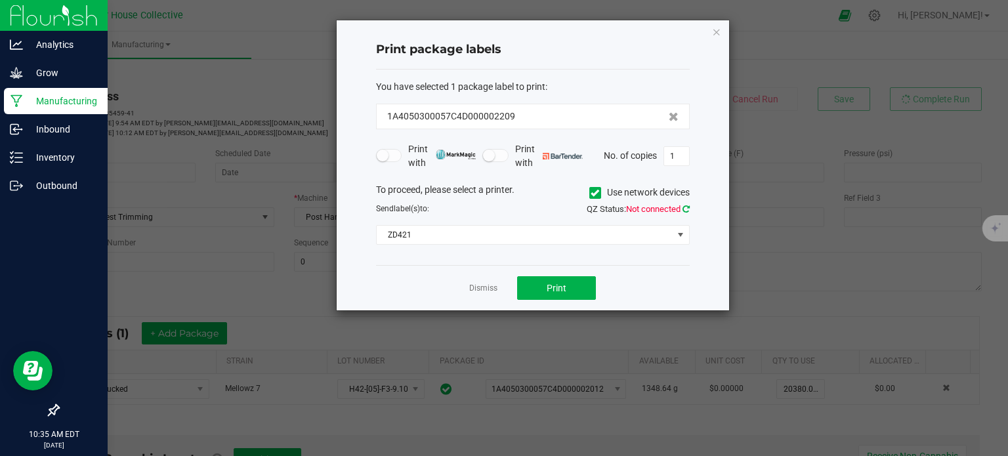
click at [683, 207] on icon at bounding box center [686, 209] width 7 height 9
click at [570, 290] on button "Print" at bounding box center [556, 288] width 79 height 24
click at [488, 290] on link "Dismiss" at bounding box center [483, 288] width 28 height 11
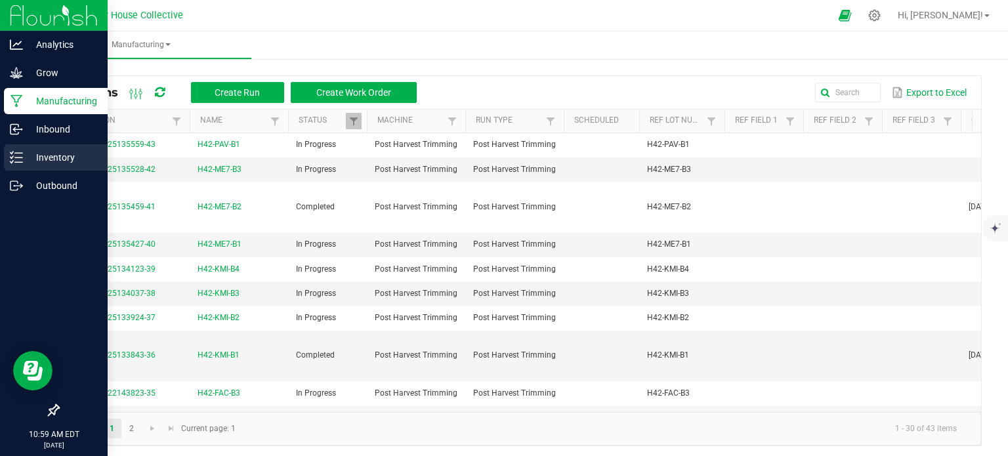
click at [66, 154] on p "Inventory" at bounding box center [62, 158] width 79 height 16
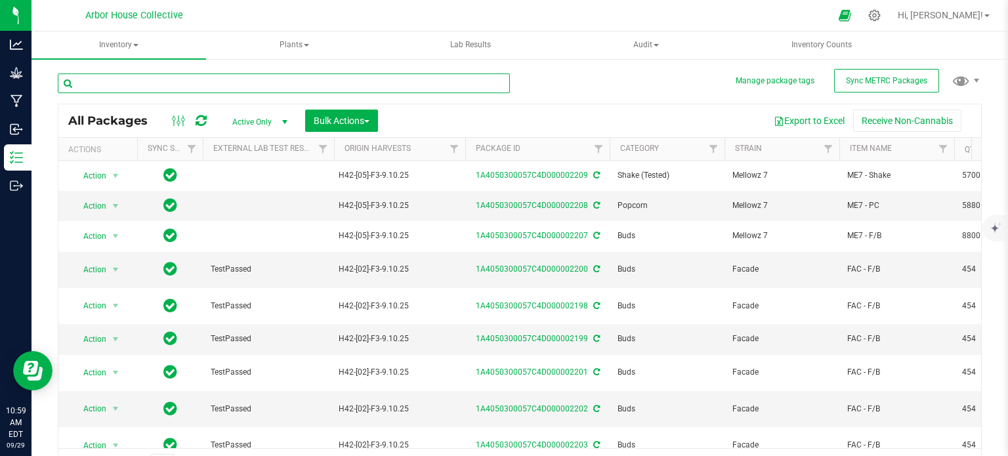
click at [117, 80] on input "text" at bounding box center [284, 84] width 452 height 20
type input "2208"
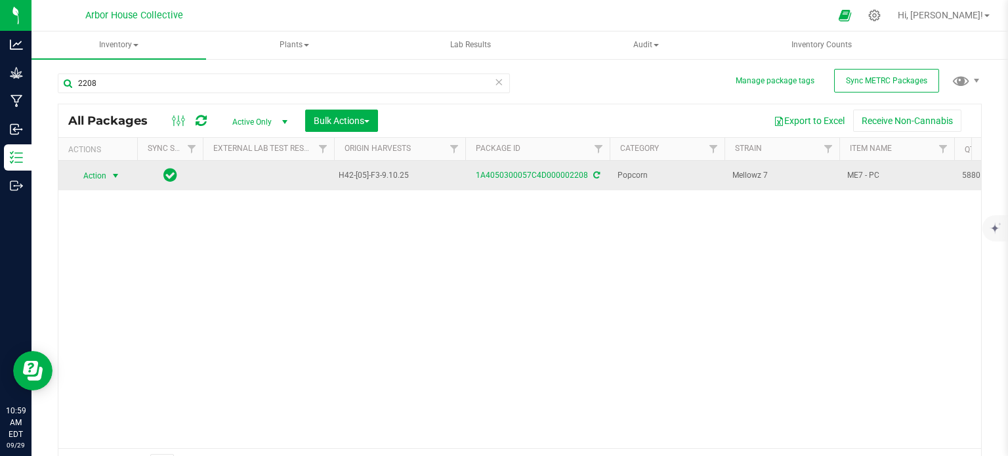
click at [117, 178] on span "select" at bounding box center [115, 176] width 11 height 11
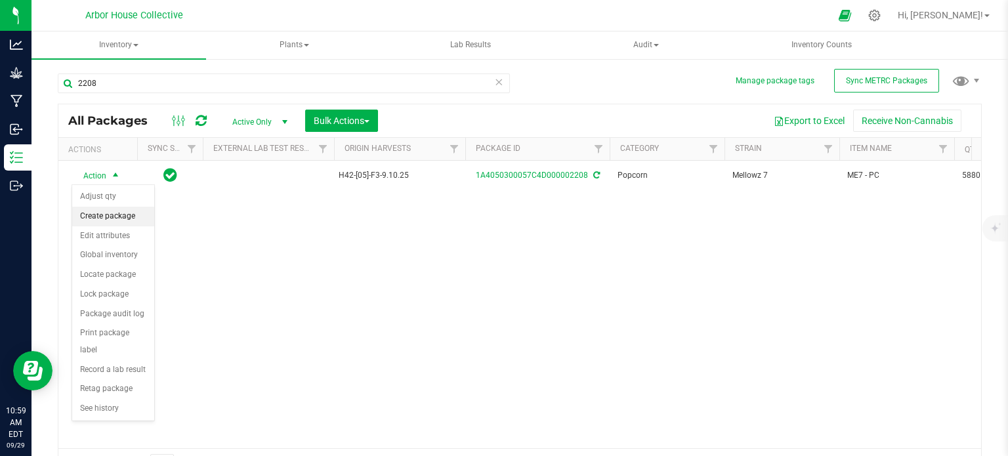
click at [118, 212] on li "Create package" at bounding box center [113, 217] width 82 height 20
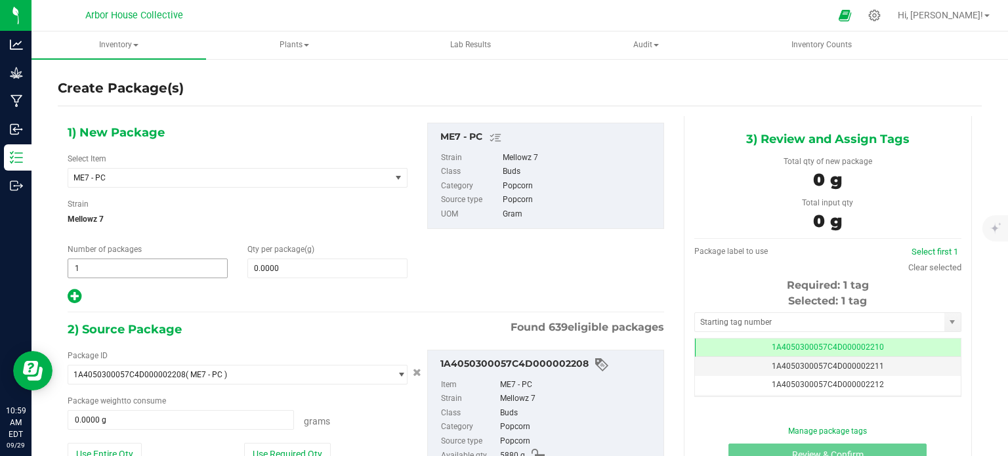
click at [106, 261] on span "1 1" at bounding box center [148, 269] width 160 height 20
type input "12"
click at [272, 265] on span at bounding box center [327, 269] width 160 height 20
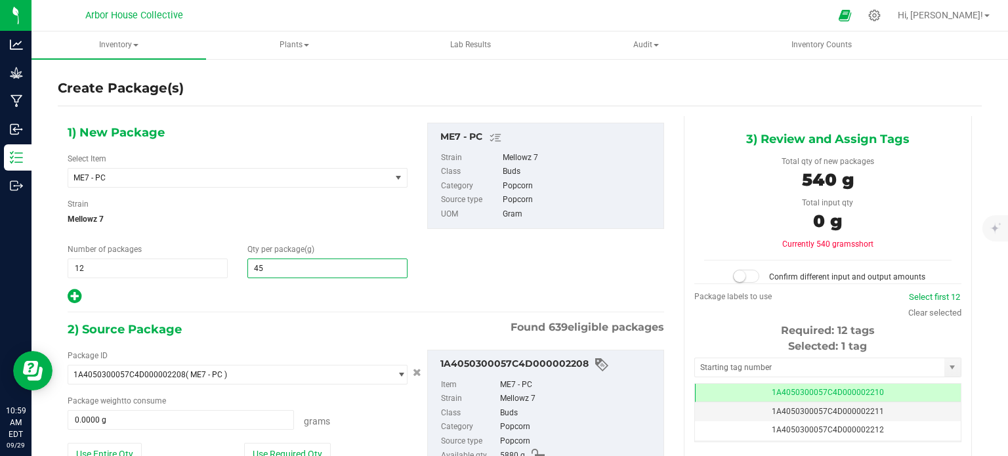
type input "454"
type input "454.0000"
click at [161, 417] on span at bounding box center [181, 420] width 226 height 20
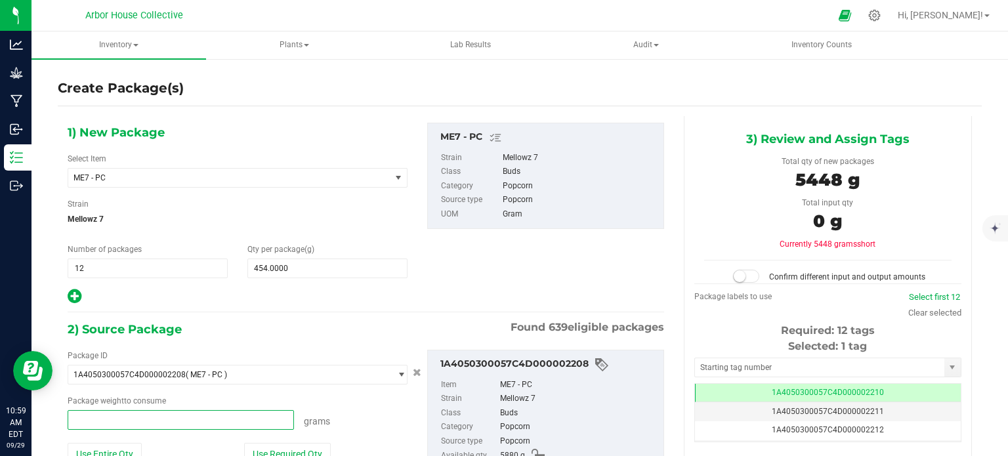
type input "4"
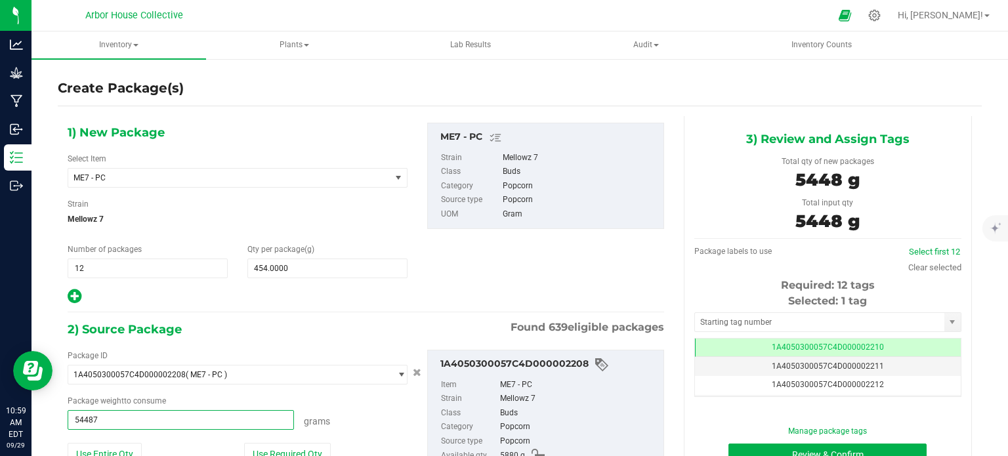
type input "5448"
type input "5448.0000 g"
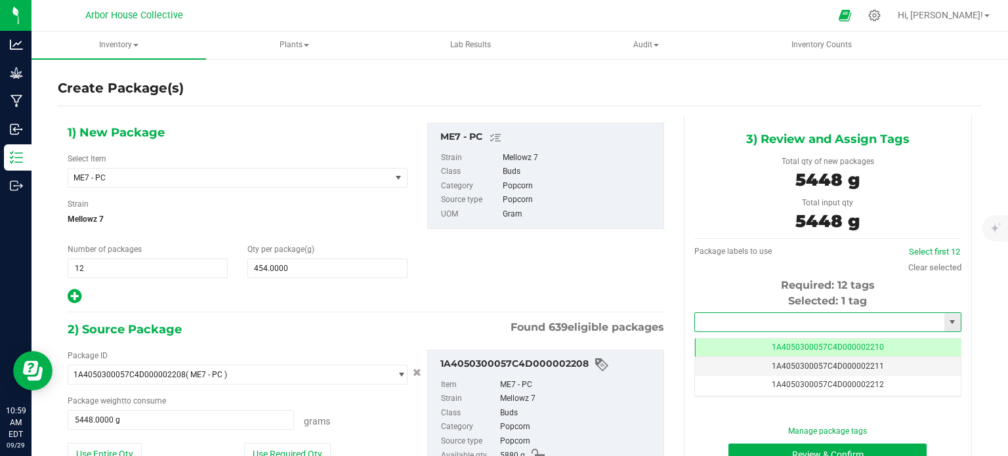
click at [712, 318] on input "text" at bounding box center [819, 322] width 249 height 18
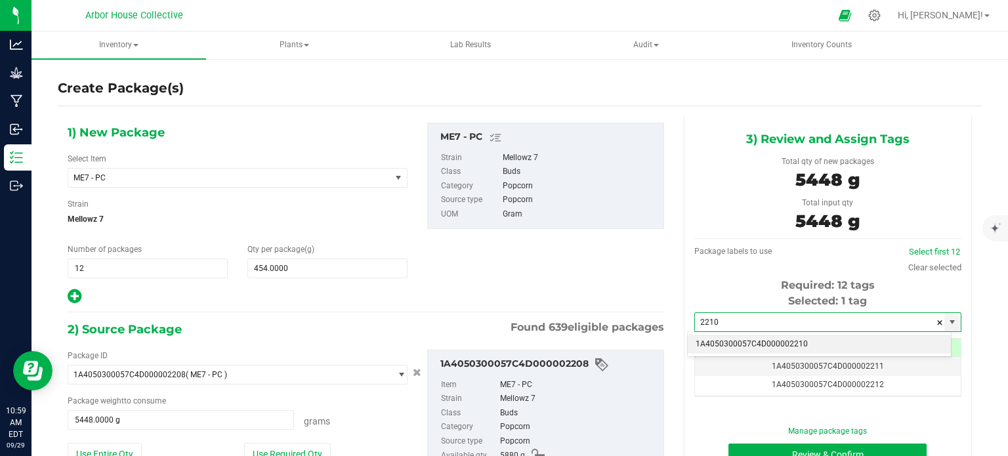
click at [756, 341] on li "1A4050300057C4D000002210" at bounding box center [819, 345] width 263 height 20
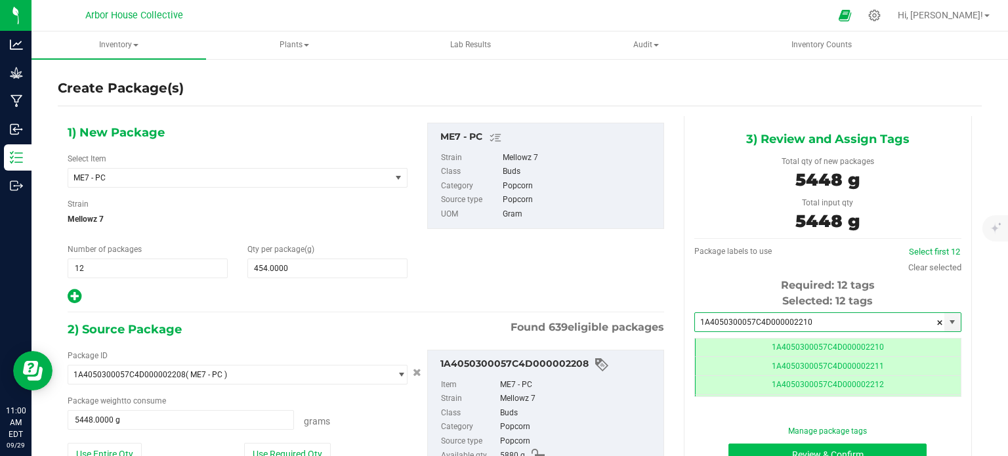
type input "1A4050300057C4D000002210"
click at [759, 452] on button "Review & Confirm" at bounding box center [828, 455] width 198 height 22
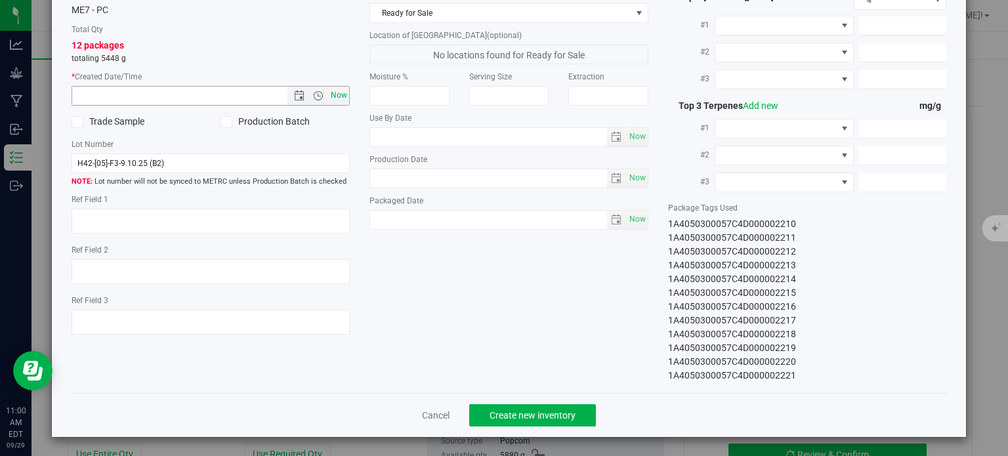
click at [335, 93] on span "Now" at bounding box center [339, 95] width 22 height 19
type input "9/29/2025 11:00 AM"
click at [630, 212] on span "Now" at bounding box center [637, 219] width 22 height 19
type input "2025-09-29"
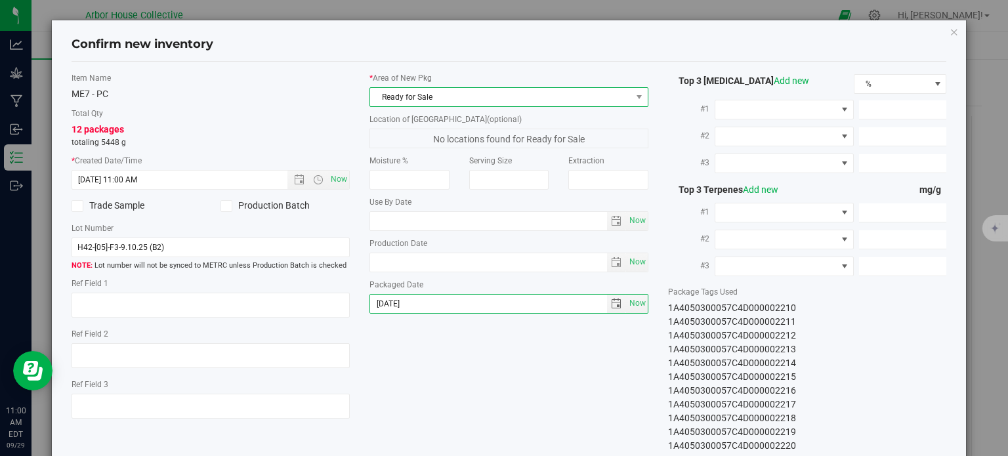
click at [568, 100] on span "Ready for Sale" at bounding box center [500, 97] width 261 height 18
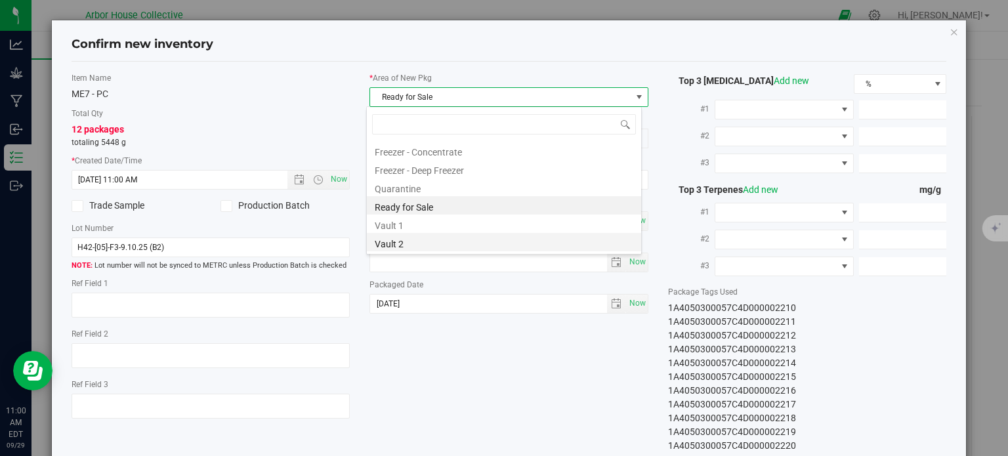
click at [455, 239] on li "Vault 2" at bounding box center [504, 242] width 274 height 18
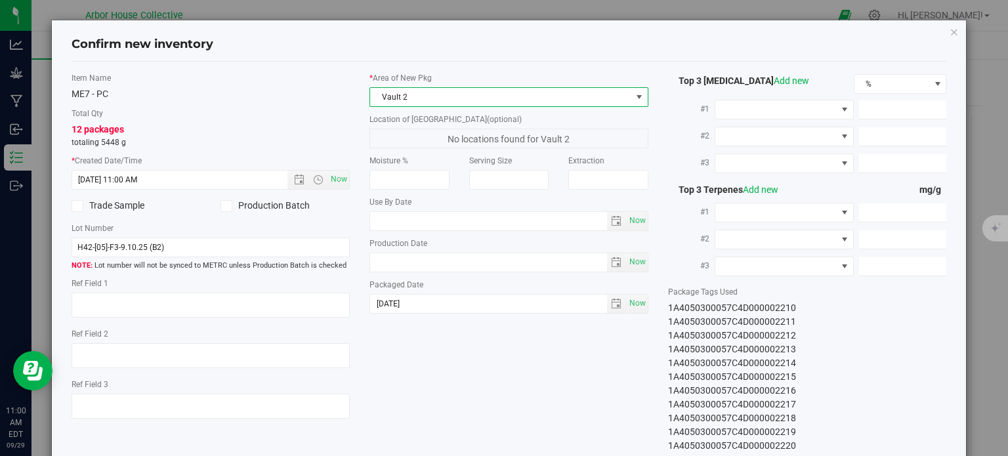
click at [496, 366] on div "Item Name ME7 - PC Total Qty 12 packages totaling 5448 g * Created Date/Time 9/…" at bounding box center [509, 269] width 895 height 395
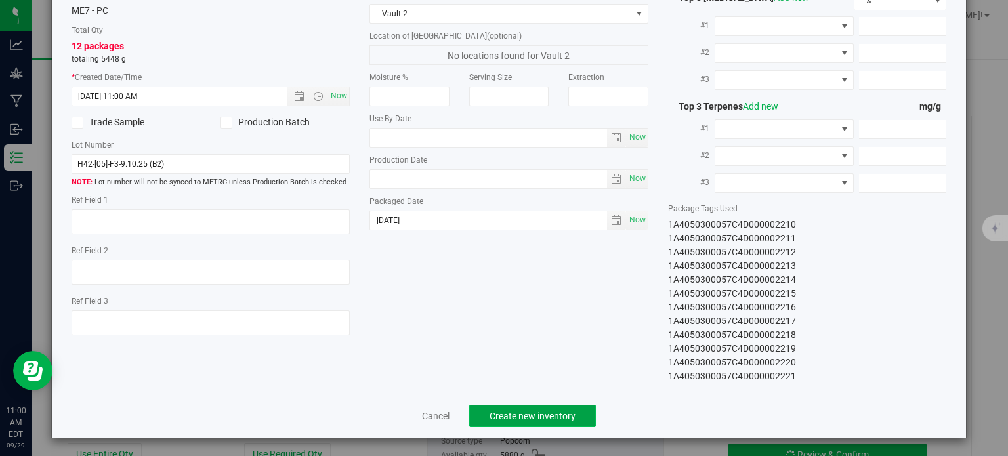
click at [518, 419] on span "Create new inventory" at bounding box center [533, 416] width 86 height 11
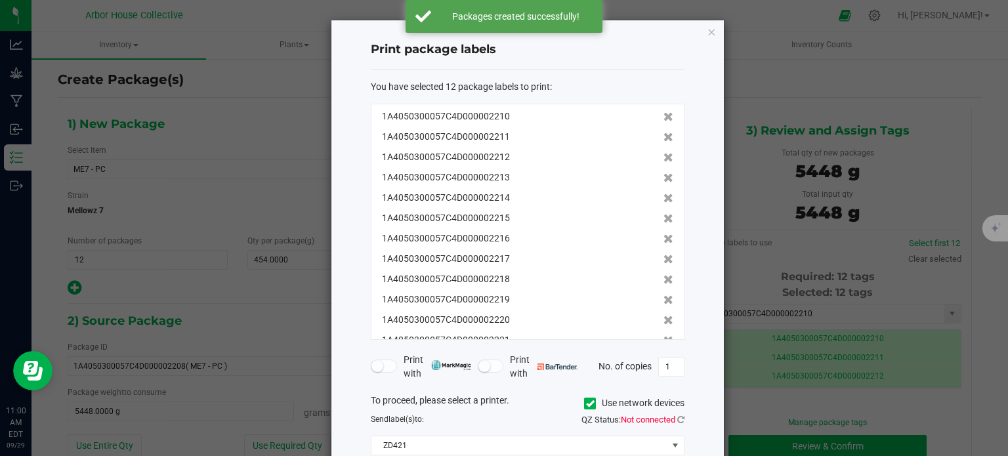
click at [677, 416] on span "QZ Status: Not connected" at bounding box center [633, 420] width 103 height 10
click at [682, 417] on icon at bounding box center [680, 420] width 7 height 9
click at [669, 365] on input "1" at bounding box center [671, 367] width 25 height 18
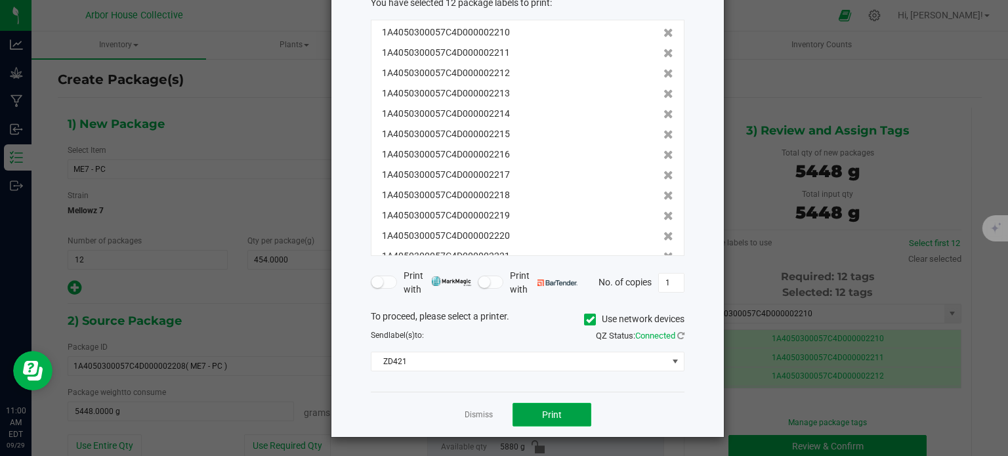
click at [570, 416] on button "Print" at bounding box center [552, 415] width 79 height 24
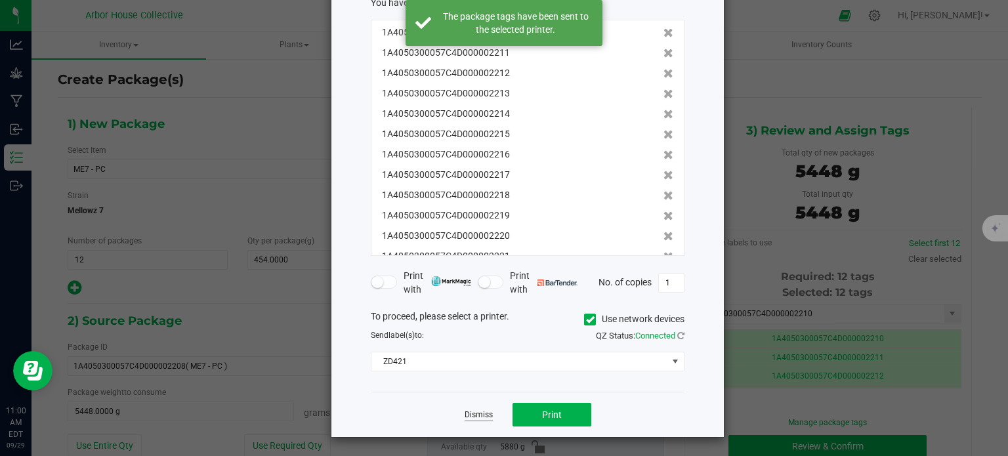
click at [481, 413] on link "Dismiss" at bounding box center [479, 415] width 28 height 11
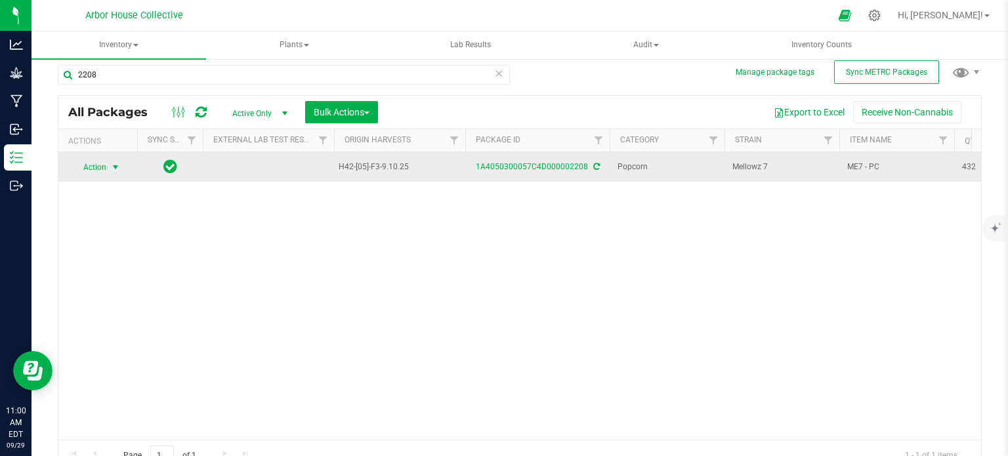
click at [116, 162] on span "select" at bounding box center [115, 167] width 11 height 11
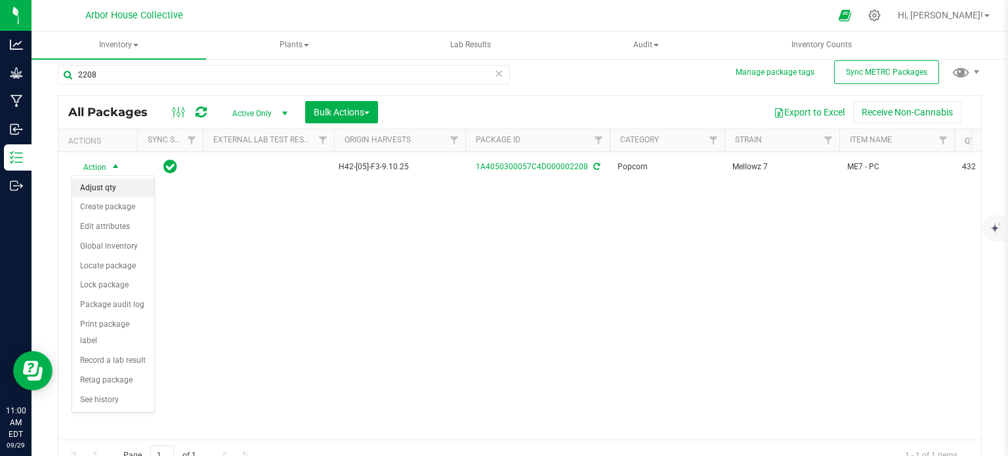
click at [110, 186] on li "Adjust qty" at bounding box center [113, 189] width 82 height 20
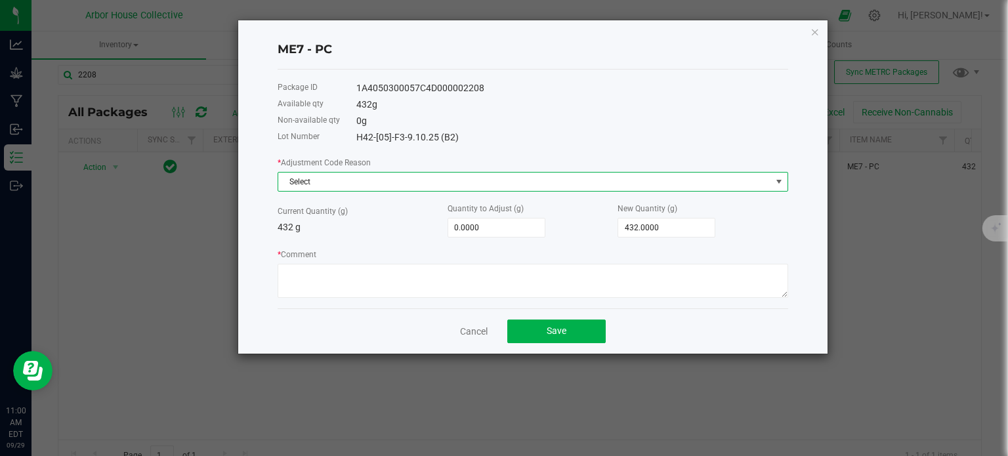
click at [460, 188] on span "Select" at bounding box center [524, 182] width 493 height 18
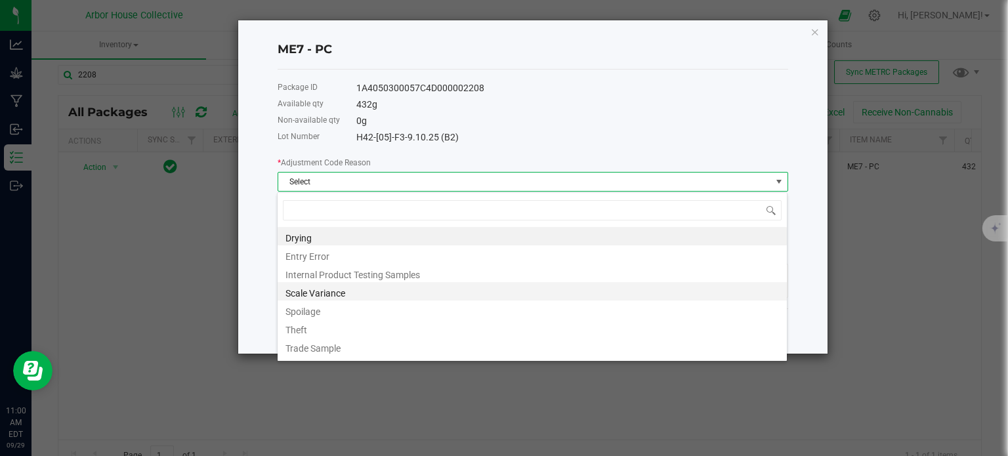
click at [347, 290] on li "Scale Variance" at bounding box center [532, 291] width 509 height 18
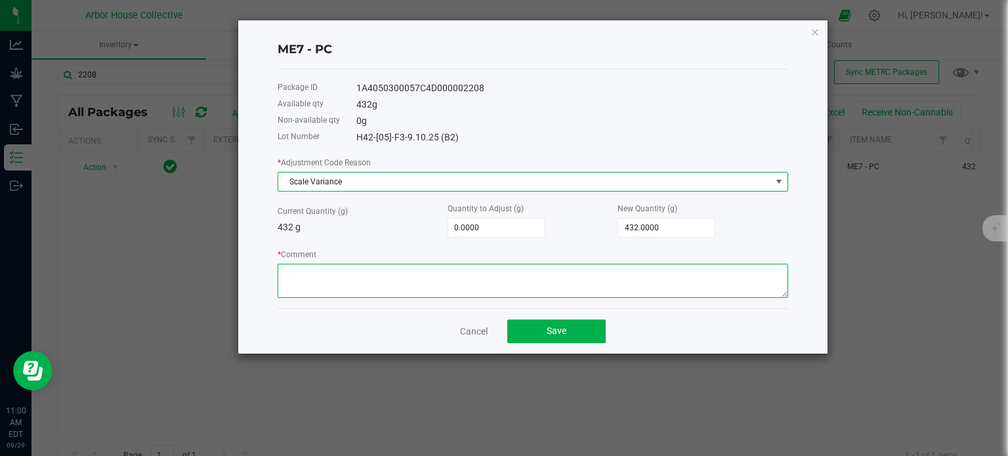
click at [339, 286] on textarea "* Comment" at bounding box center [533, 281] width 511 height 34
type textarea "S"
type textarea "Scale Variance"
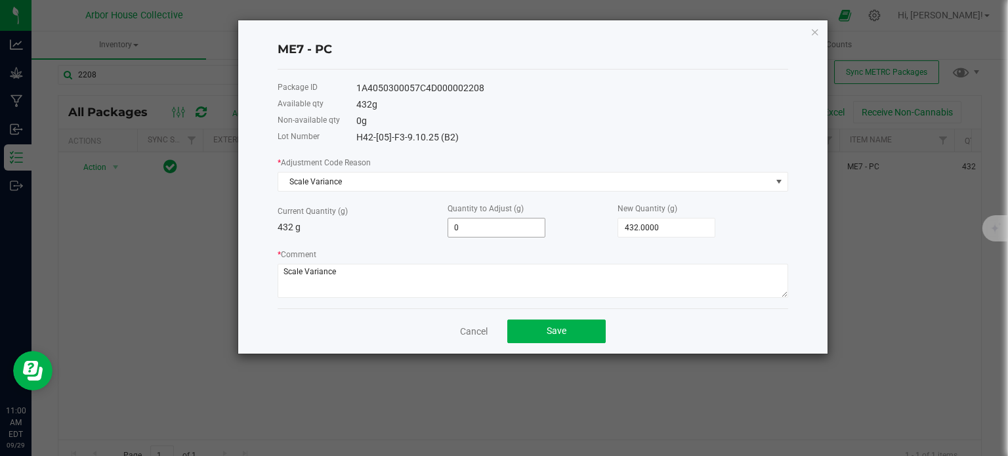
click at [483, 233] on input "0" at bounding box center [496, 228] width 97 height 18
type input "-1"
type input "431.0000"
type input "-"
type input "432.0000"
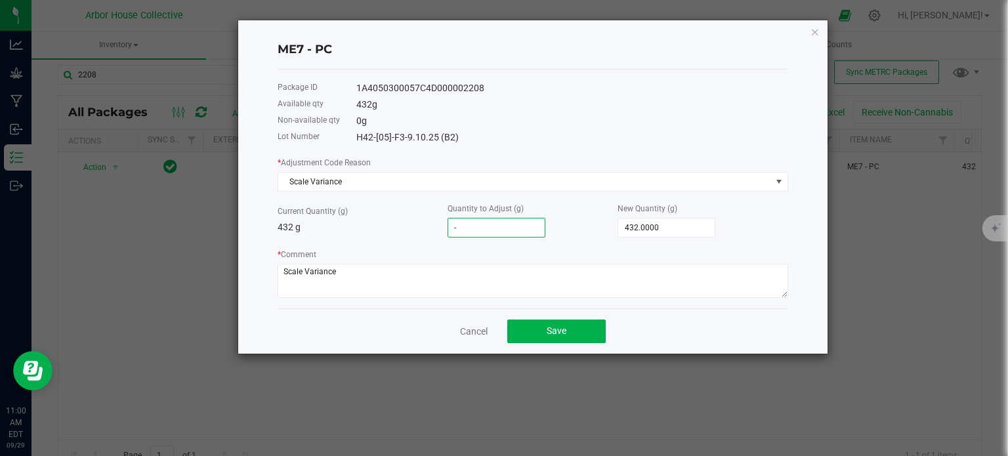
type input "-1"
type input "431.0000"
type input "-"
type input "432.0000"
type input "-1"
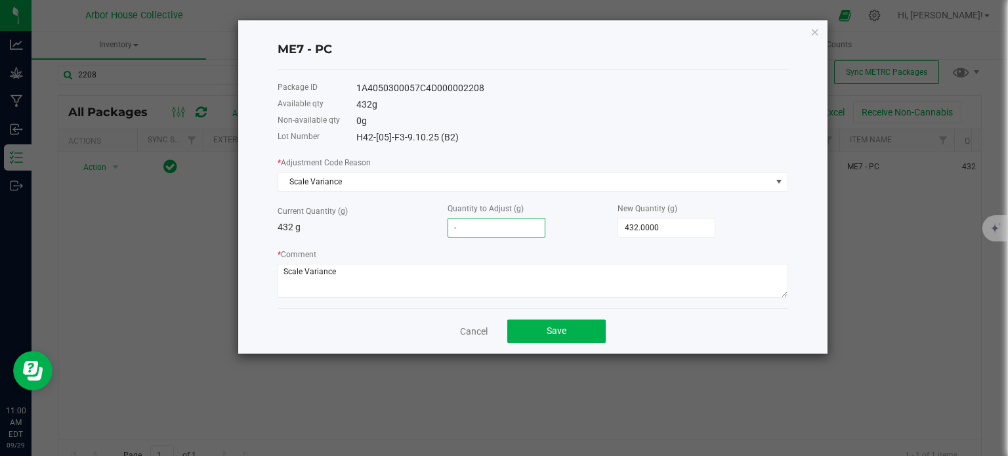
type input "431.0000"
type input "-"
type input "432.0000"
type input "-2"
type input "430.0000"
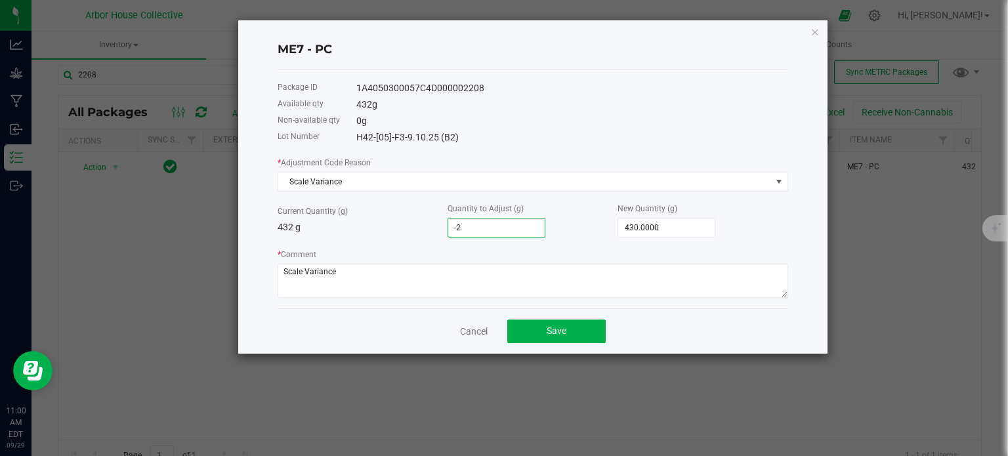
type input "-2.0000"
click at [406, 320] on div "Cancel Save" at bounding box center [533, 331] width 511 height 45
click at [539, 332] on button "Save" at bounding box center [556, 332] width 98 height 24
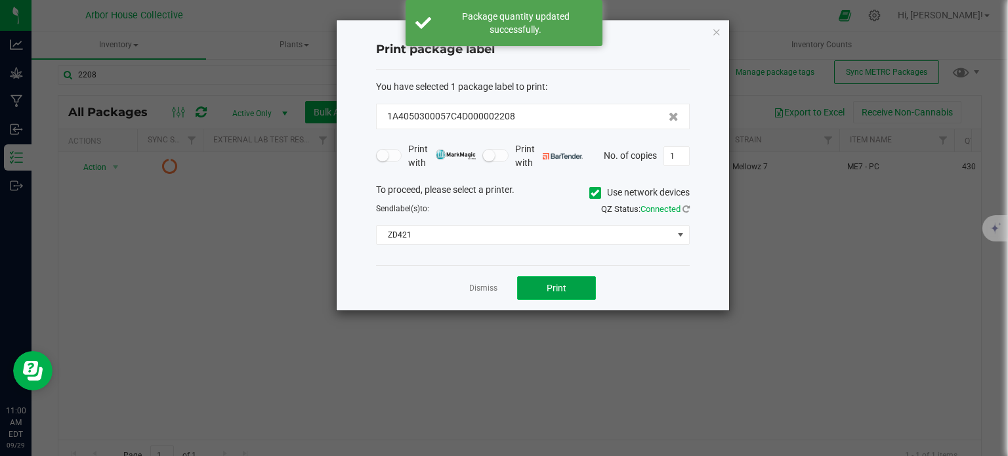
click at [545, 294] on button "Print" at bounding box center [556, 288] width 79 height 24
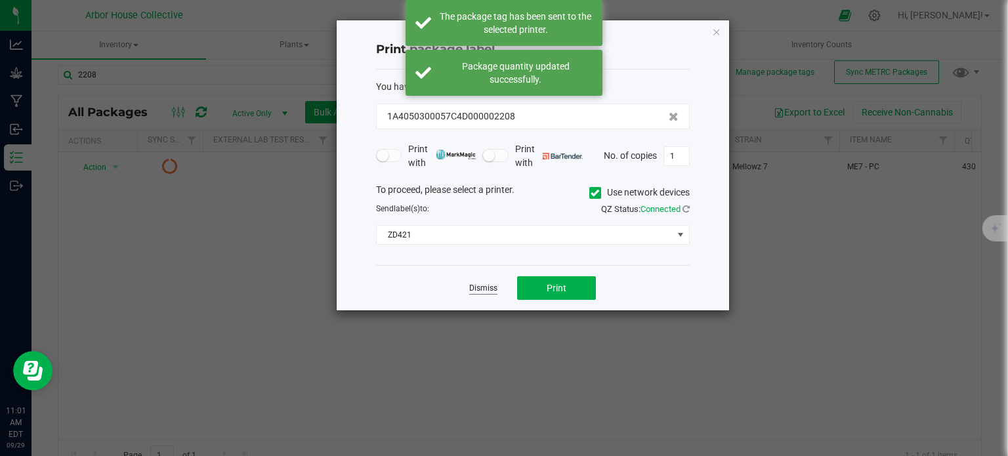
click at [483, 288] on link "Dismiss" at bounding box center [483, 288] width 28 height 11
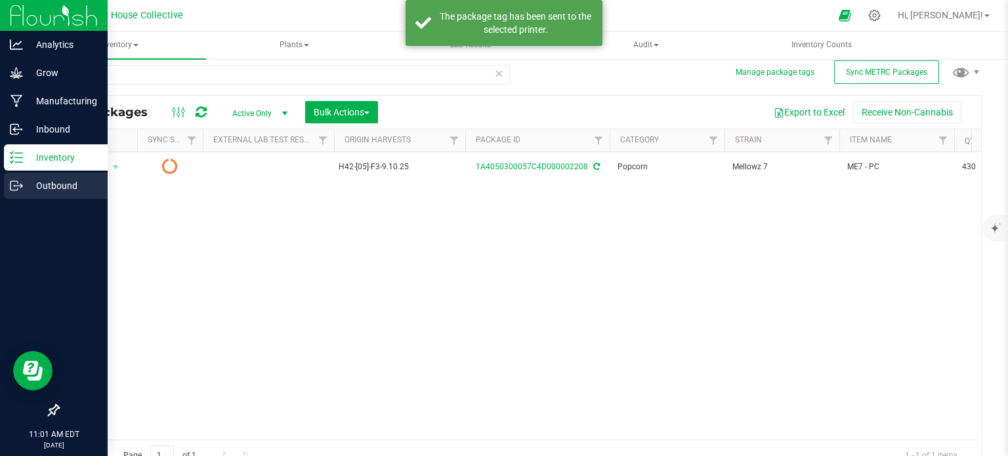
click at [58, 194] on div "Outbound" at bounding box center [56, 186] width 104 height 26
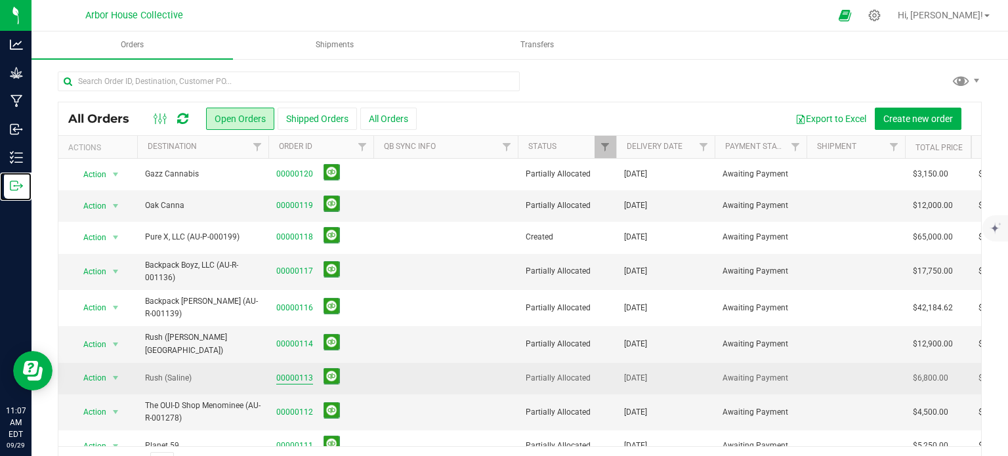
scroll to position [142, 0]
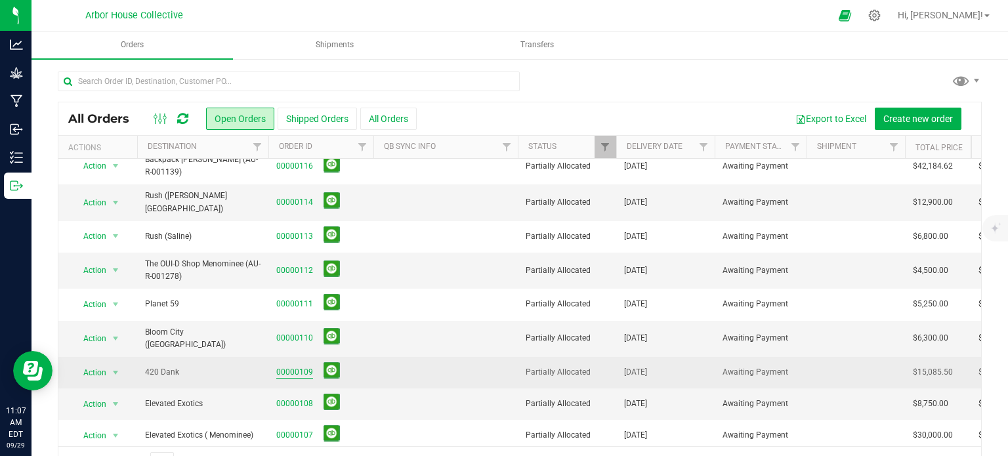
click at [293, 366] on link "00000109" at bounding box center [294, 372] width 37 height 12
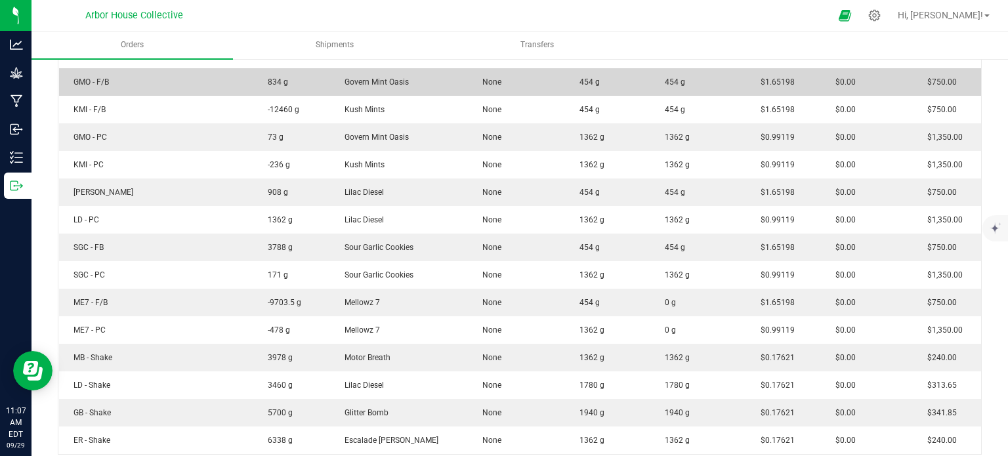
scroll to position [471, 0]
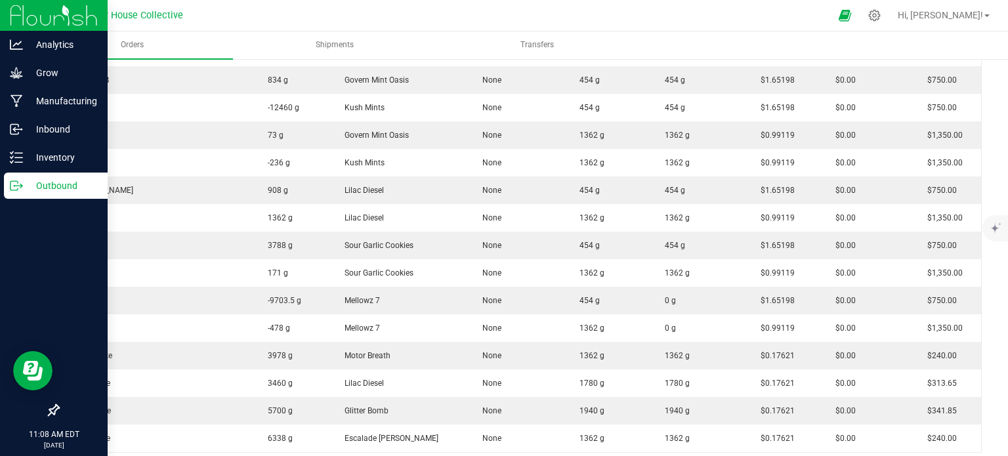
click at [15, 188] on icon at bounding box center [16, 185] width 13 height 13
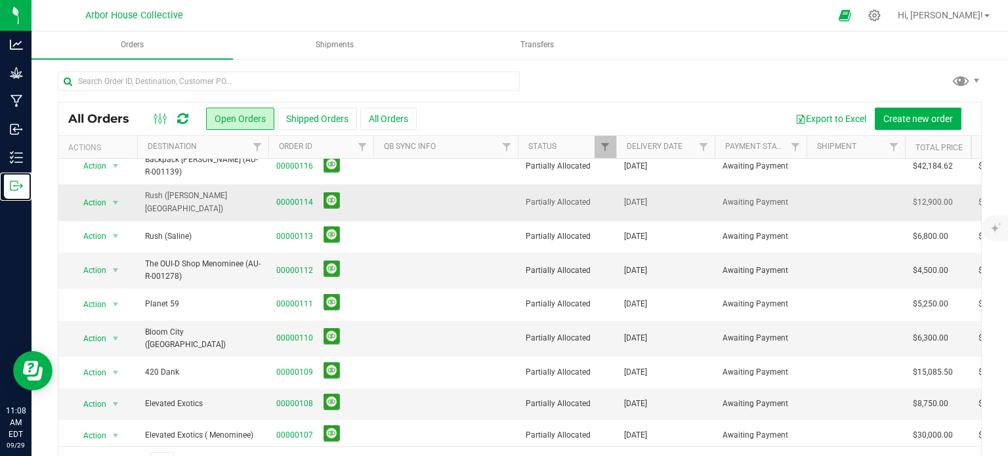
scroll to position [141, 0]
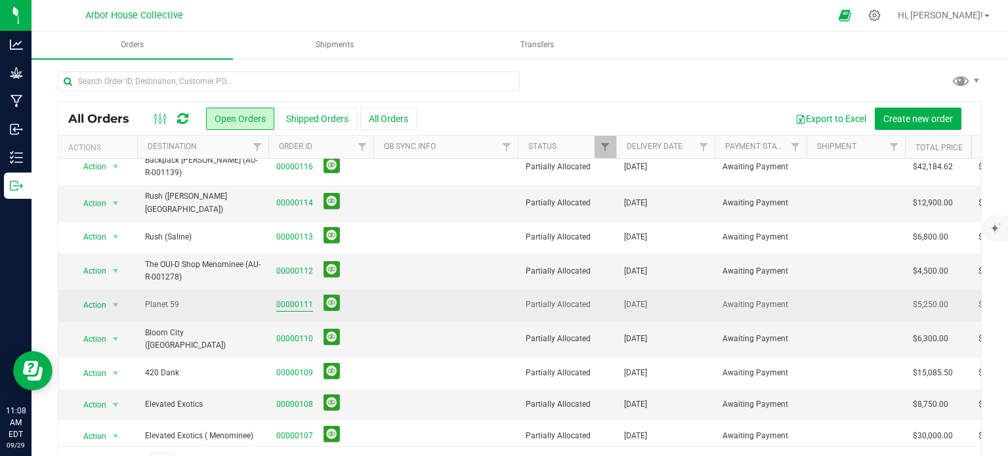
click at [299, 301] on link "00000111" at bounding box center [294, 305] width 37 height 12
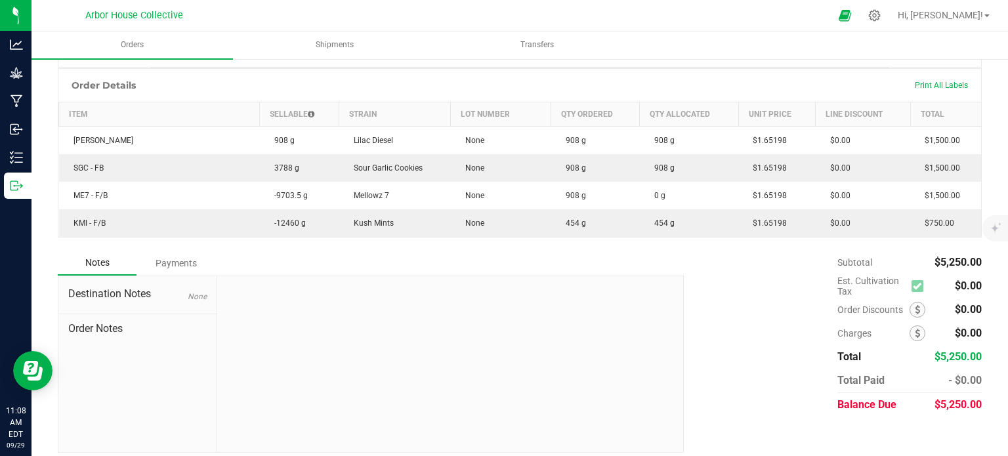
scroll to position [326, 0]
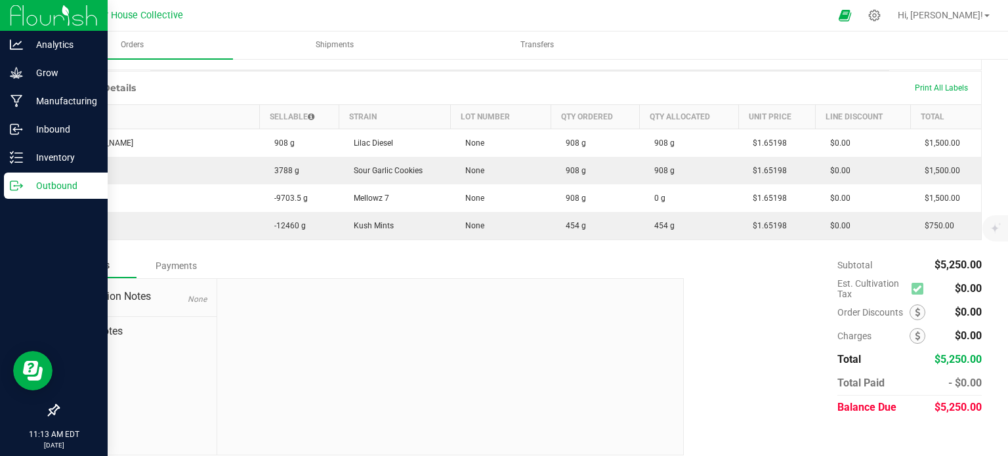
click at [23, 183] on p "Outbound" at bounding box center [62, 186] width 79 height 16
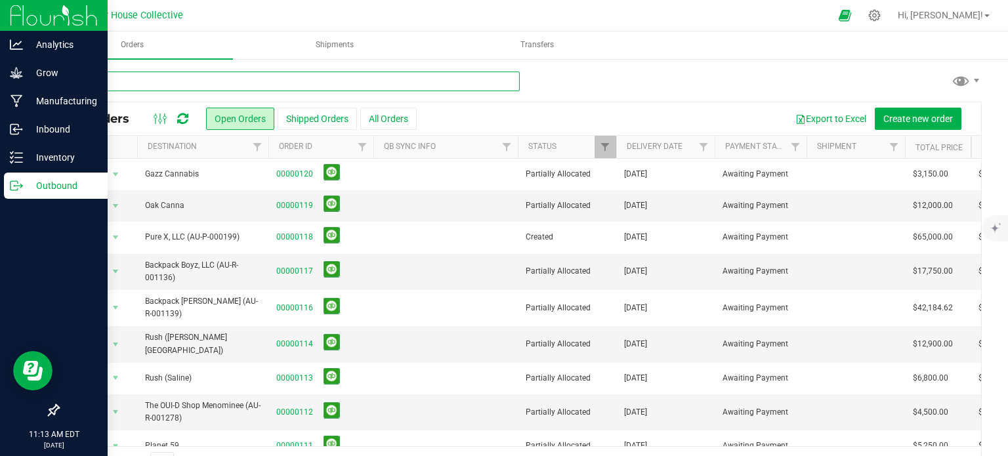
click at [192, 78] on input "text" at bounding box center [289, 82] width 462 height 20
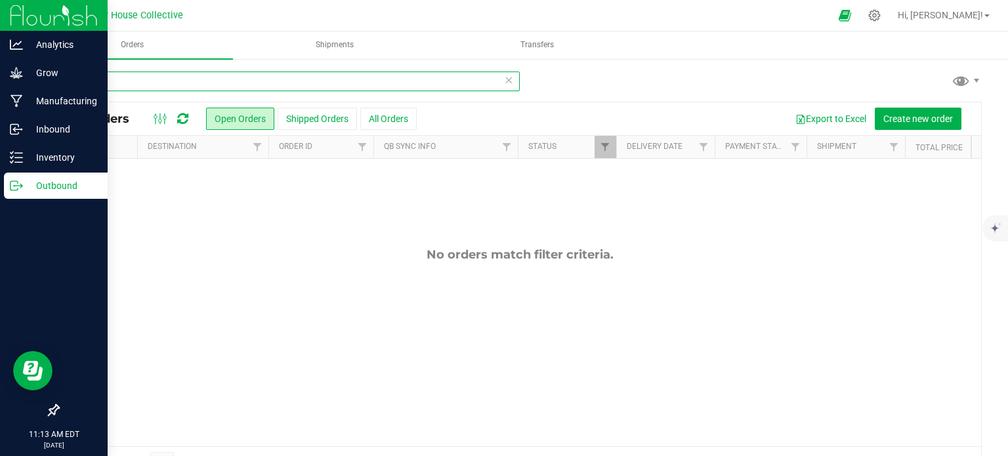
type input "2"
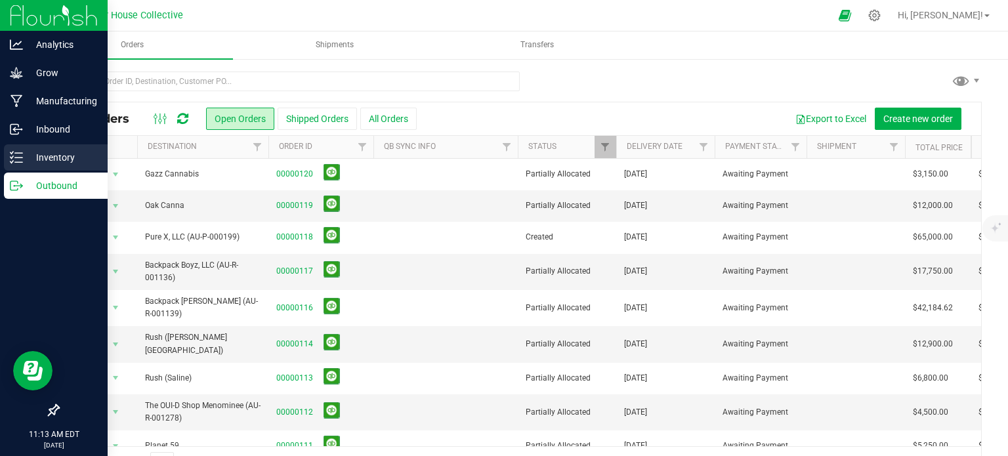
click at [14, 161] on icon at bounding box center [16, 157] width 13 height 13
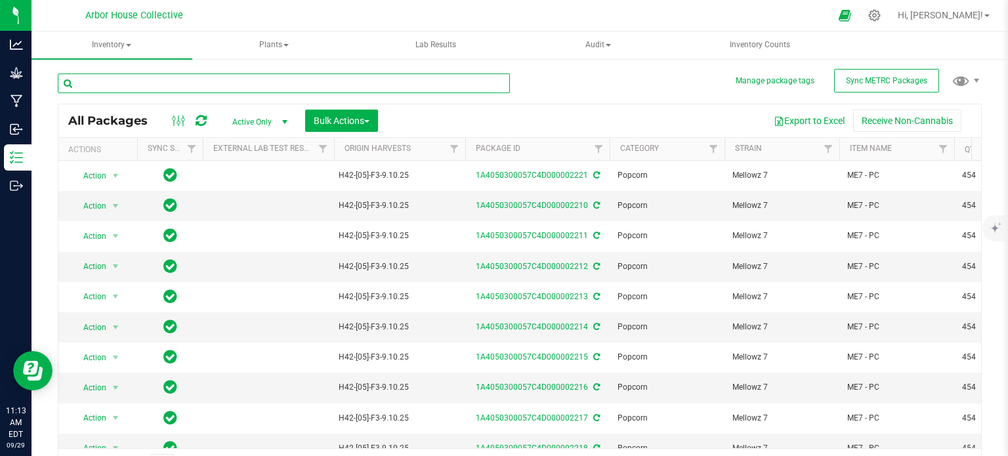
click at [126, 87] on input "text" at bounding box center [284, 84] width 452 height 20
type input "2207"
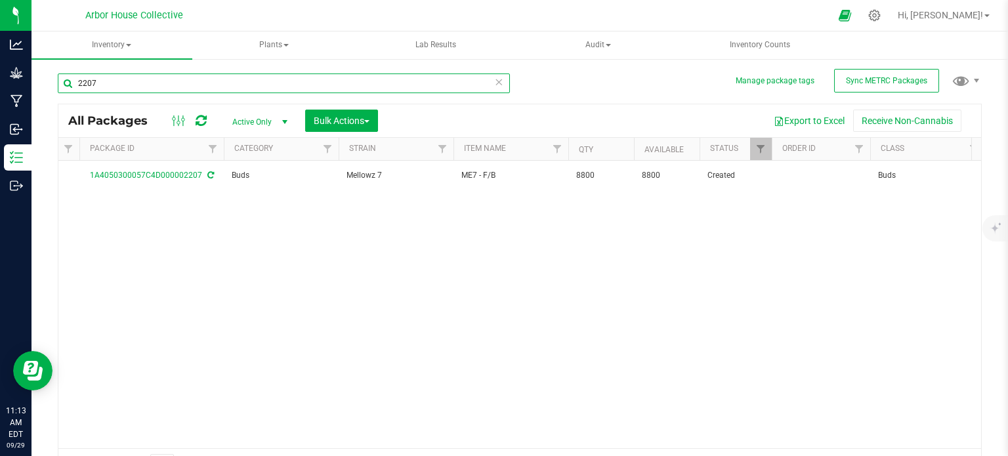
scroll to position [0, 381]
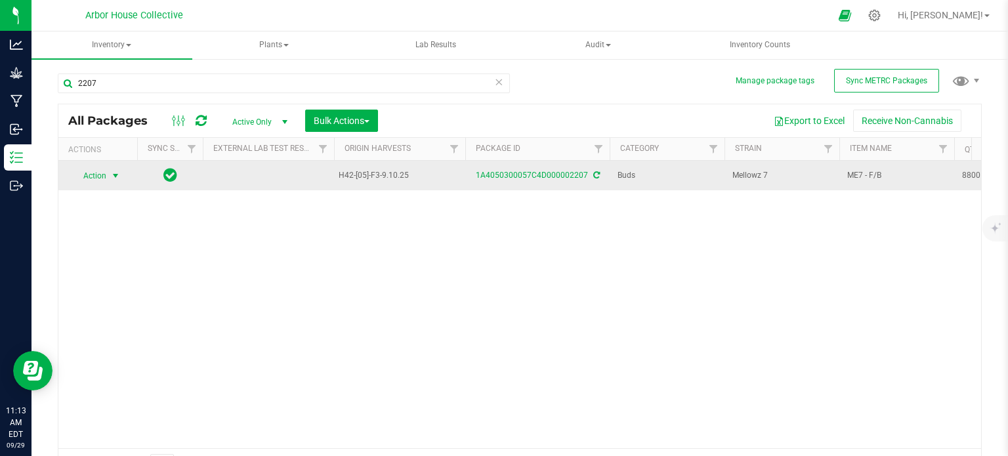
click at [116, 175] on span "select" at bounding box center [115, 176] width 11 height 11
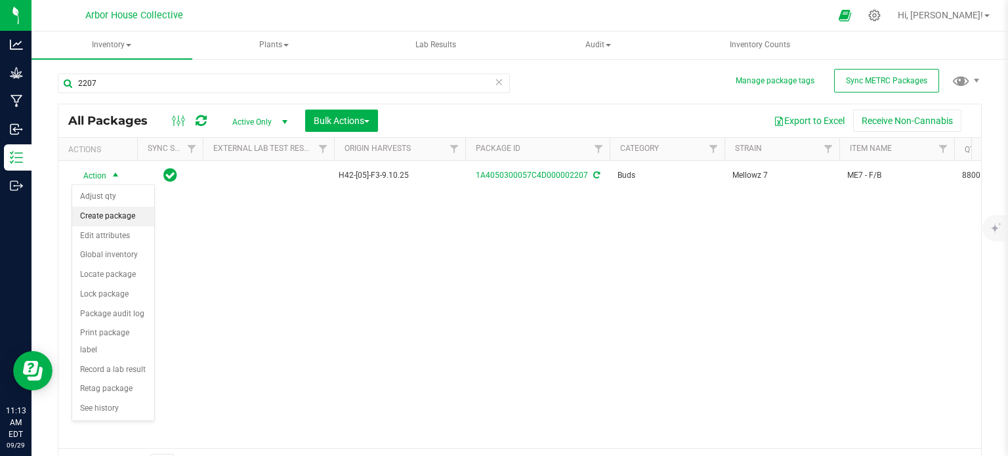
click at [123, 211] on li "Create package" at bounding box center [113, 217] width 82 height 20
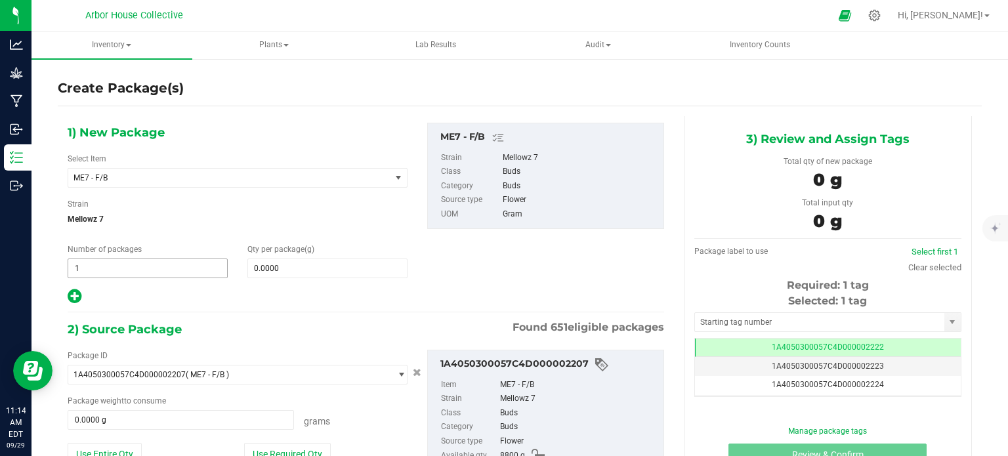
click at [106, 268] on span "1 1" at bounding box center [148, 269] width 160 height 20
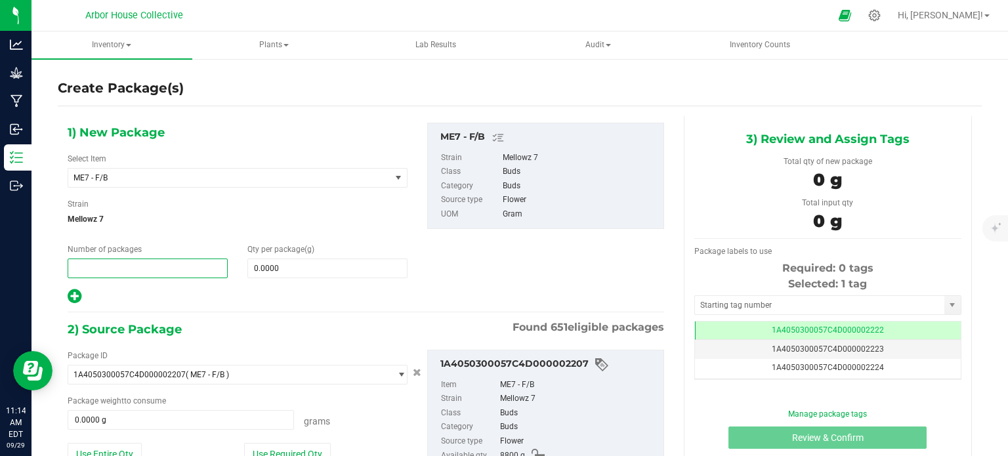
type input "3"
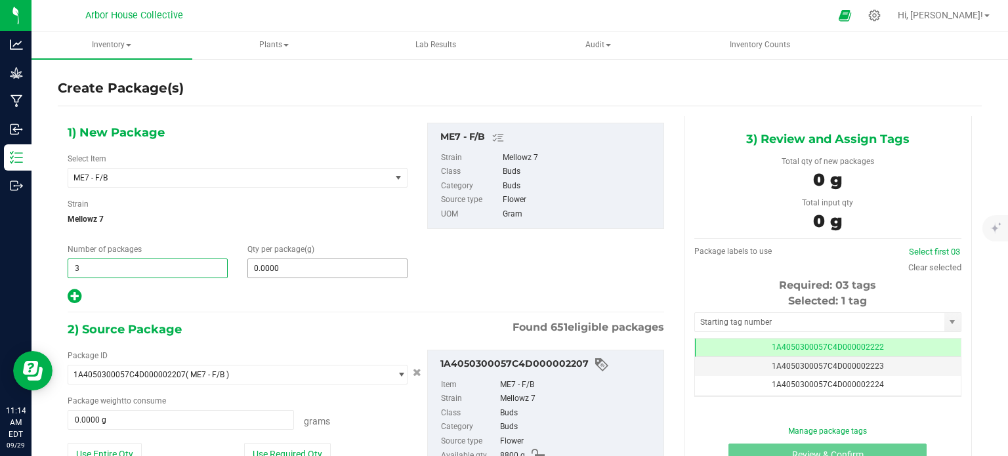
type input "3"
click at [263, 267] on span at bounding box center [327, 269] width 160 height 20
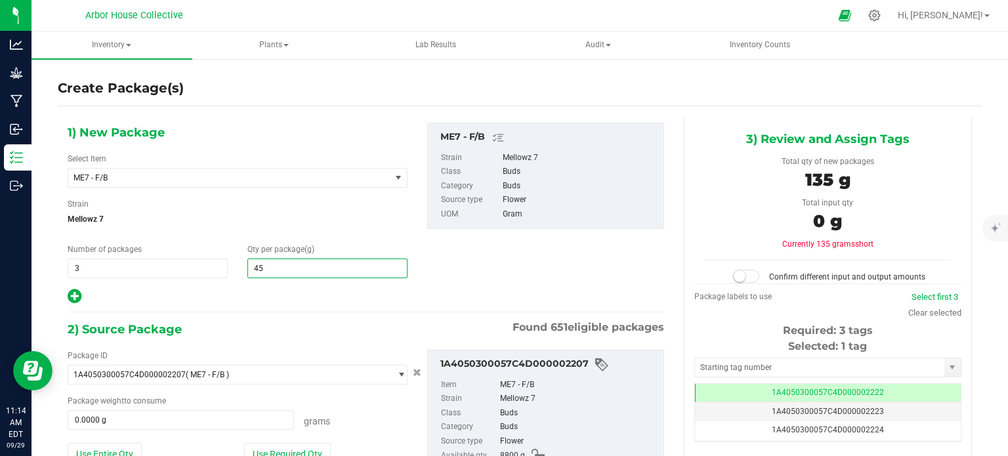
type input "454"
type input "454.0000"
click at [114, 422] on span at bounding box center [181, 420] width 226 height 20
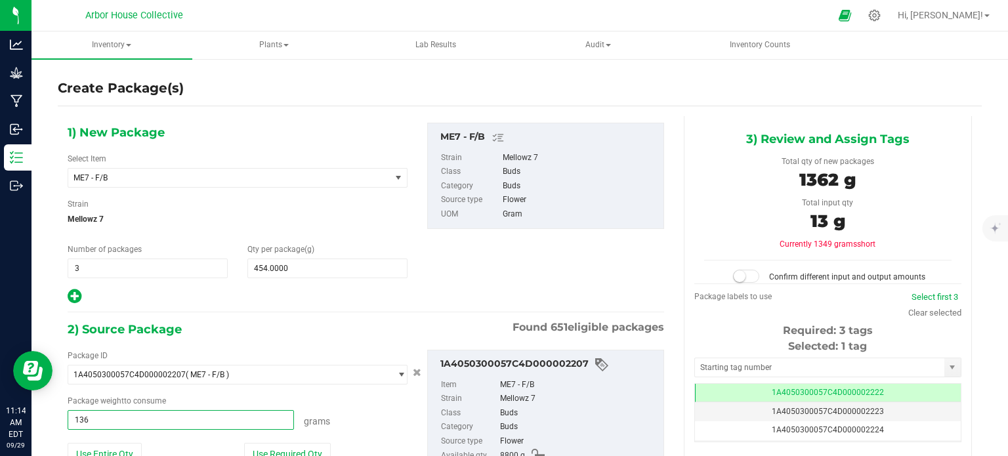
type input "1362"
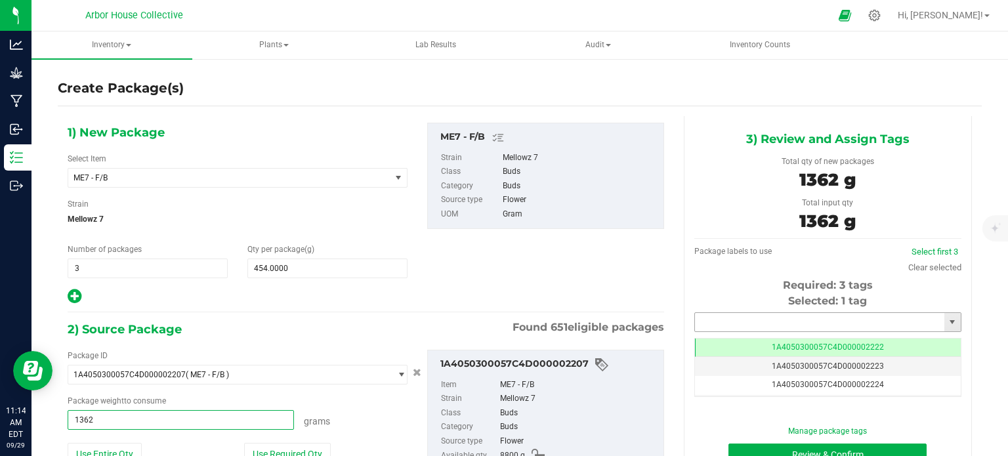
type input "1362.0000 g"
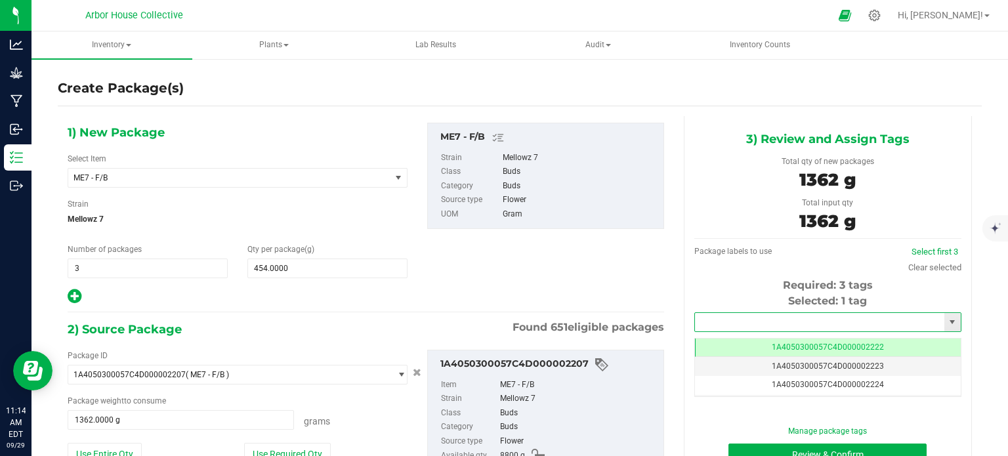
click at [790, 320] on input "text" at bounding box center [819, 322] width 249 height 18
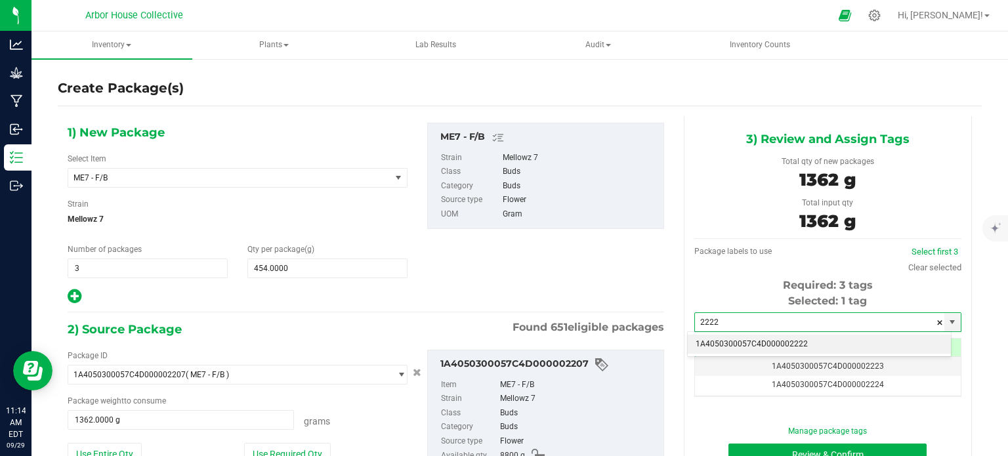
click at [748, 343] on li "1A4050300057C4D000002222" at bounding box center [819, 345] width 263 height 20
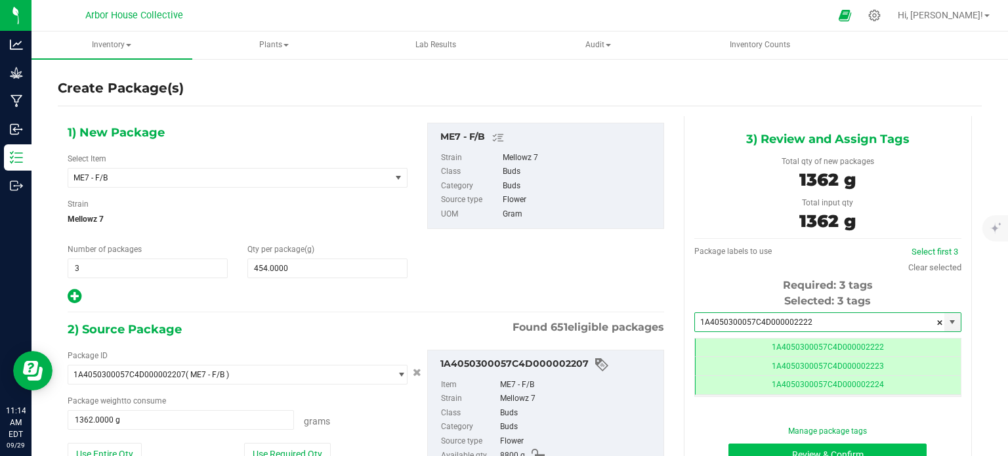
type input "1A4050300057C4D000002222"
click at [746, 450] on button "Review & Confirm" at bounding box center [828, 455] width 198 height 22
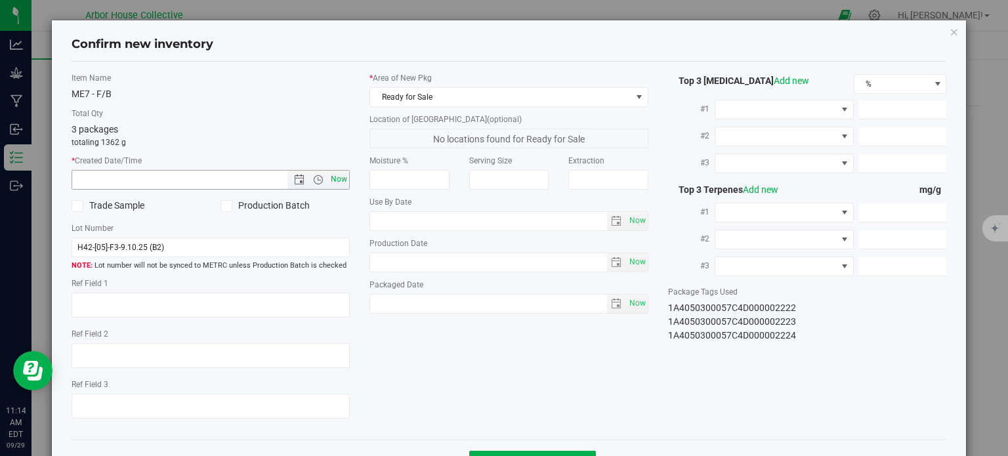
click at [329, 177] on span "Now" at bounding box center [339, 179] width 22 height 19
type input "9/29/2025 11:14 AM"
click at [632, 307] on span "Now" at bounding box center [637, 303] width 22 height 19
type input "2025-09-29"
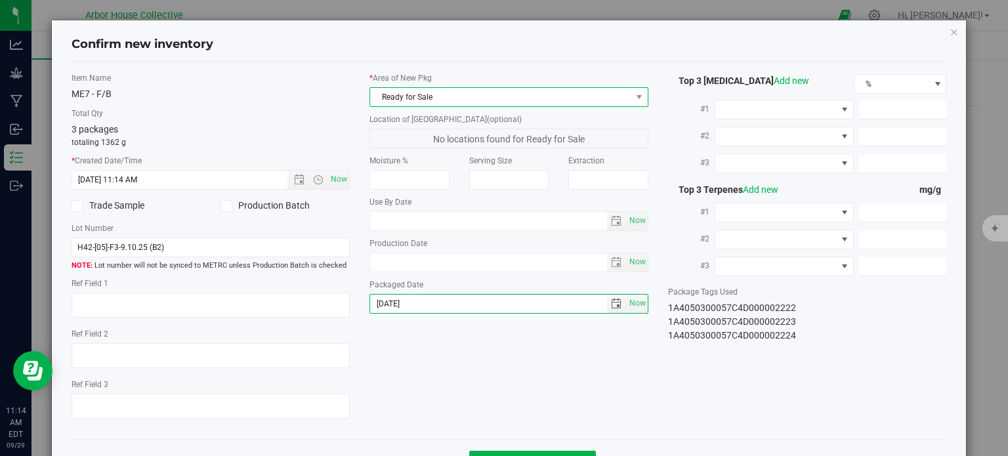
click at [530, 98] on span "Ready for Sale" at bounding box center [500, 97] width 261 height 18
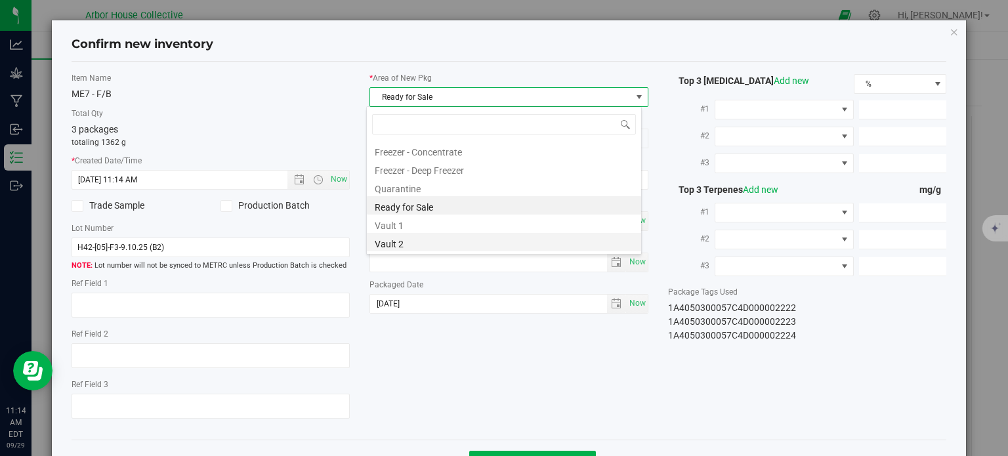
click at [456, 241] on li "Vault 2" at bounding box center [504, 242] width 274 height 18
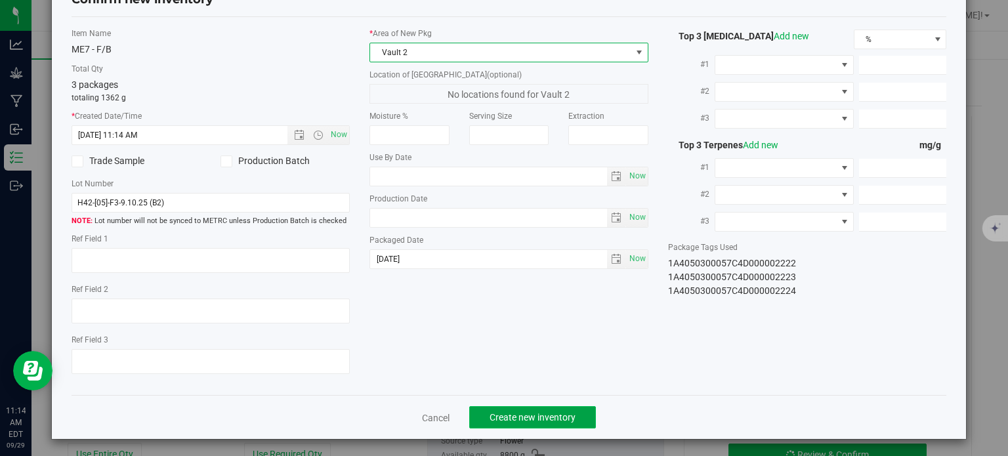
click at [515, 412] on span "Create new inventory" at bounding box center [533, 417] width 86 height 11
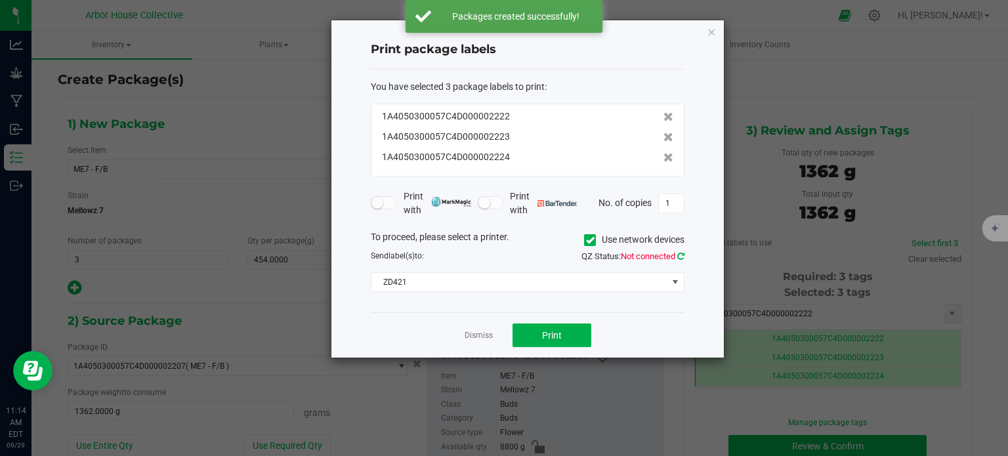
click at [680, 254] on icon at bounding box center [680, 256] width 7 height 9
click at [563, 327] on button "Print" at bounding box center [552, 336] width 79 height 24
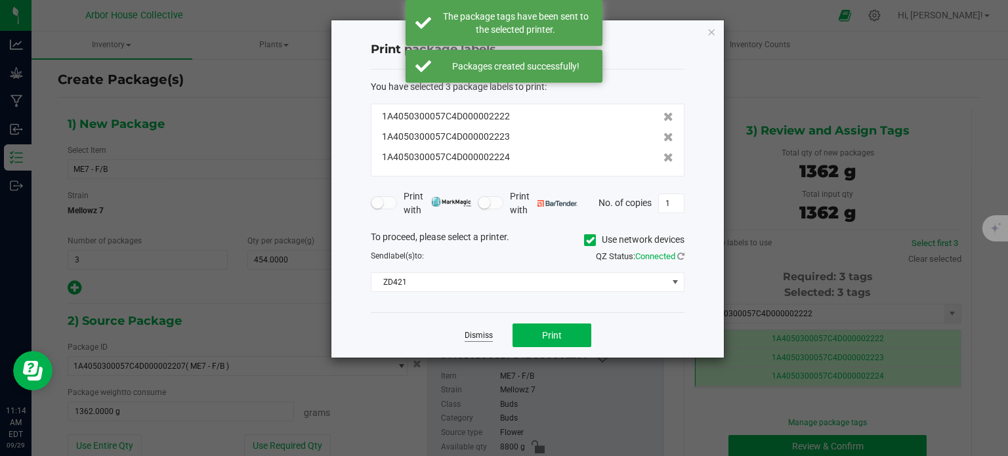
click at [475, 335] on link "Dismiss" at bounding box center [479, 335] width 28 height 11
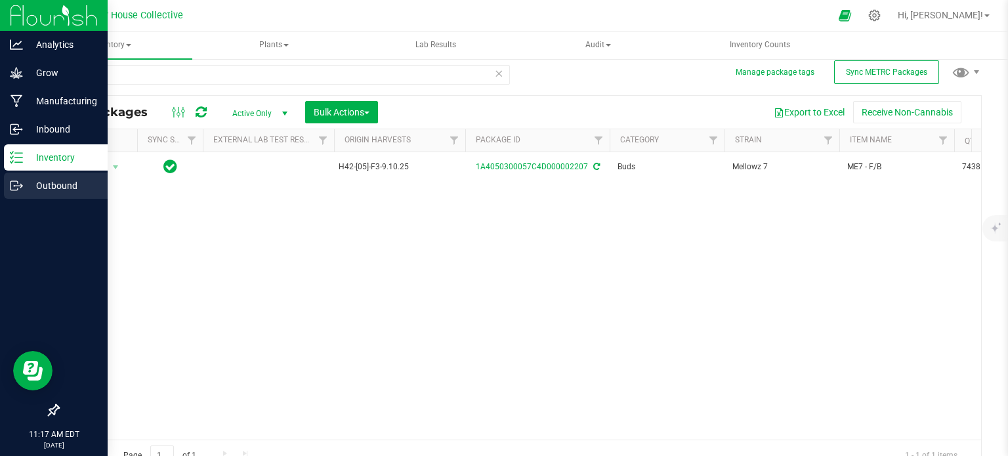
click at [27, 185] on p "Outbound" at bounding box center [62, 186] width 79 height 16
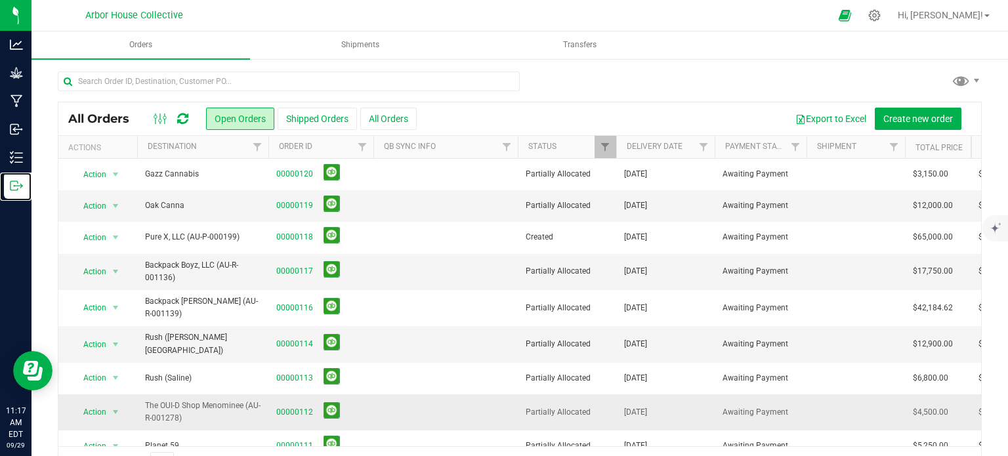
scroll to position [142, 0]
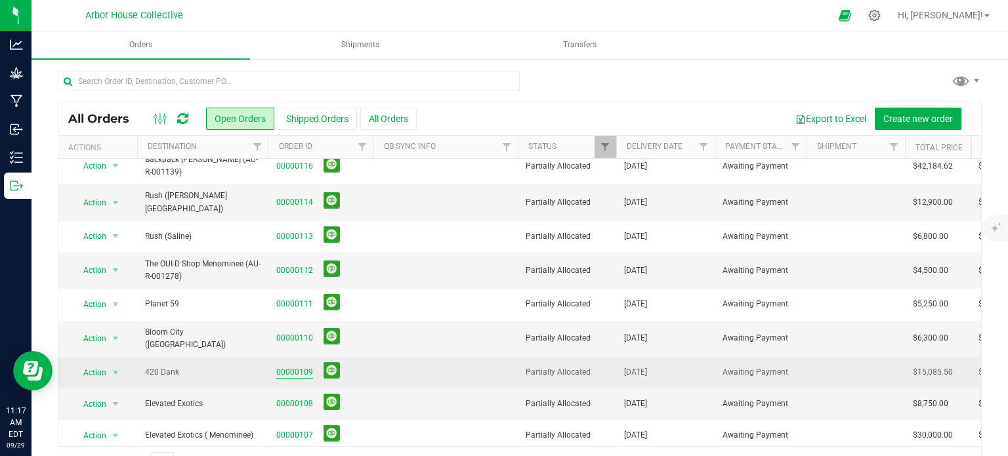
click at [300, 366] on link "00000109" at bounding box center [294, 372] width 37 height 12
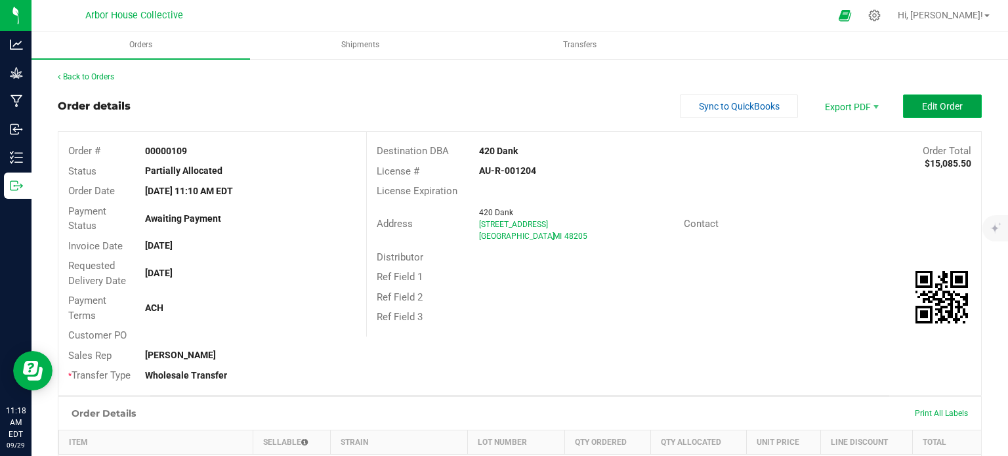
click at [949, 99] on button "Edit Order" at bounding box center [942, 107] width 79 height 24
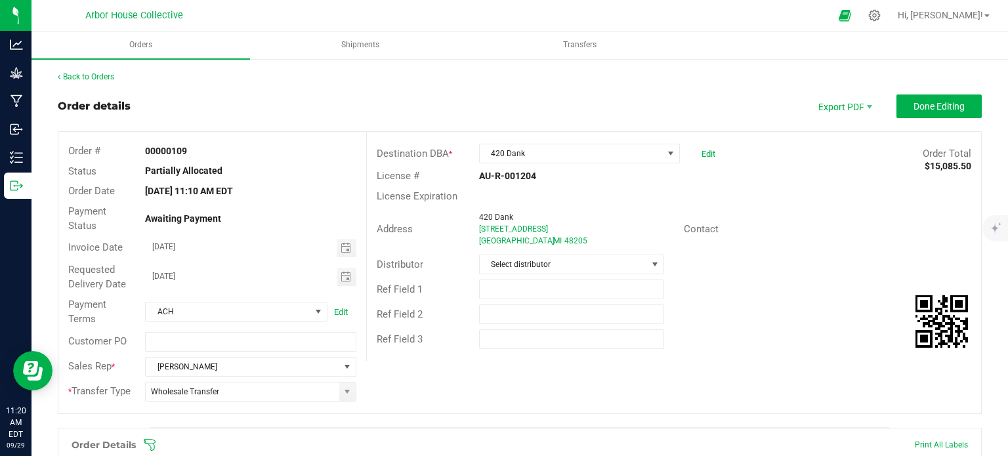
click at [155, 442] on icon at bounding box center [149, 445] width 13 height 13
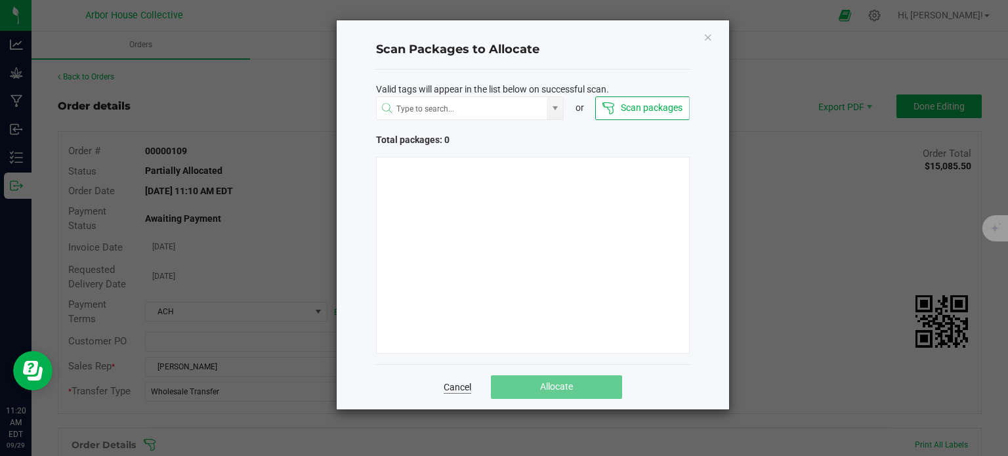
click at [452, 382] on link "Cancel" at bounding box center [458, 387] width 28 height 13
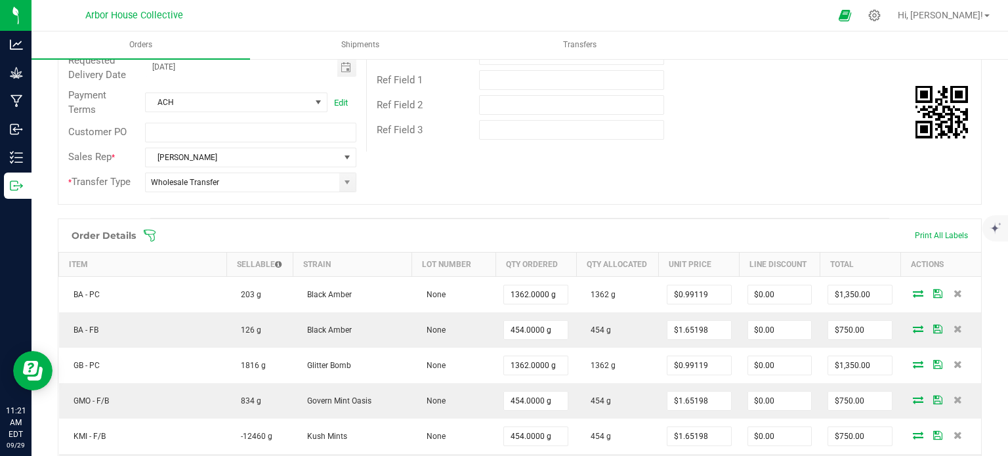
scroll to position [209, 0]
click at [150, 232] on icon at bounding box center [149, 236] width 13 height 13
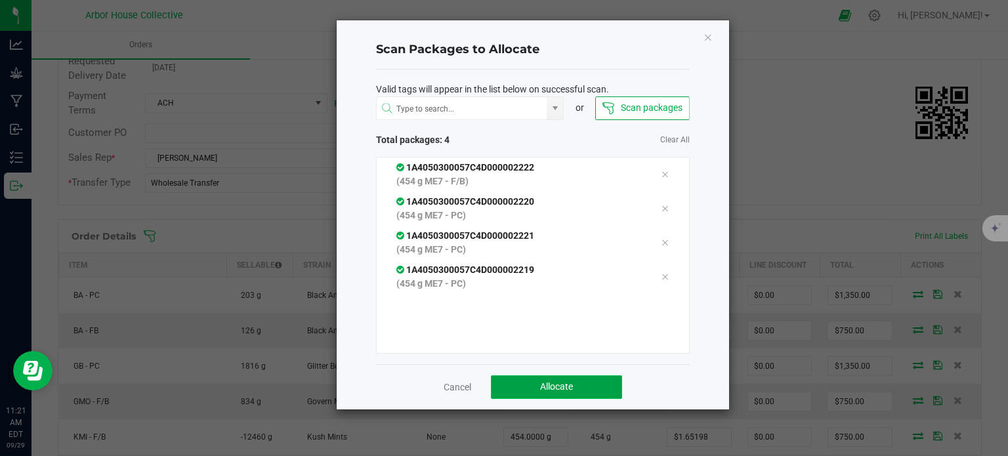
click at [512, 393] on button "Allocate" at bounding box center [556, 387] width 131 height 24
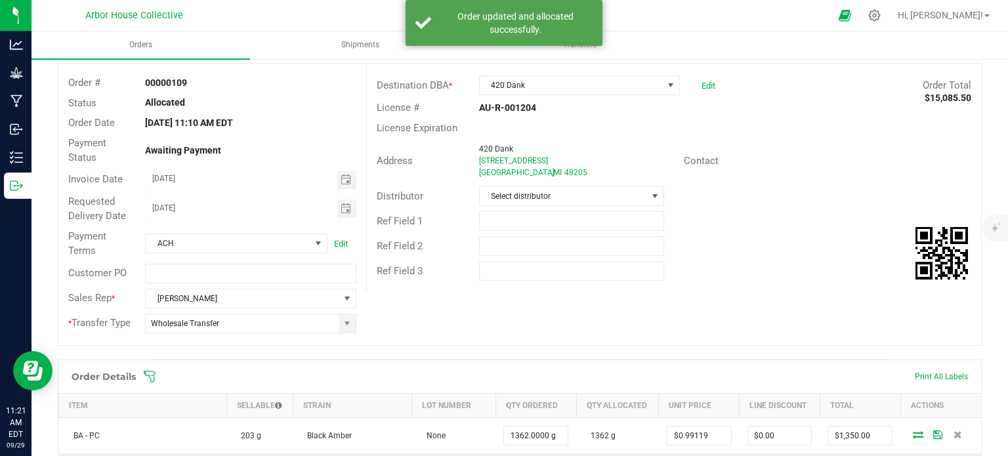
scroll to position [0, 0]
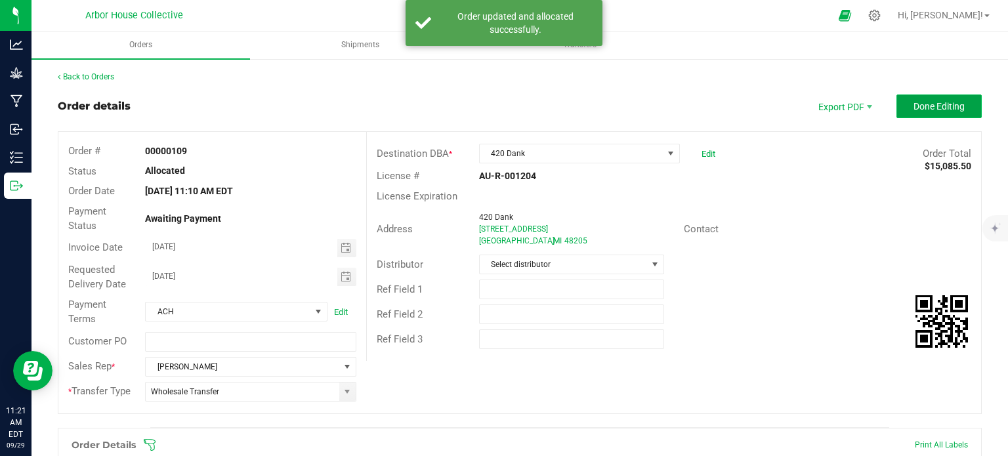
click at [950, 97] on button "Done Editing" at bounding box center [939, 107] width 85 height 24
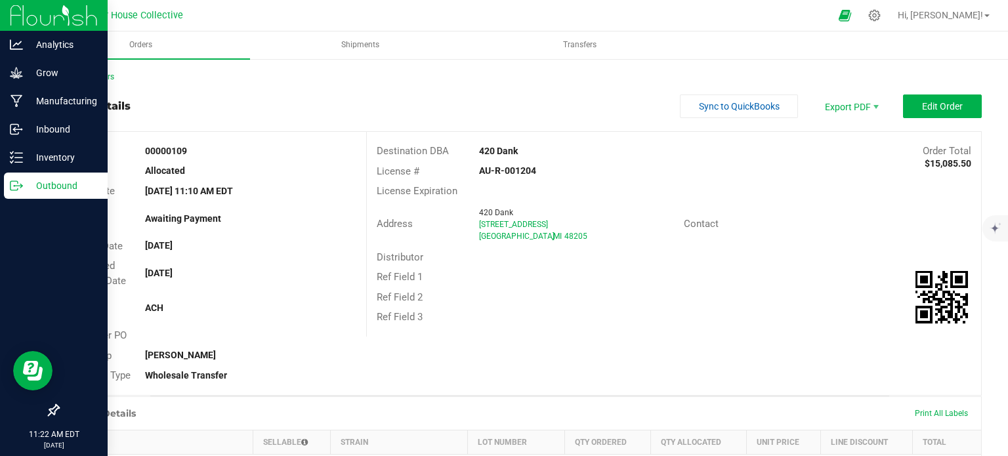
click at [12, 179] on icon at bounding box center [16, 185] width 13 height 13
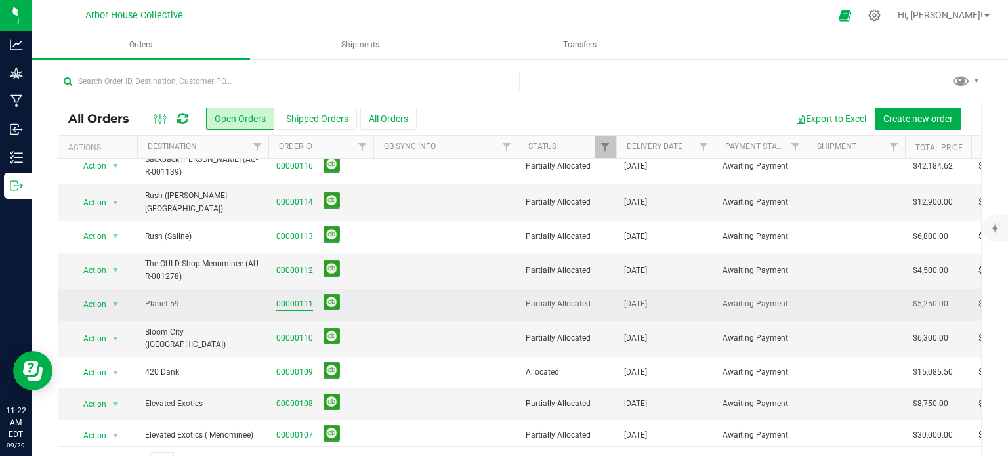
click at [292, 298] on link "00000111" at bounding box center [294, 304] width 37 height 12
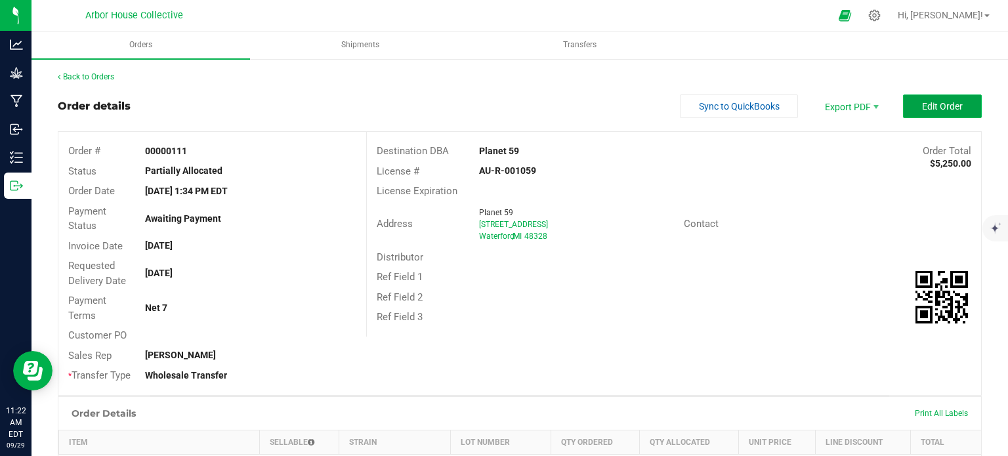
click at [943, 106] on span "Edit Order" at bounding box center [942, 106] width 41 height 11
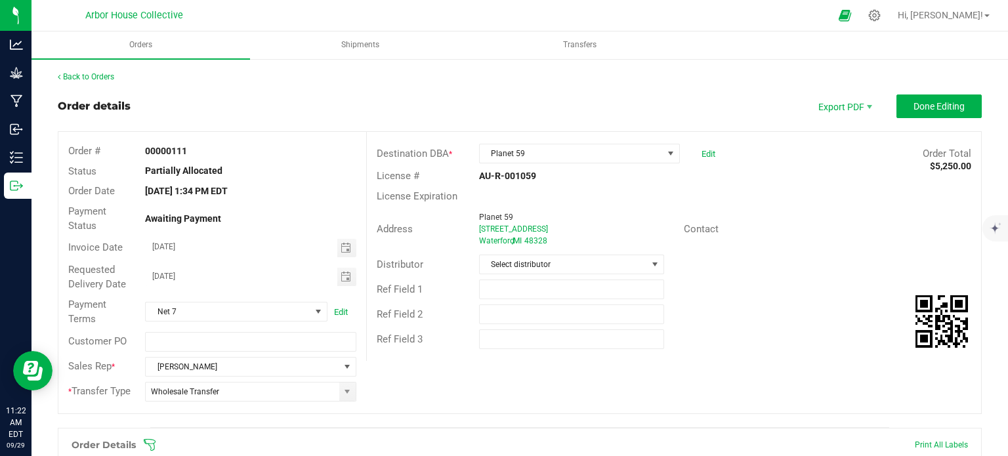
click at [150, 445] on icon at bounding box center [149, 445] width 13 height 13
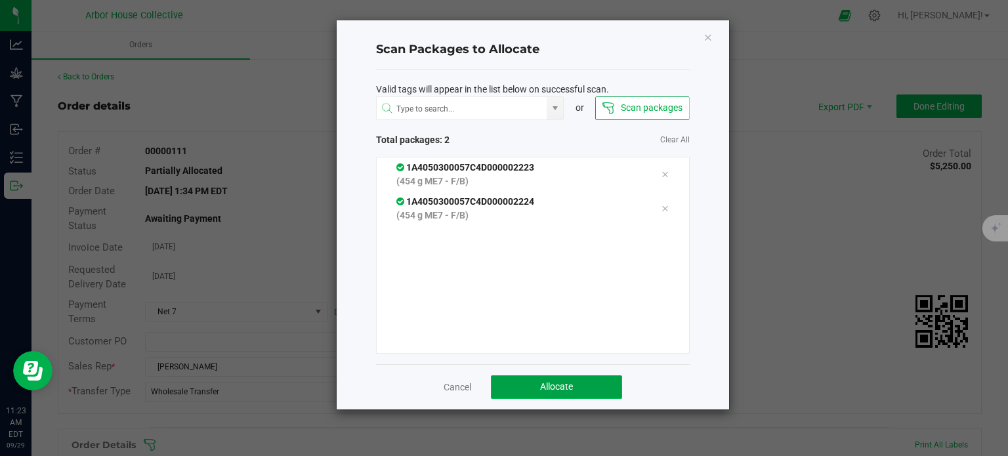
click at [512, 375] on button "Allocate" at bounding box center [556, 387] width 131 height 24
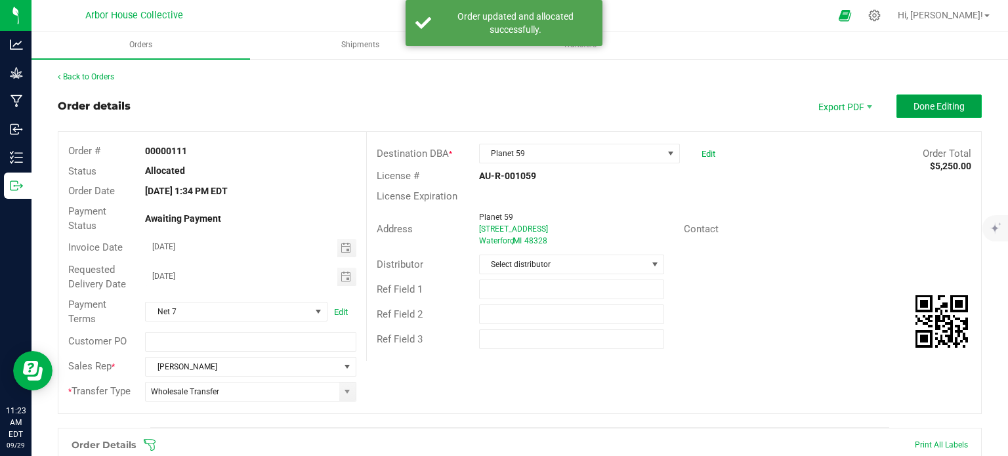
click at [914, 108] on span "Done Editing" at bounding box center [939, 106] width 51 height 11
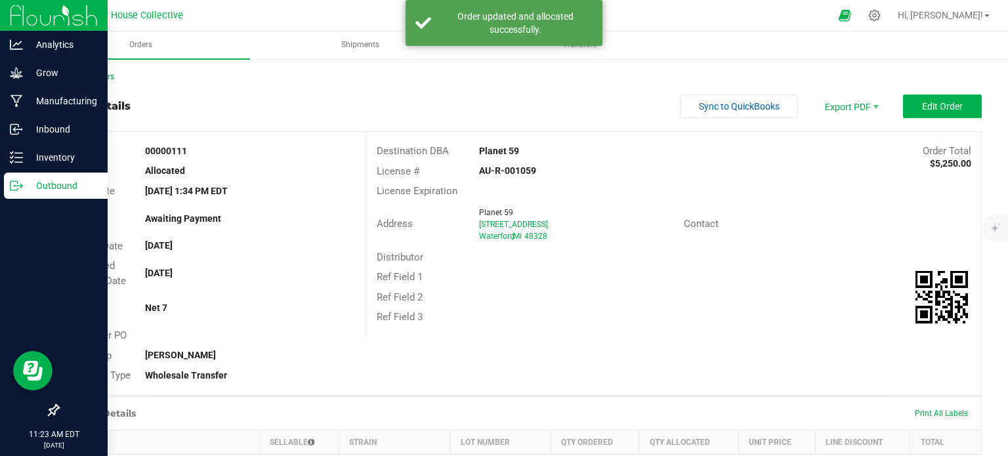
click at [28, 178] on p "Outbound" at bounding box center [62, 186] width 79 height 16
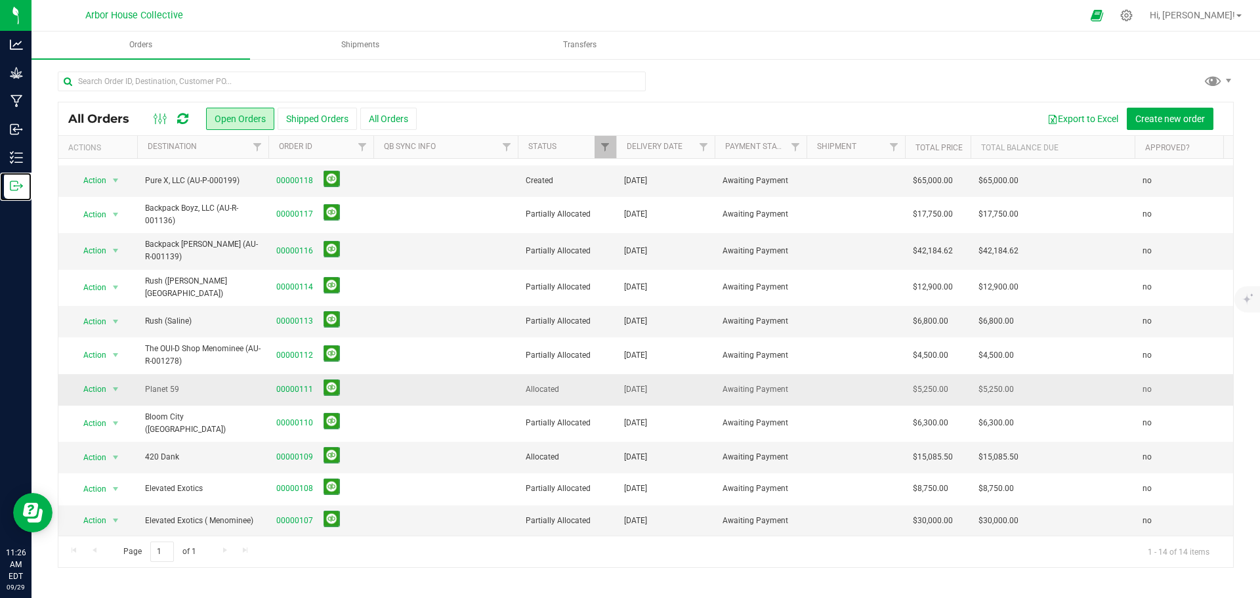
scroll to position [89, 0]
click at [286, 450] on link "00000109" at bounding box center [294, 456] width 37 height 12
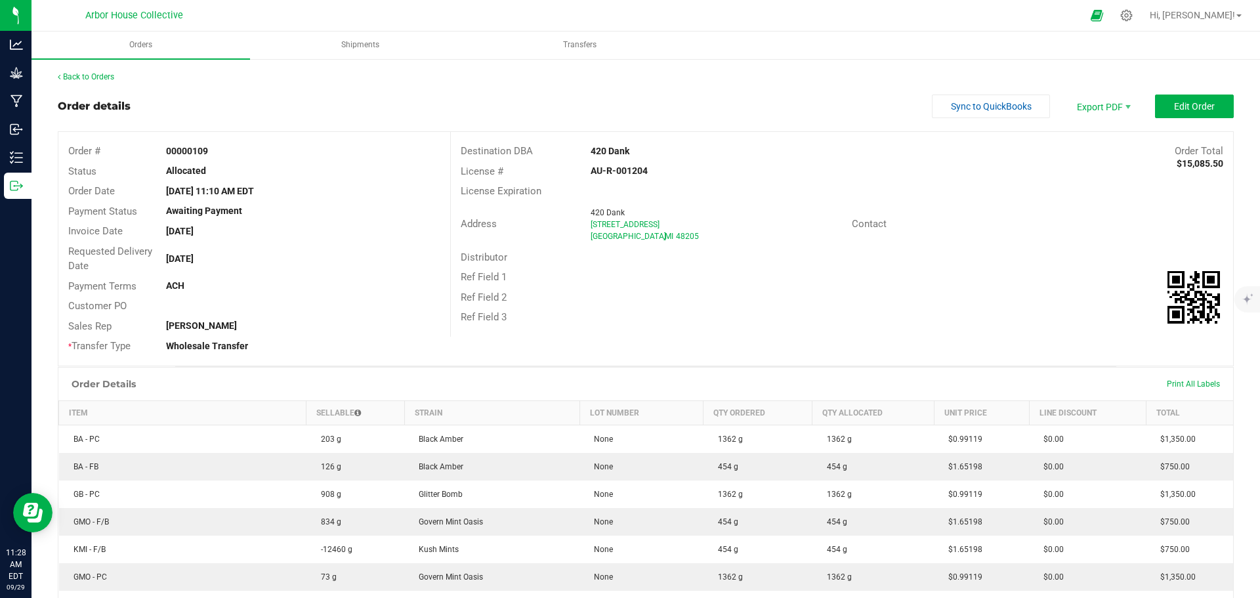
click at [32, 187] on div "Back to Orders Order details Sync to QuickBooks Export PDF Edit Order Order # 0…" at bounding box center [646, 590] width 1229 height 1065
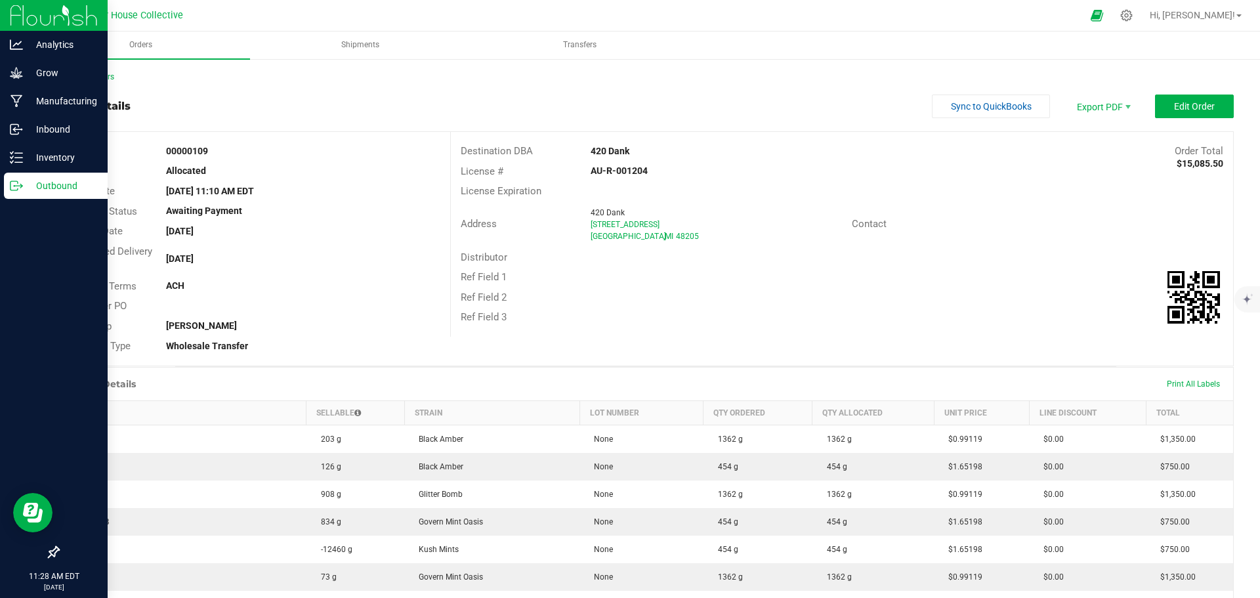
click at [24, 185] on p "Outbound" at bounding box center [62, 186] width 79 height 16
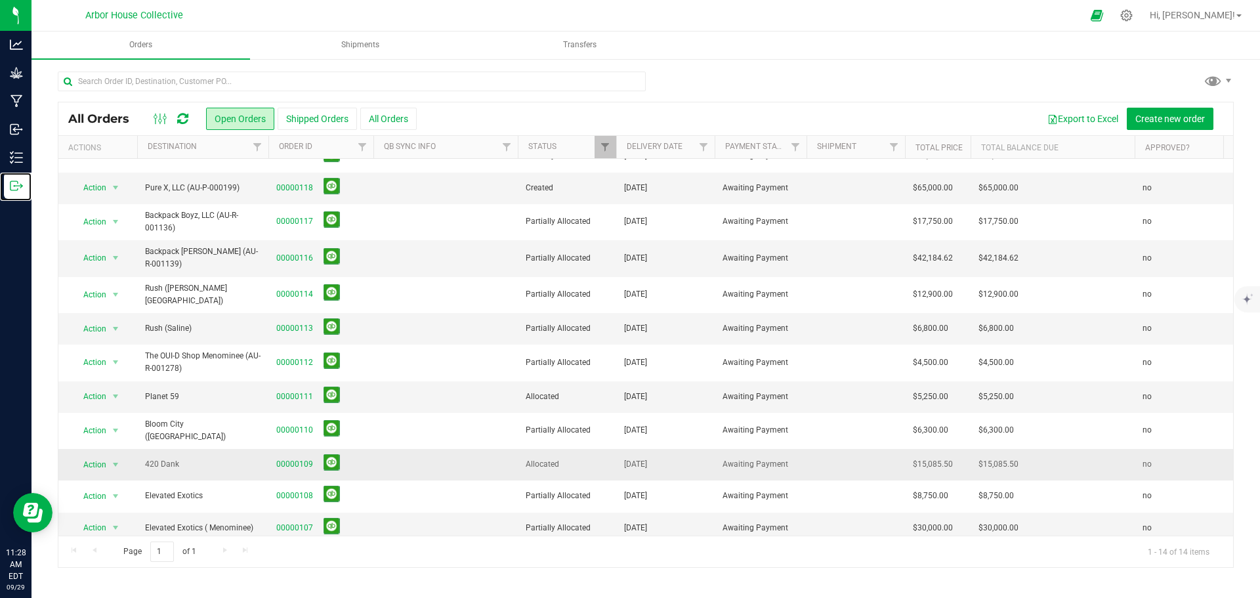
scroll to position [89, 0]
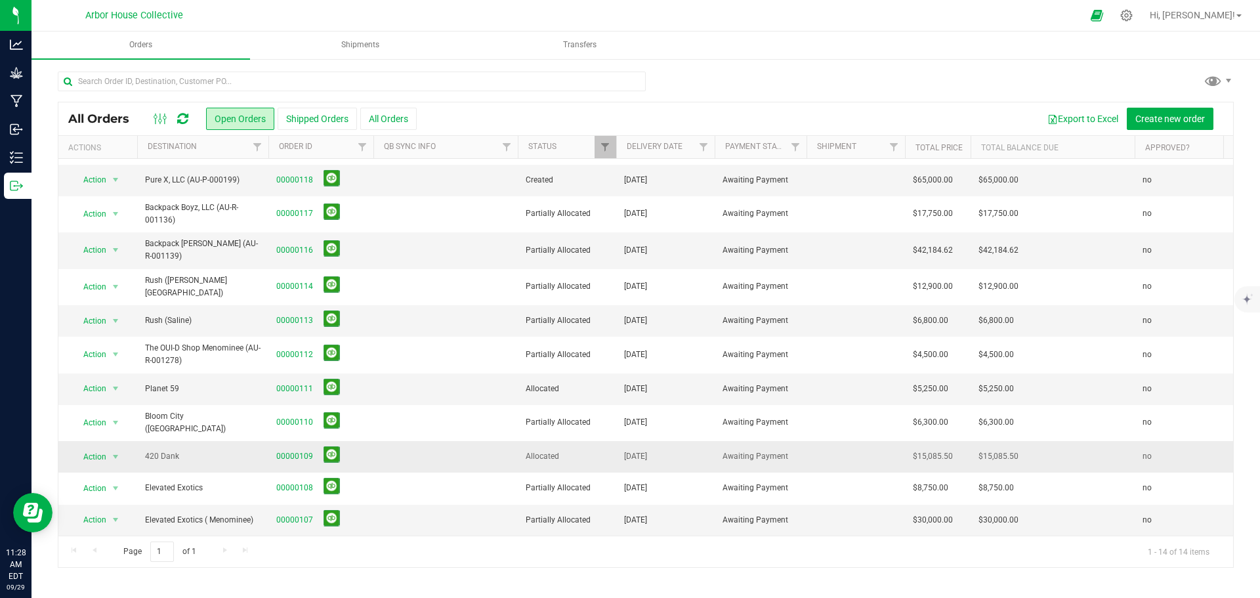
click at [196, 450] on span "420 Dank" at bounding box center [203, 456] width 116 height 12
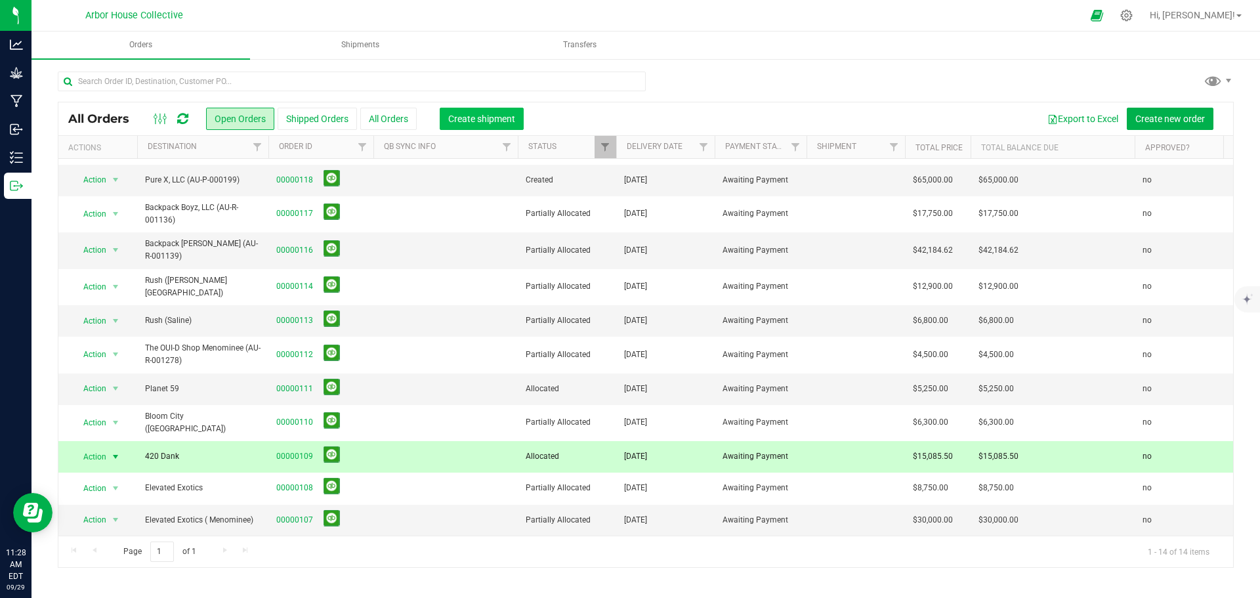
click at [508, 119] on span "Create shipment" at bounding box center [481, 119] width 67 height 11
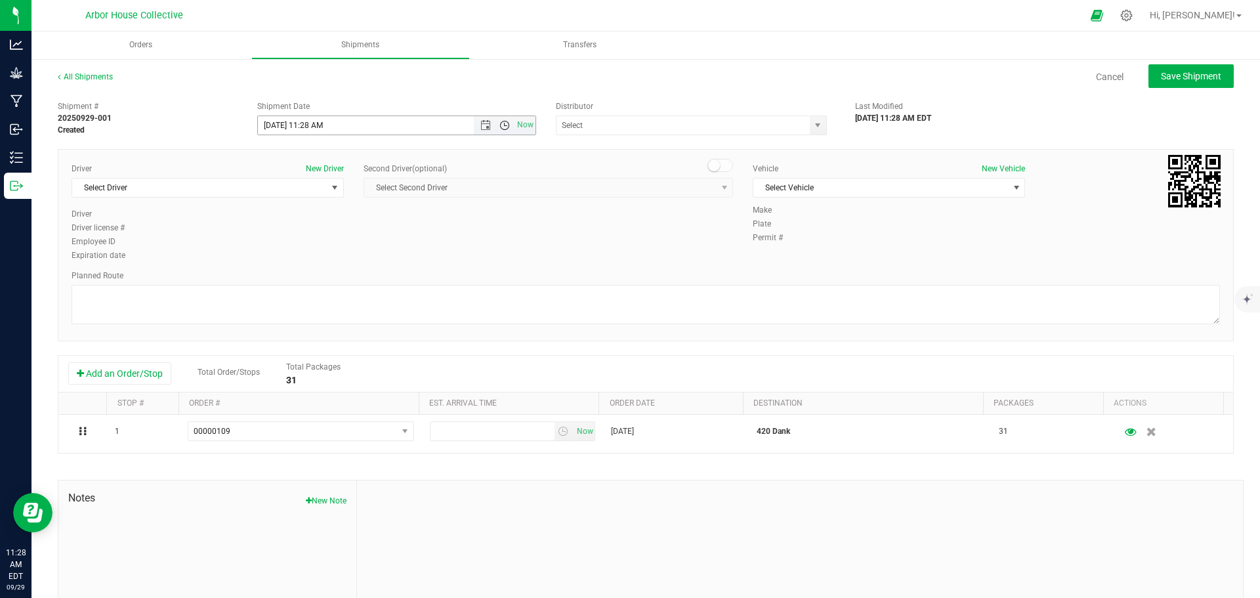
click at [500, 124] on span "Open the time view" at bounding box center [505, 125] width 11 height 11
click at [303, 159] on li "2:00 PM" at bounding box center [393, 159] width 274 height 17
type input "[DATE] 2:00 PM"
click at [813, 121] on span "select" at bounding box center [818, 125] width 11 height 11
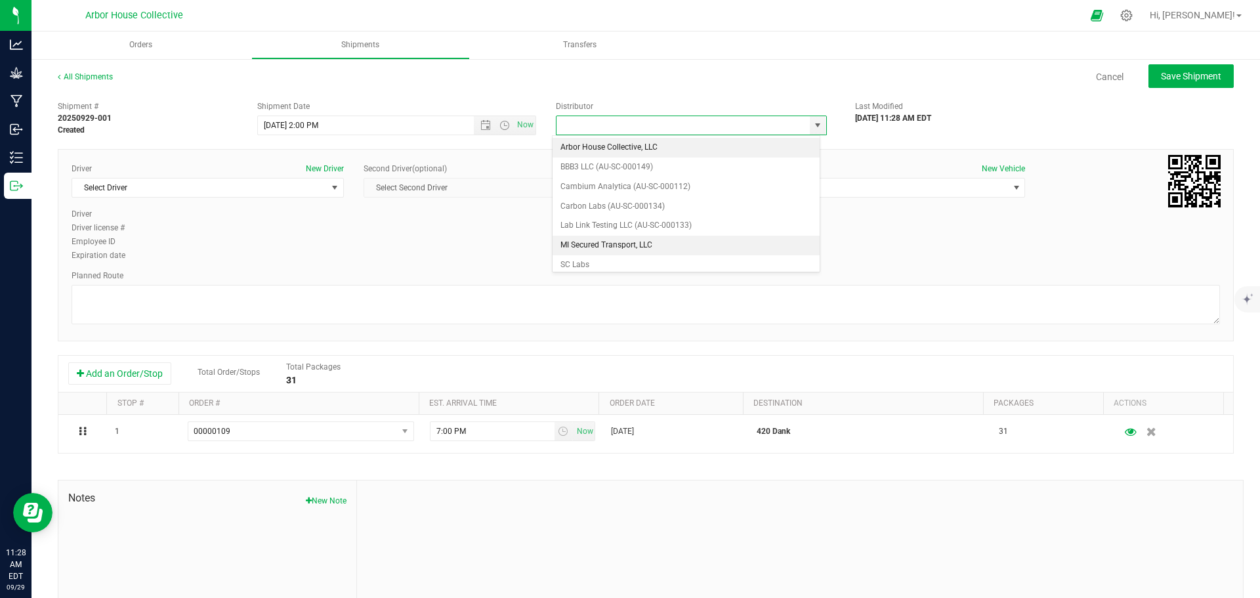
click at [682, 242] on li "MI Secured Transport, LLC" at bounding box center [686, 246] width 267 height 20
type input "MI Secured Transport, LLC"
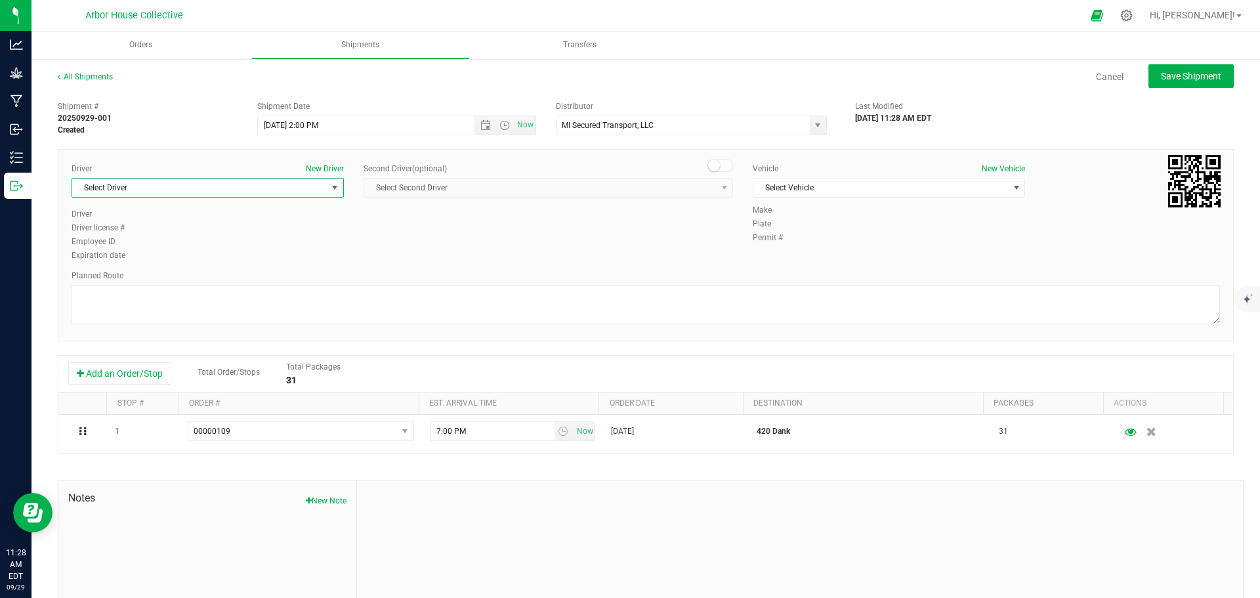
click at [327, 182] on span "select" at bounding box center [335, 188] width 16 height 18
click at [259, 268] on li "[PERSON_NAME]" at bounding box center [206, 262] width 268 height 20
click at [964, 199] on div "Vehicle New Vehicle Select Vehicle Select Vehicle Car [PERSON_NAME] [US_STATE] …" at bounding box center [889, 183] width 292 height 41
click at [964, 195] on span "Select Vehicle" at bounding box center [881, 188] width 255 height 18
click at [882, 250] on li "MI Secured Transport #2" at bounding box center [882, 250] width 268 height 20
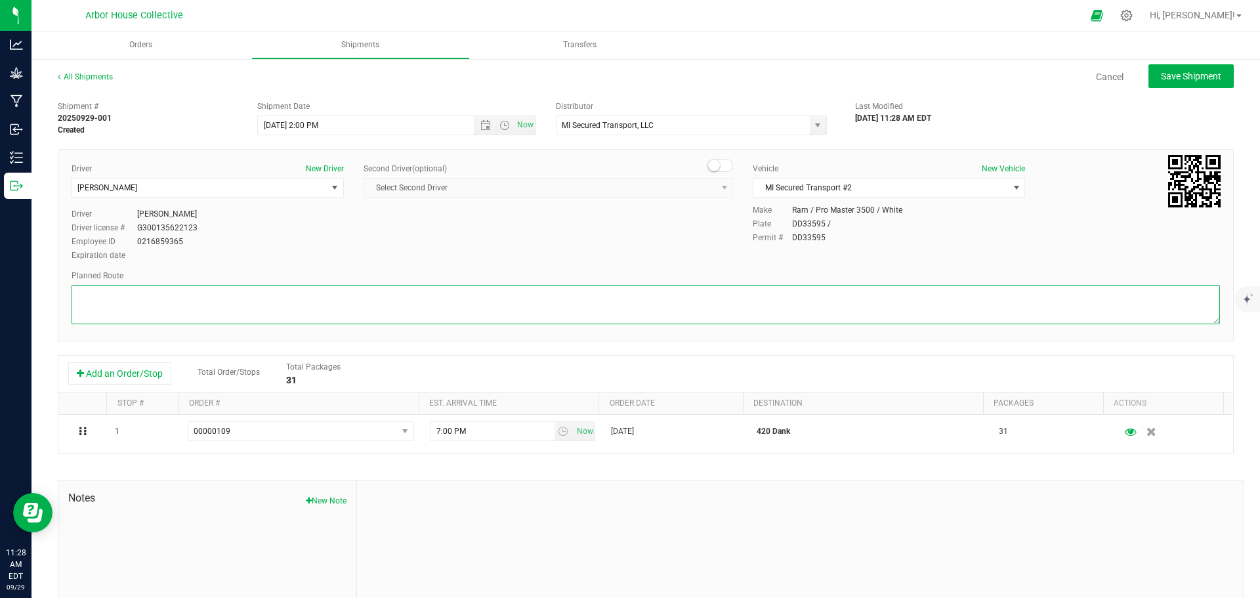
click at [136, 311] on textarea at bounding box center [646, 304] width 1149 height 39
paste textarea "Head southeast toward [PERSON_NAME] 115 ft Turn right onto [PERSON_NAME]  1.1 …"
type textarea "Head southeast toward [PERSON_NAME] 115 ft Turn right onto [PERSON_NAME]  1.1 …"
click at [1008, 77] on span "Save Shipment" at bounding box center [1191, 76] width 60 height 11
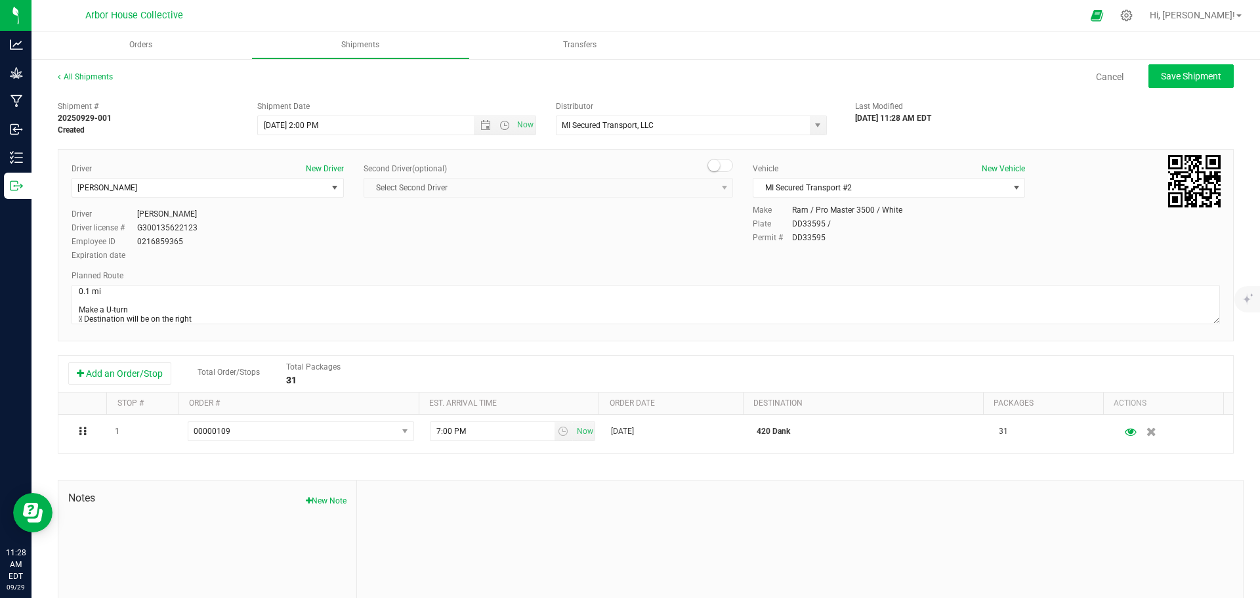
type input "[DATE] 6:00 PM"
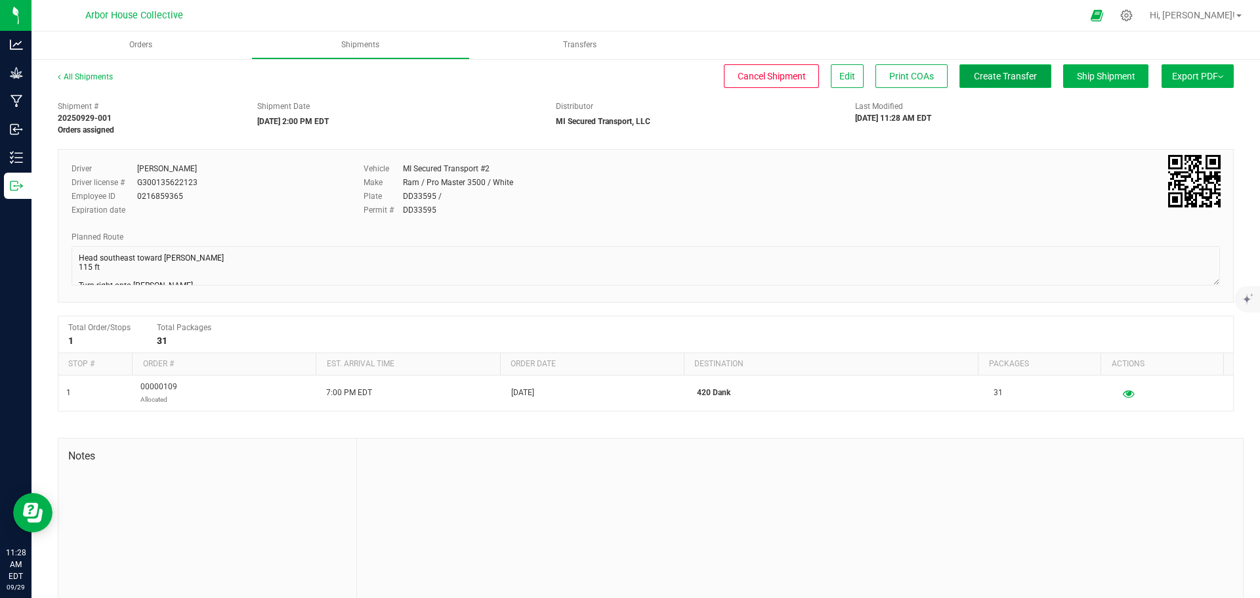
click at [975, 84] on button "Create Transfer" at bounding box center [1006, 76] width 92 height 24
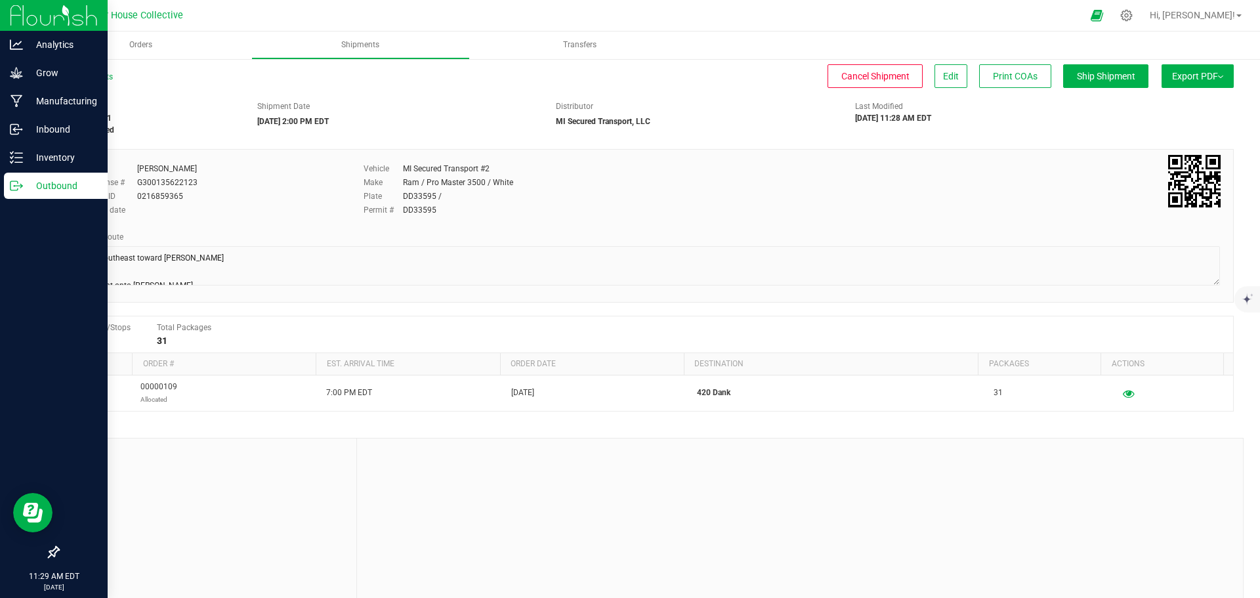
click at [26, 187] on p "Outbound" at bounding box center [62, 186] width 79 height 16
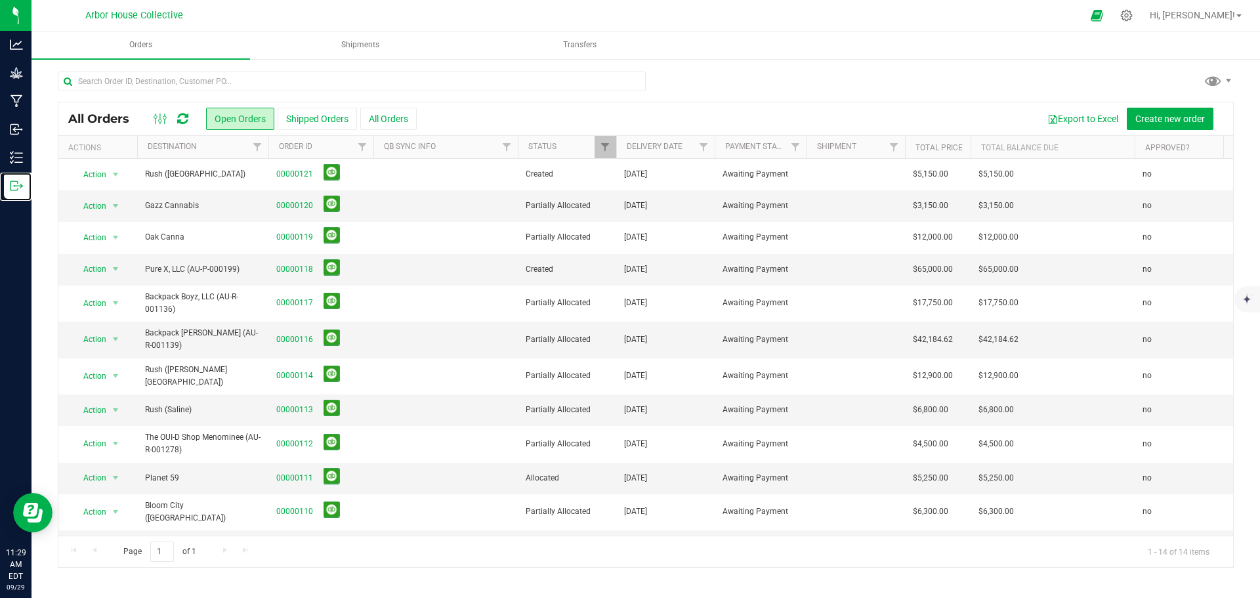
scroll to position [89, 0]
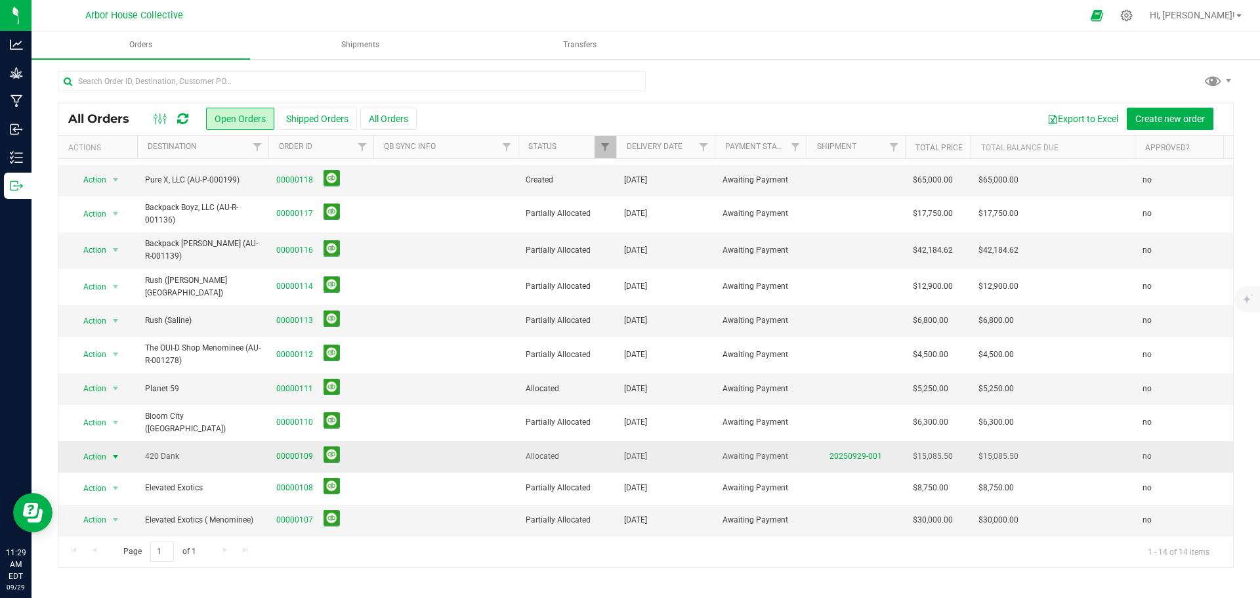
click at [116, 452] on span "select" at bounding box center [115, 457] width 11 height 11
click at [122, 402] on li "Print invoice" at bounding box center [121, 407] width 98 height 20
click at [298, 450] on link "00000109" at bounding box center [294, 456] width 37 height 12
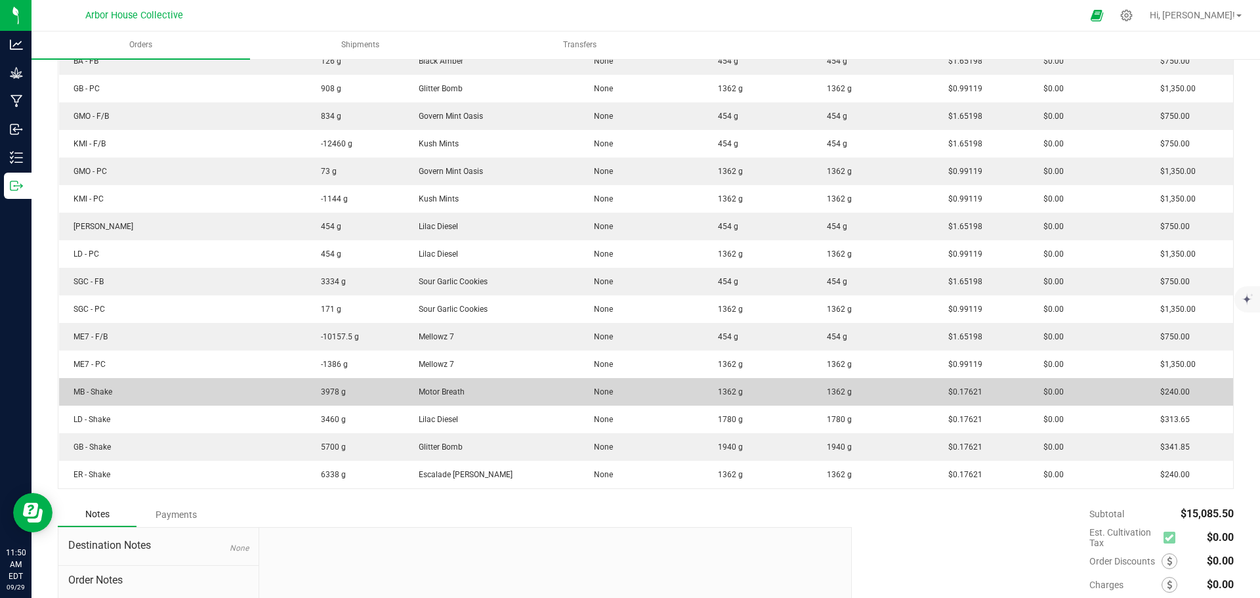
scroll to position [460, 0]
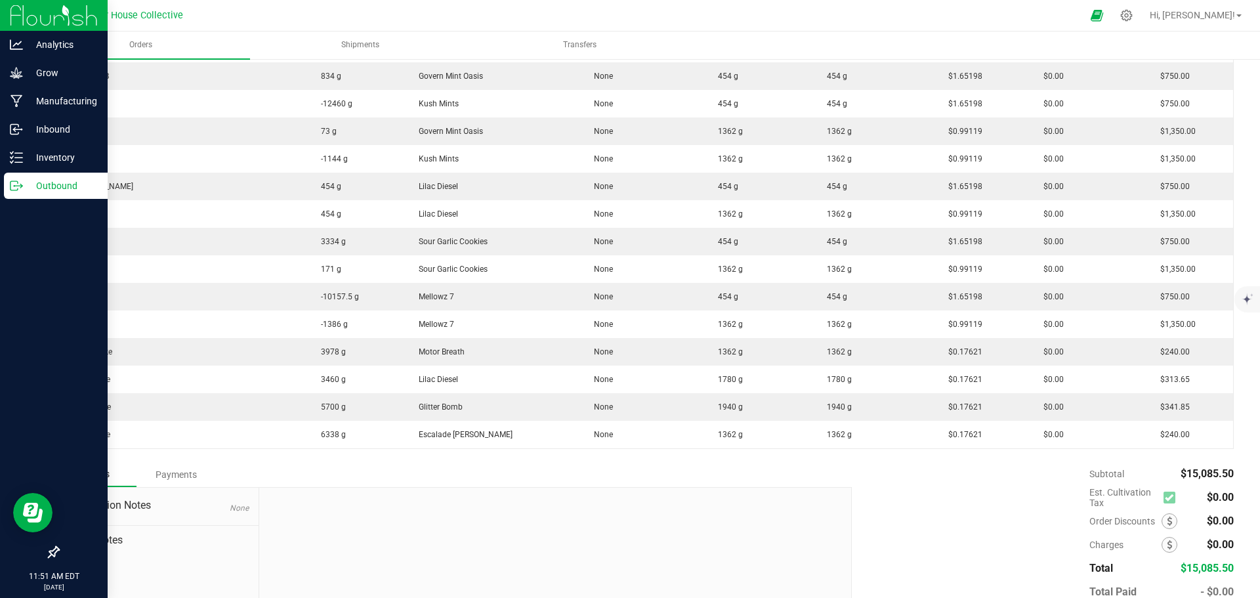
click at [25, 183] on p "Outbound" at bounding box center [62, 186] width 79 height 16
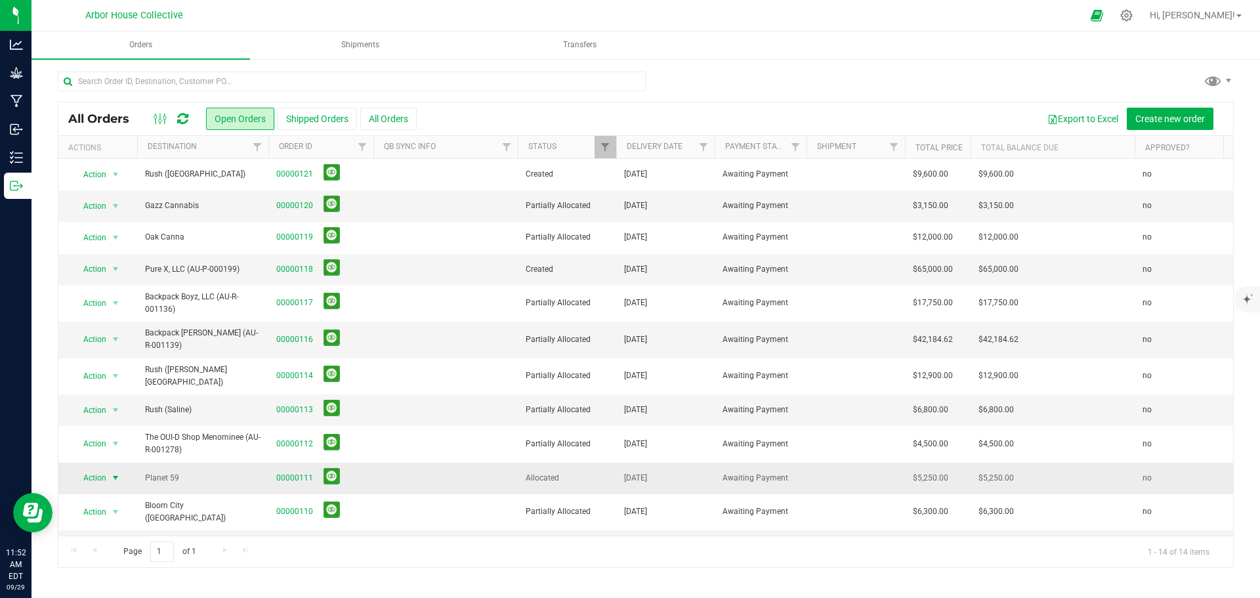
click at [113, 456] on span "select" at bounding box center [115, 478] width 11 height 11
click at [125, 435] on li "Print invoice" at bounding box center [121, 432] width 98 height 20
click at [290, 456] on link "00000111" at bounding box center [294, 478] width 37 height 12
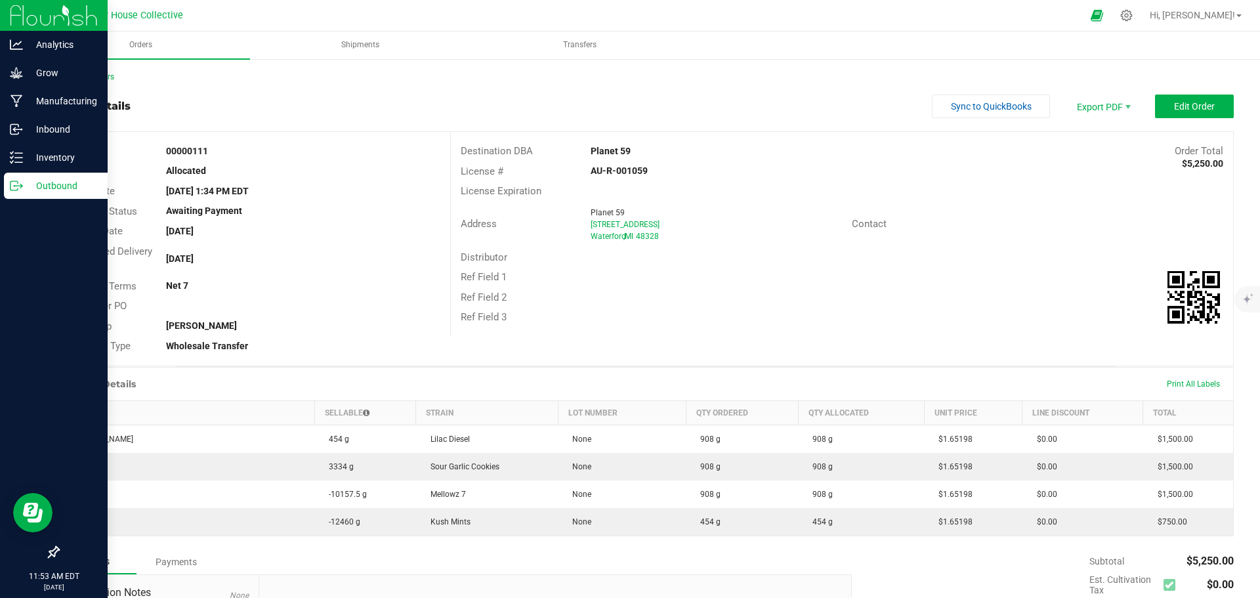
click at [46, 181] on p "Outbound" at bounding box center [62, 186] width 79 height 16
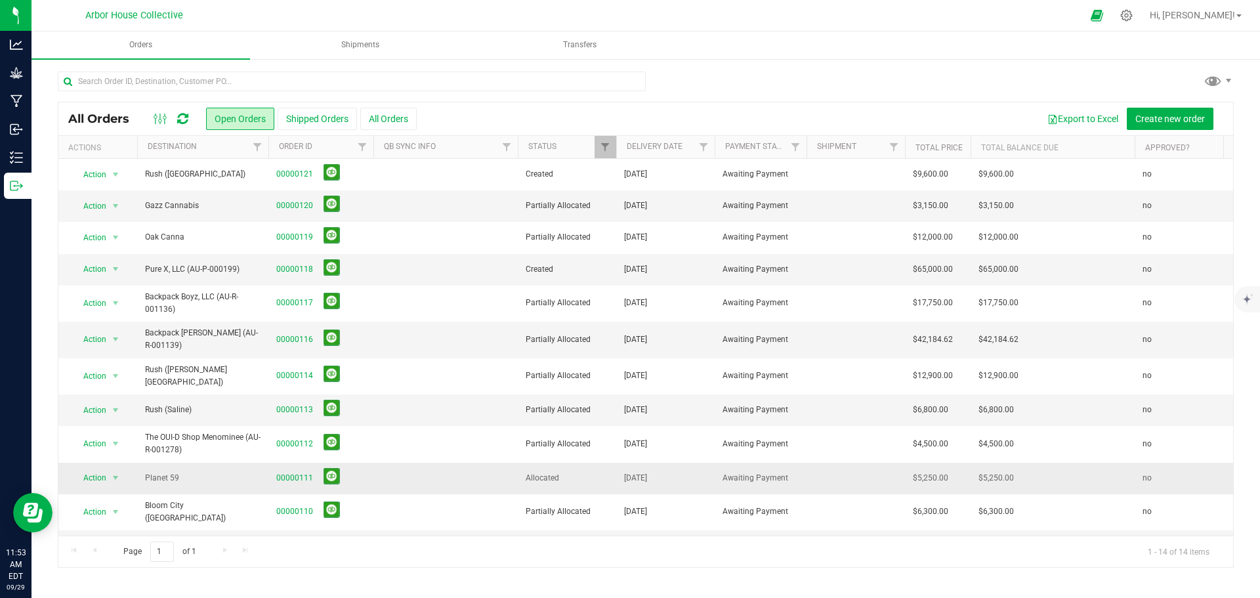
click at [232, 456] on td "Planet 59" at bounding box center [202, 479] width 131 height 32
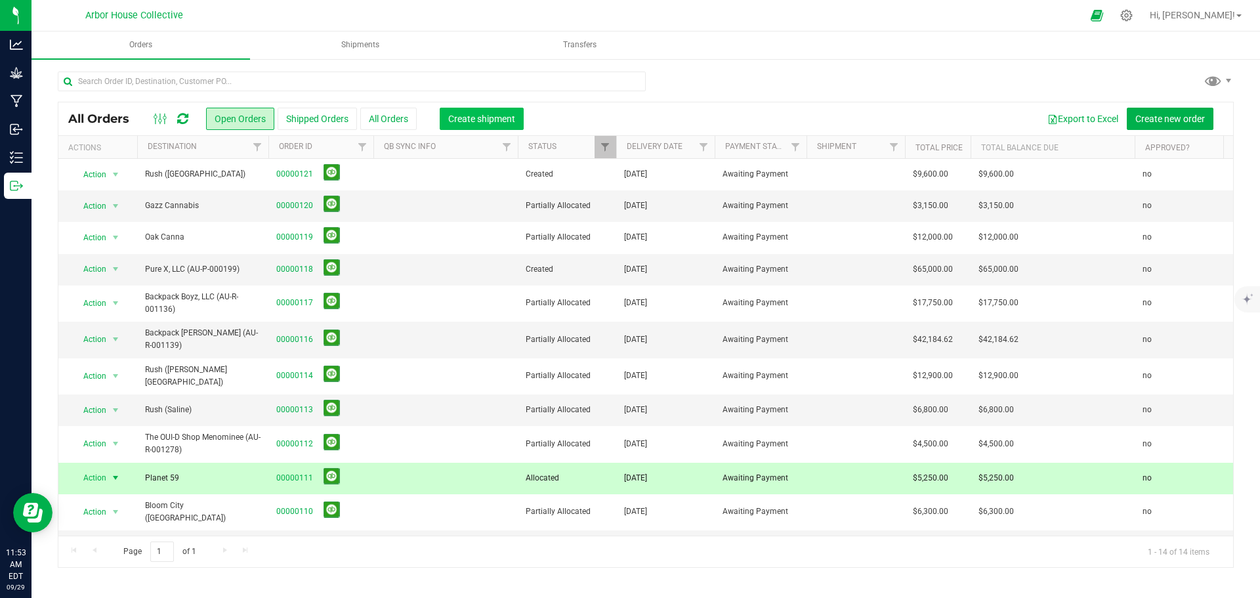
click at [466, 109] on button "Create shipment" at bounding box center [482, 119] width 84 height 22
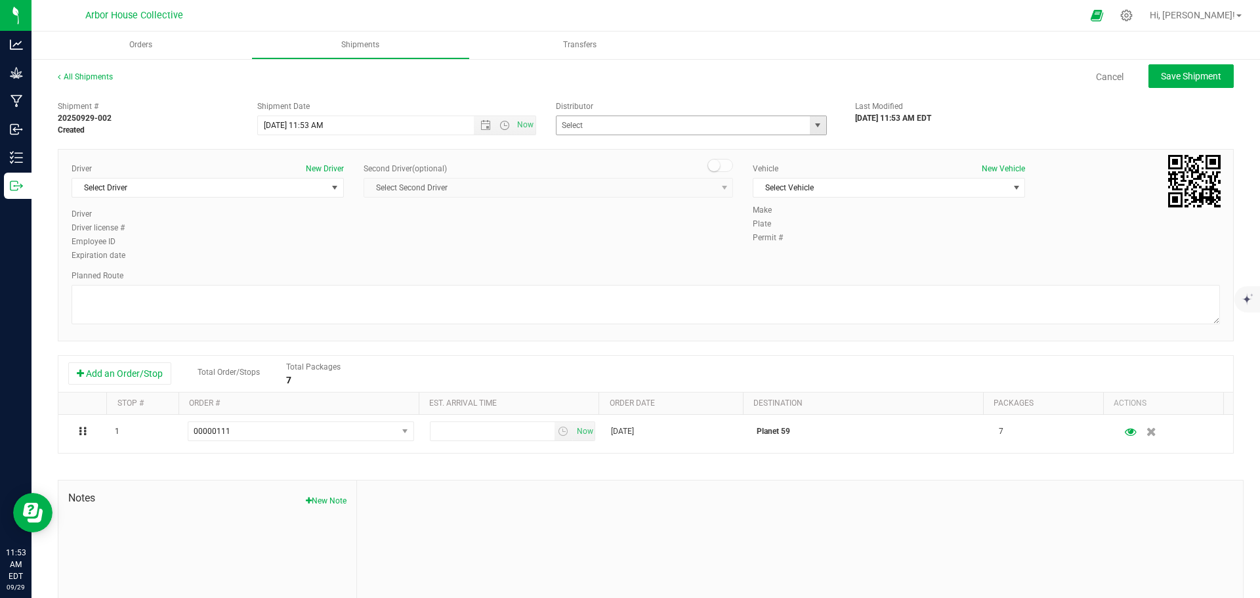
click at [815, 123] on span "select" at bounding box center [818, 125] width 11 height 11
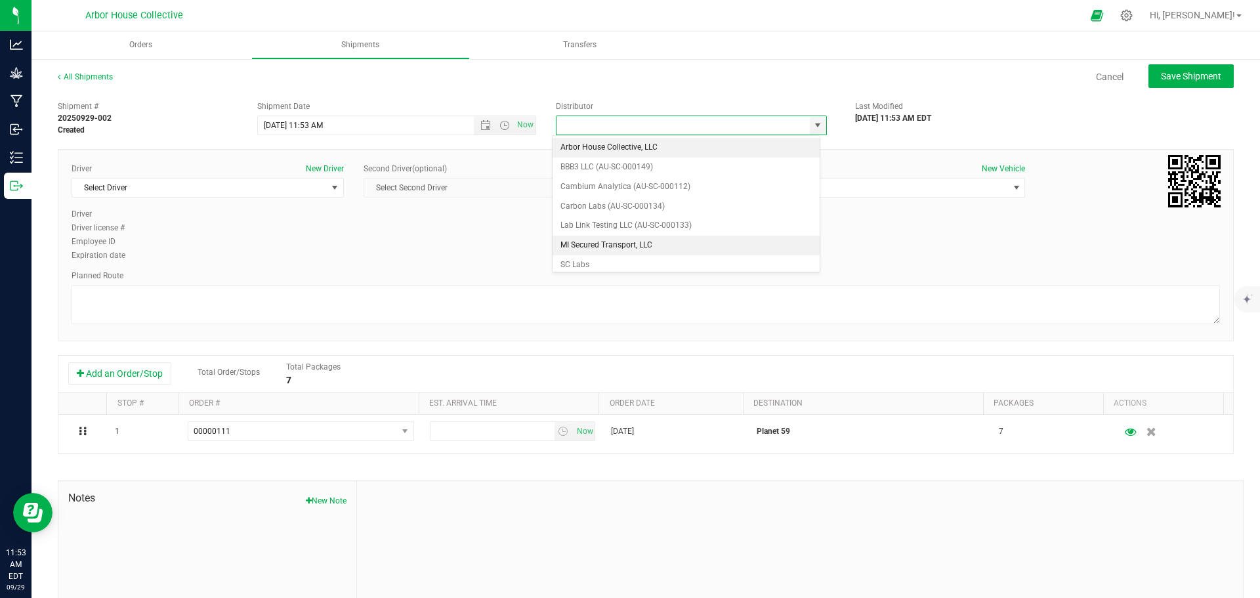
click at [618, 243] on li "MI Secured Transport, LLC" at bounding box center [686, 246] width 267 height 20
type input "MI Secured Transport, LLC"
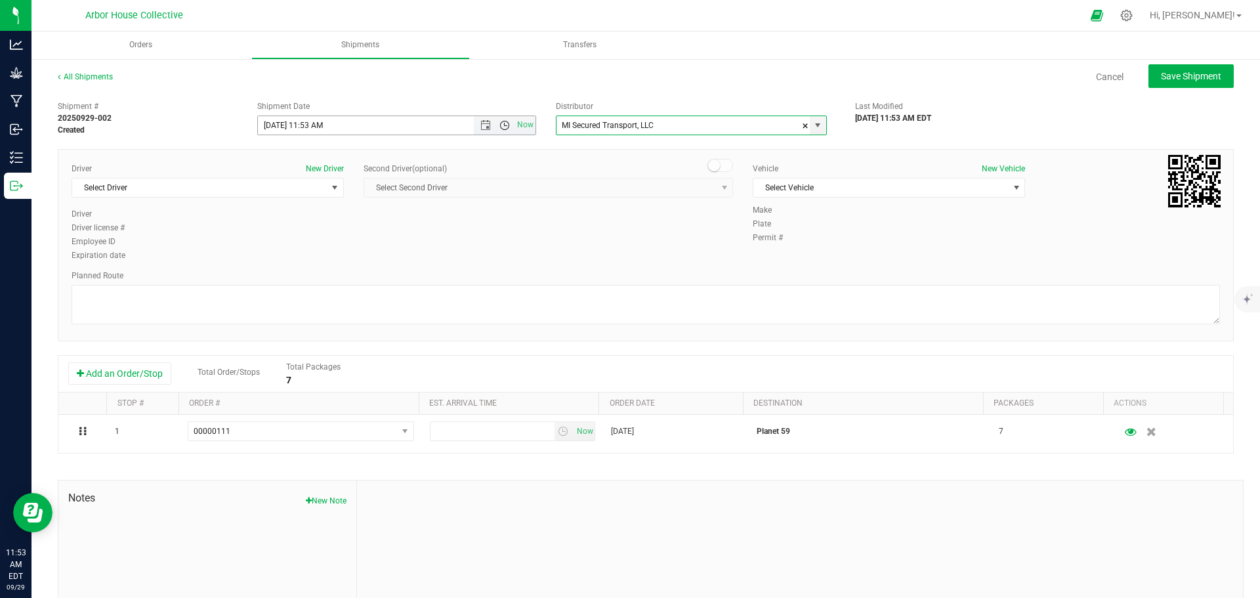
click at [500, 123] on span "Open the time view" at bounding box center [505, 125] width 11 height 11
click at [312, 225] on li "2:00 PM" at bounding box center [393, 225] width 274 height 17
type input "[DATE] 2:00 PM"
click at [332, 186] on span "select" at bounding box center [335, 187] width 11 height 11
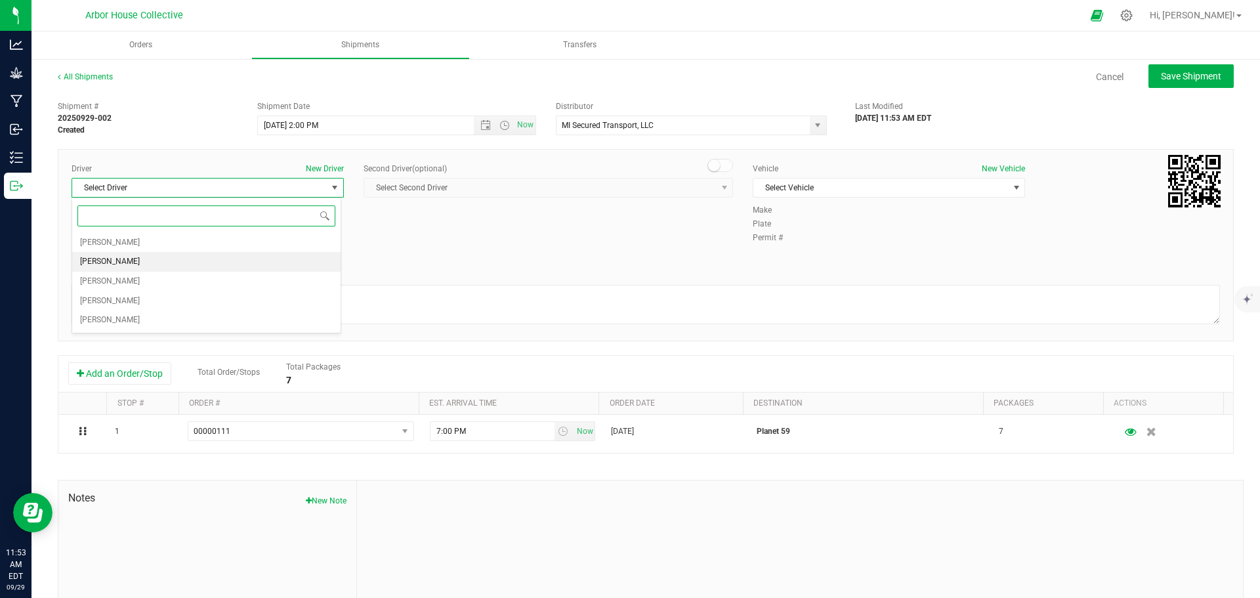
click at [261, 258] on li "[PERSON_NAME]" at bounding box center [206, 262] width 268 height 20
click at [857, 192] on span "Select Vehicle" at bounding box center [881, 188] width 255 height 18
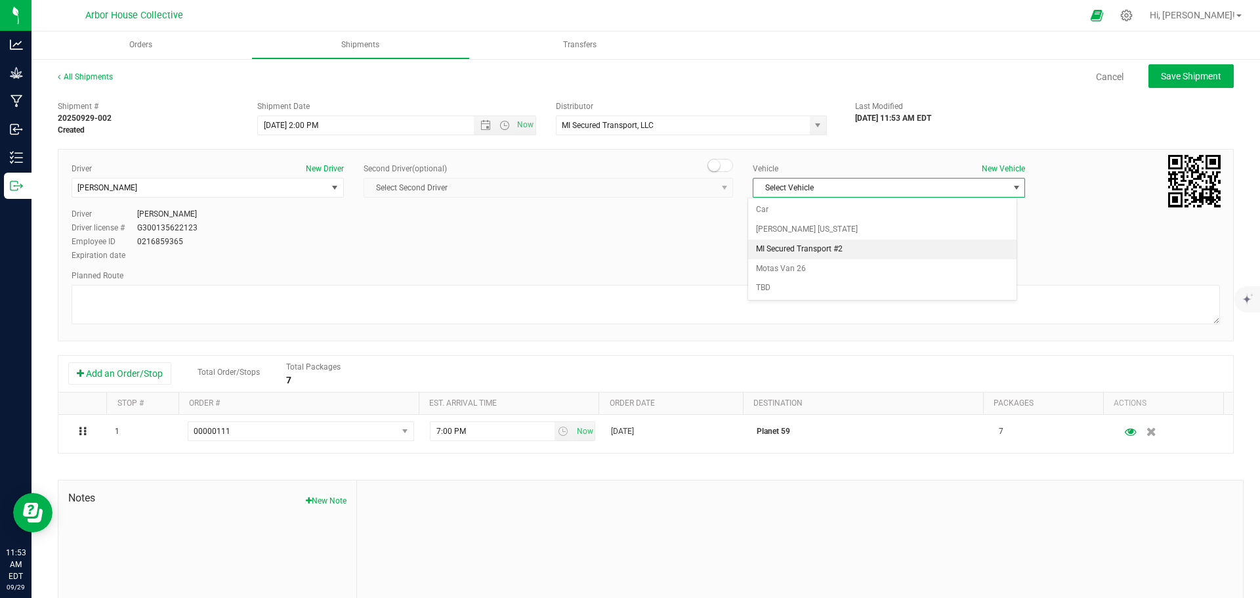
click at [859, 251] on li "MI Secured Transport #2" at bounding box center [882, 250] width 268 height 20
click at [242, 312] on textarea at bounding box center [646, 304] width 1149 height 39
paste textarea "Head southeast toward [PERSON_NAME] 115 ft Turn right onto [PERSON_NAME]  499 …"
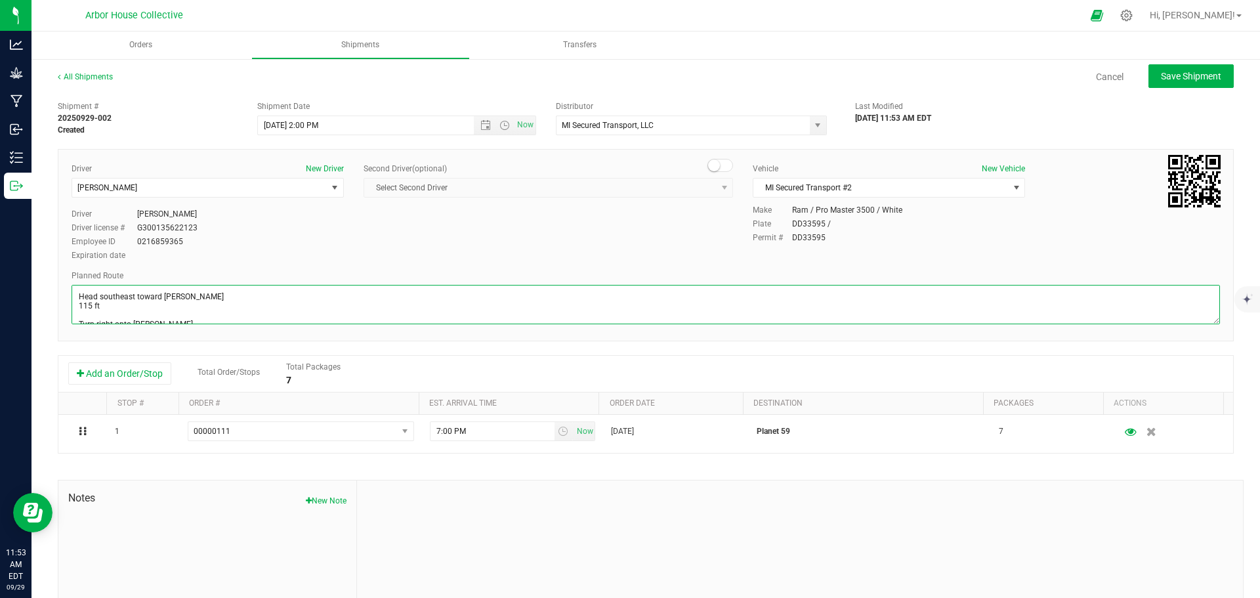
scroll to position [125, 0]
type textarea "Head southeast toward [PERSON_NAME] 115 ft Turn right onto [PERSON_NAME]  499 …"
click at [1008, 74] on span "Save Shipment" at bounding box center [1191, 76] width 60 height 11
type input "[DATE] 6:00 PM"
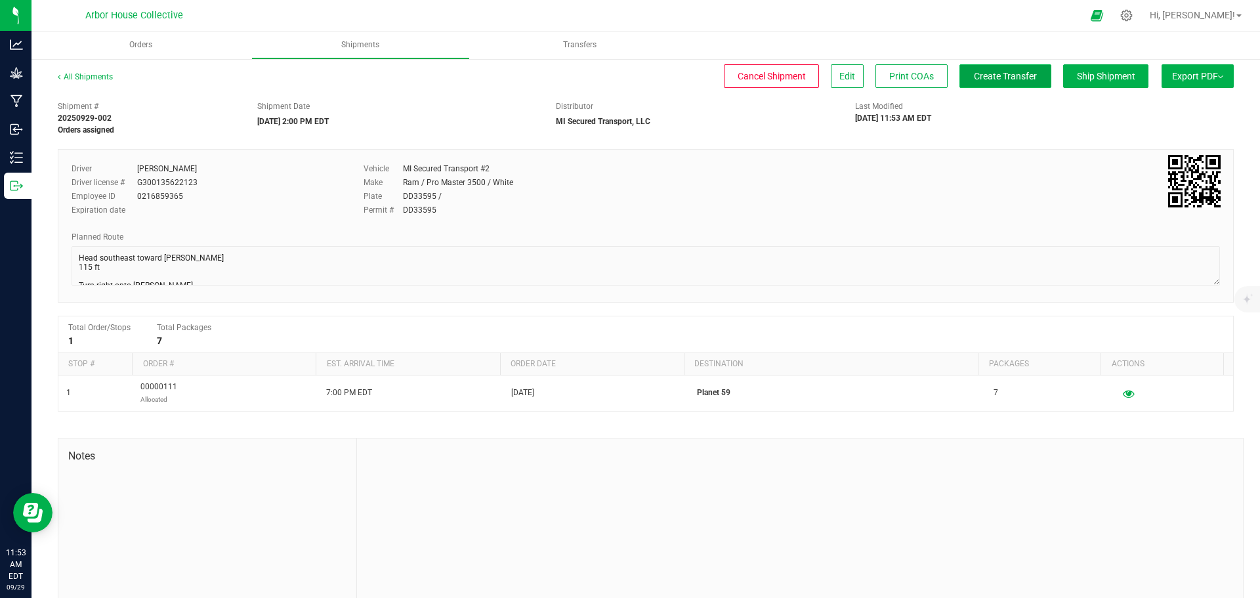
click at [974, 77] on span "Create Transfer" at bounding box center [1005, 76] width 63 height 11
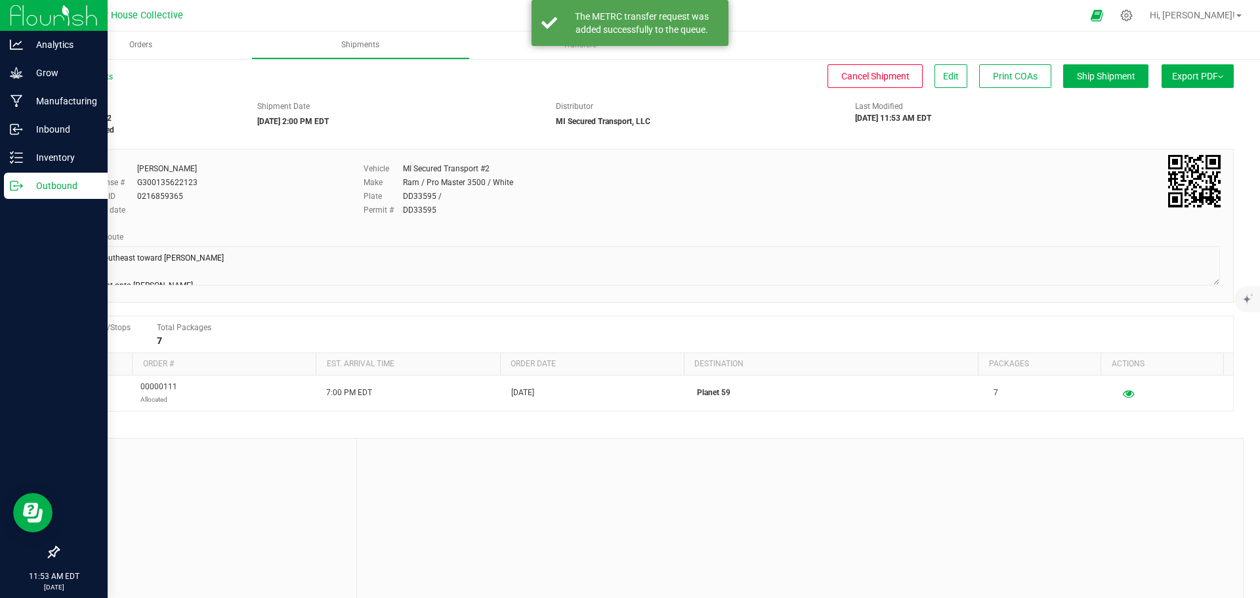
click at [22, 178] on div "Outbound" at bounding box center [56, 186] width 104 height 26
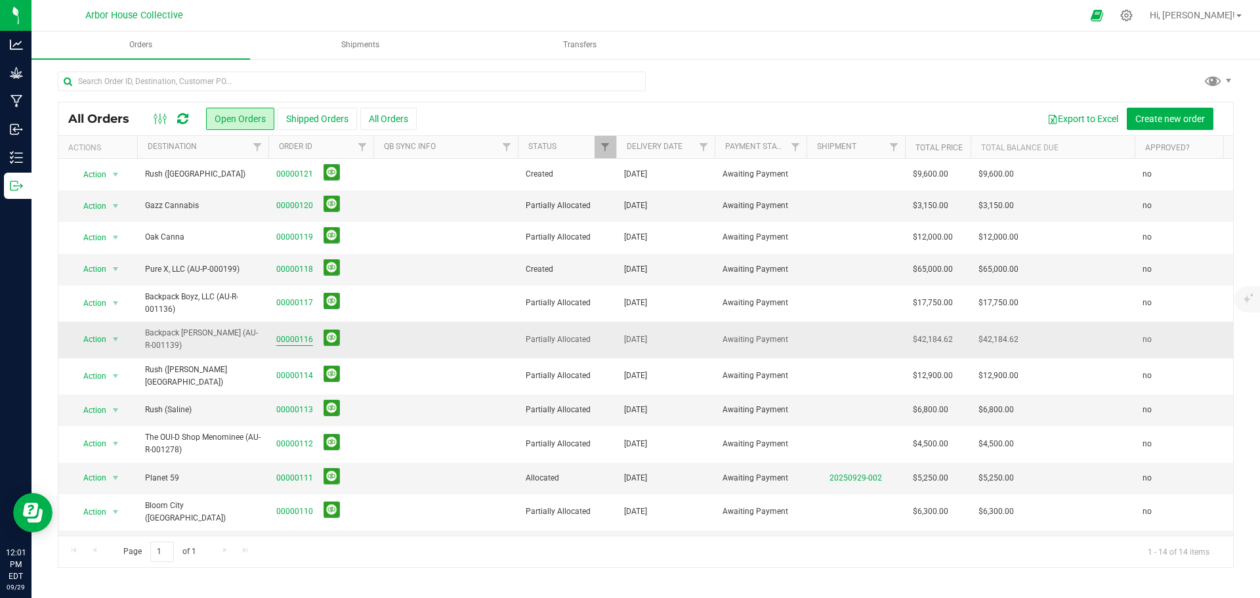
click at [296, 341] on link "00000116" at bounding box center [294, 339] width 37 height 12
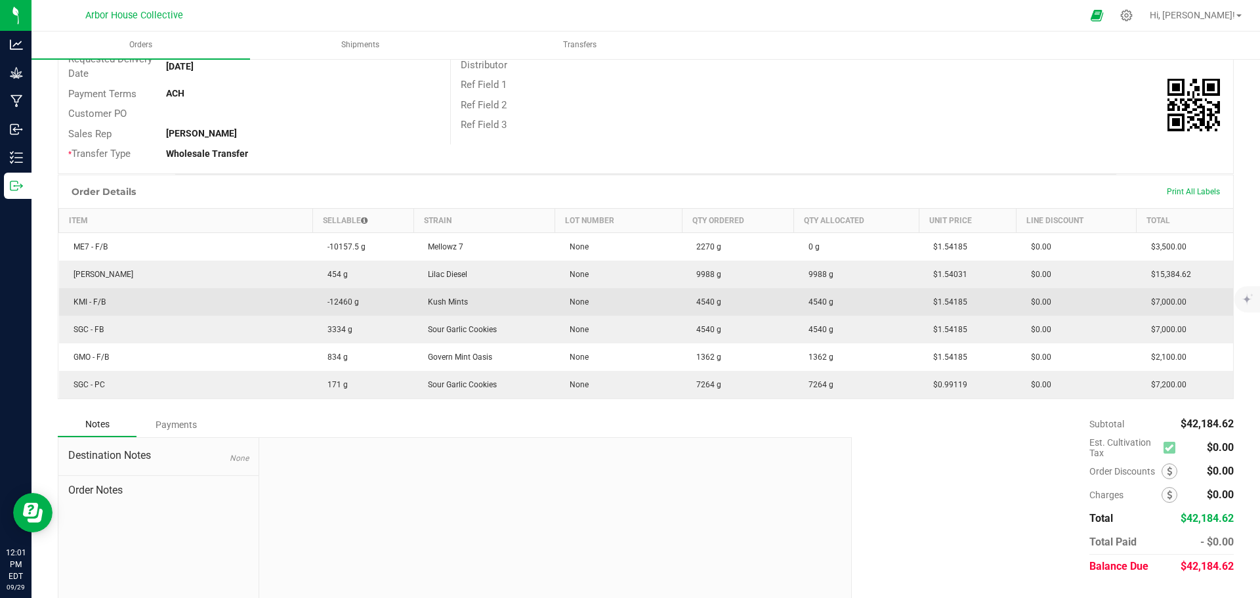
scroll to position [197, 0]
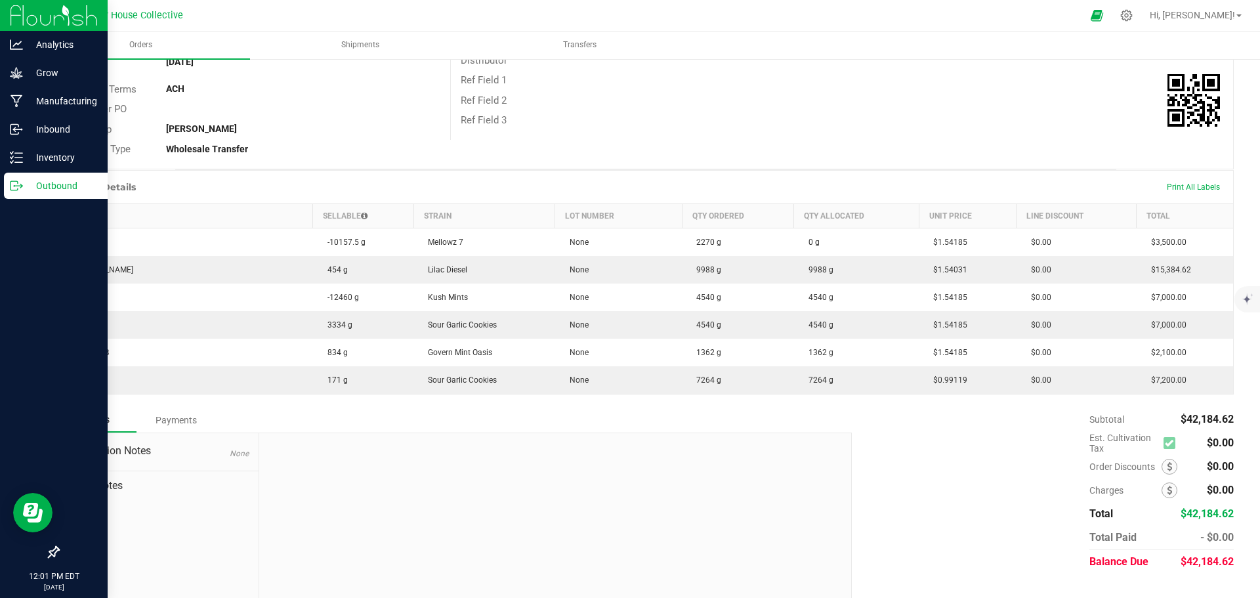
click at [47, 181] on p "Outbound" at bounding box center [62, 186] width 79 height 16
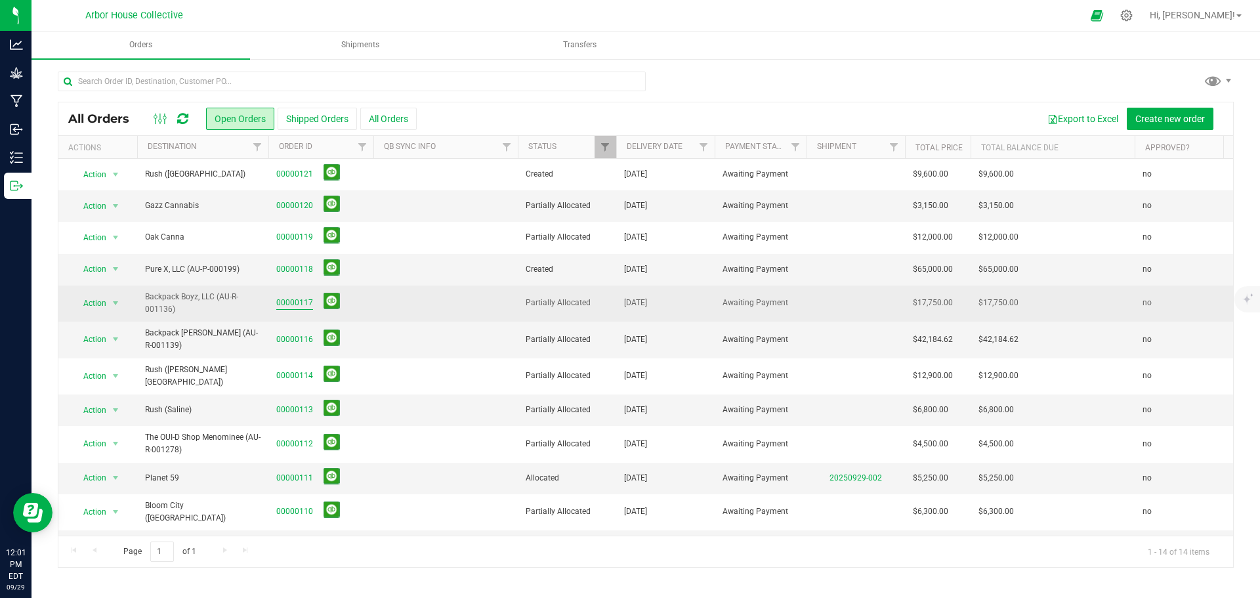
click at [295, 300] on link "00000117" at bounding box center [294, 303] width 37 height 12
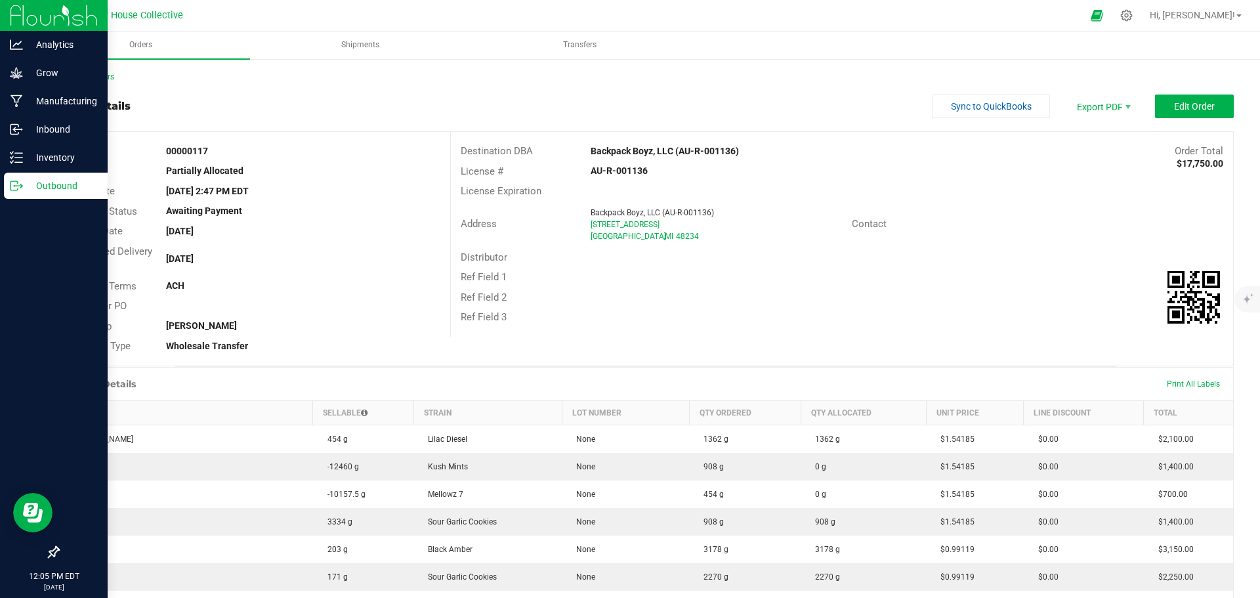
click at [22, 181] on icon at bounding box center [16, 185] width 13 height 13
